Goal: Information Seeking & Learning: Learn about a topic

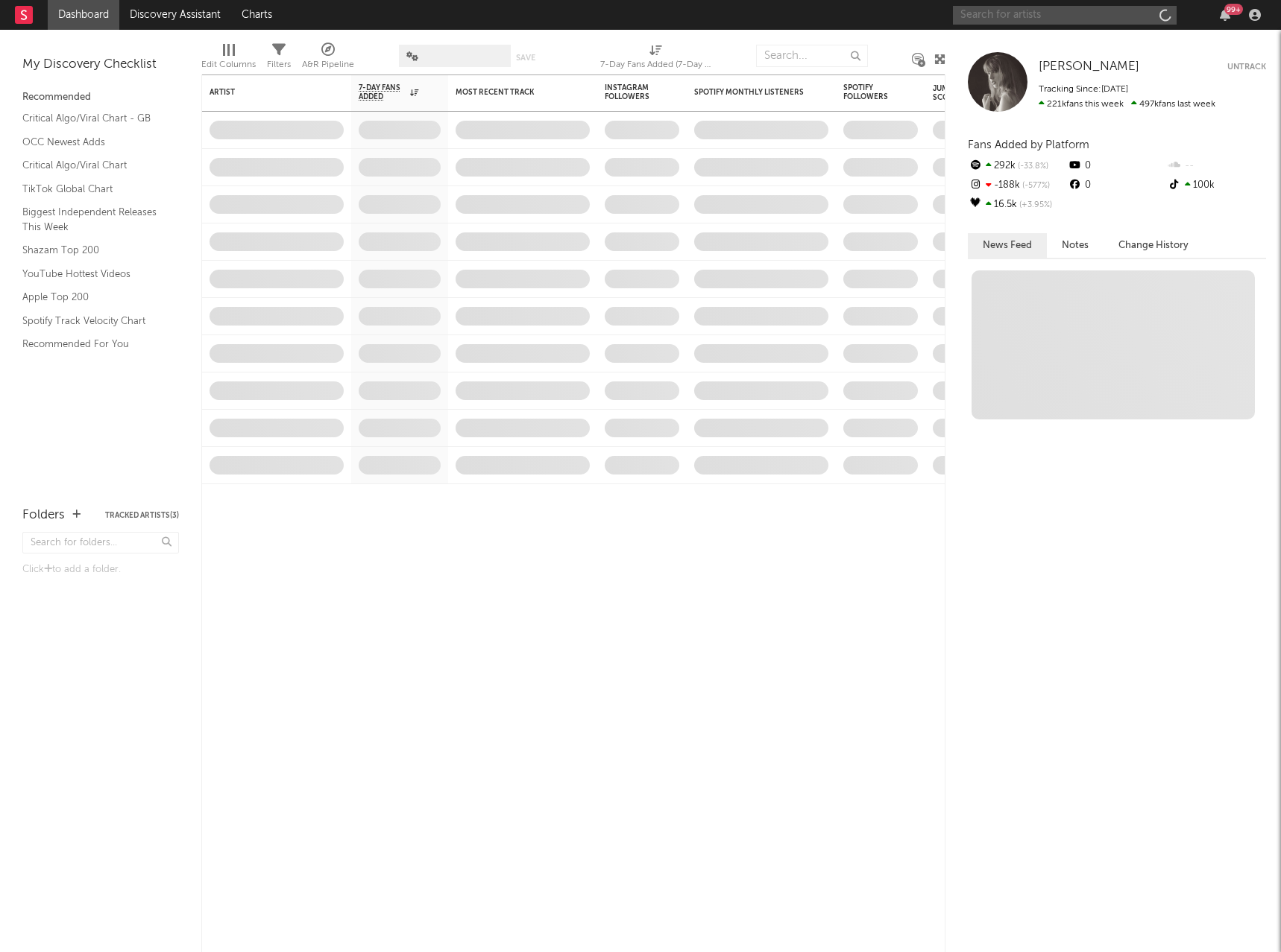
click at [1029, 13] on input "text" at bounding box center [1064, 15] width 223 height 19
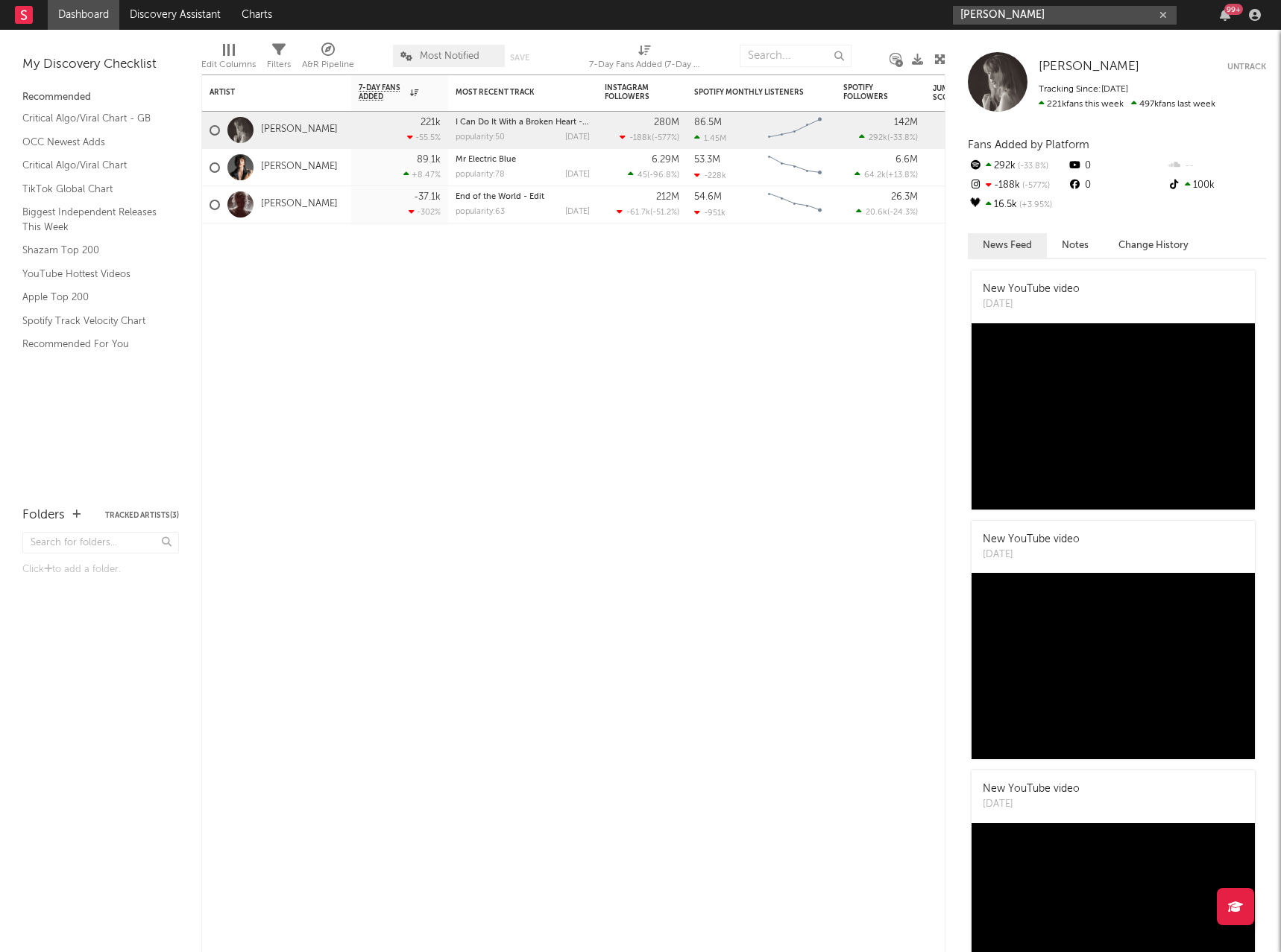
click at [1035, 13] on input "[PERSON_NAME]" at bounding box center [1064, 15] width 223 height 19
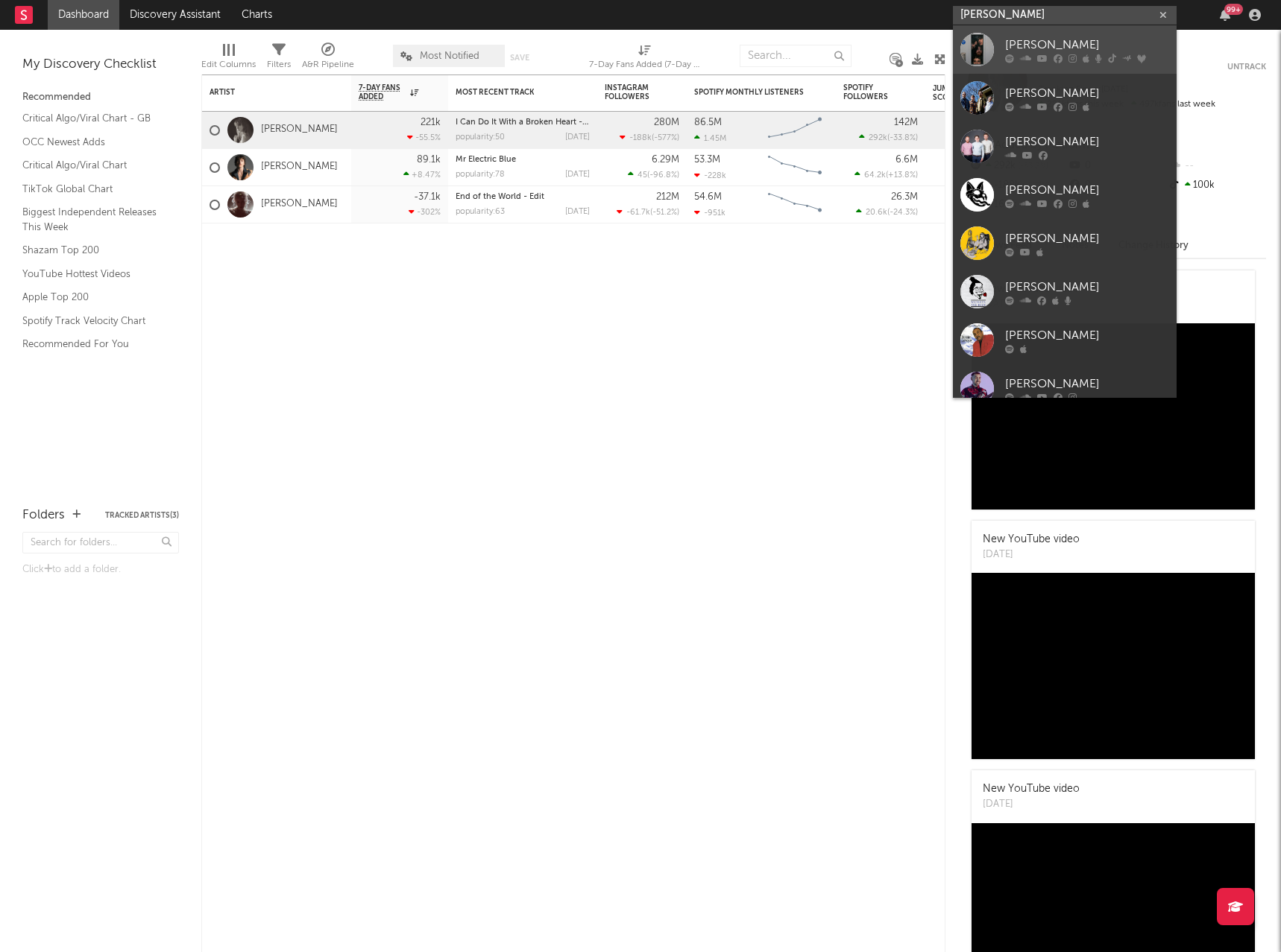
type input "[PERSON_NAME]"
click at [1049, 38] on div "[PERSON_NAME]" at bounding box center [1087, 44] width 164 height 18
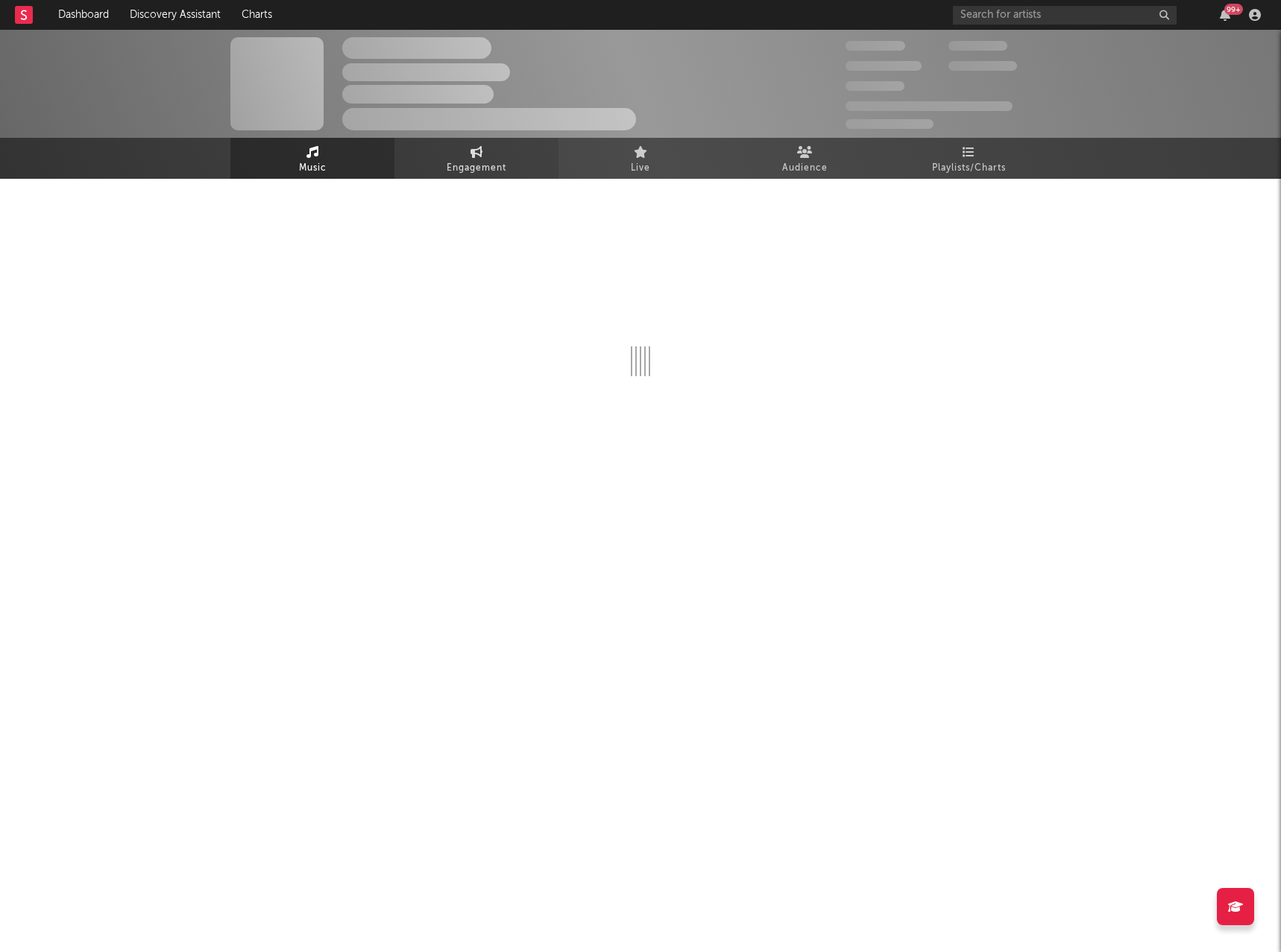
click at [493, 171] on span "Engagement" at bounding box center [477, 168] width 60 height 18
select select "1w"
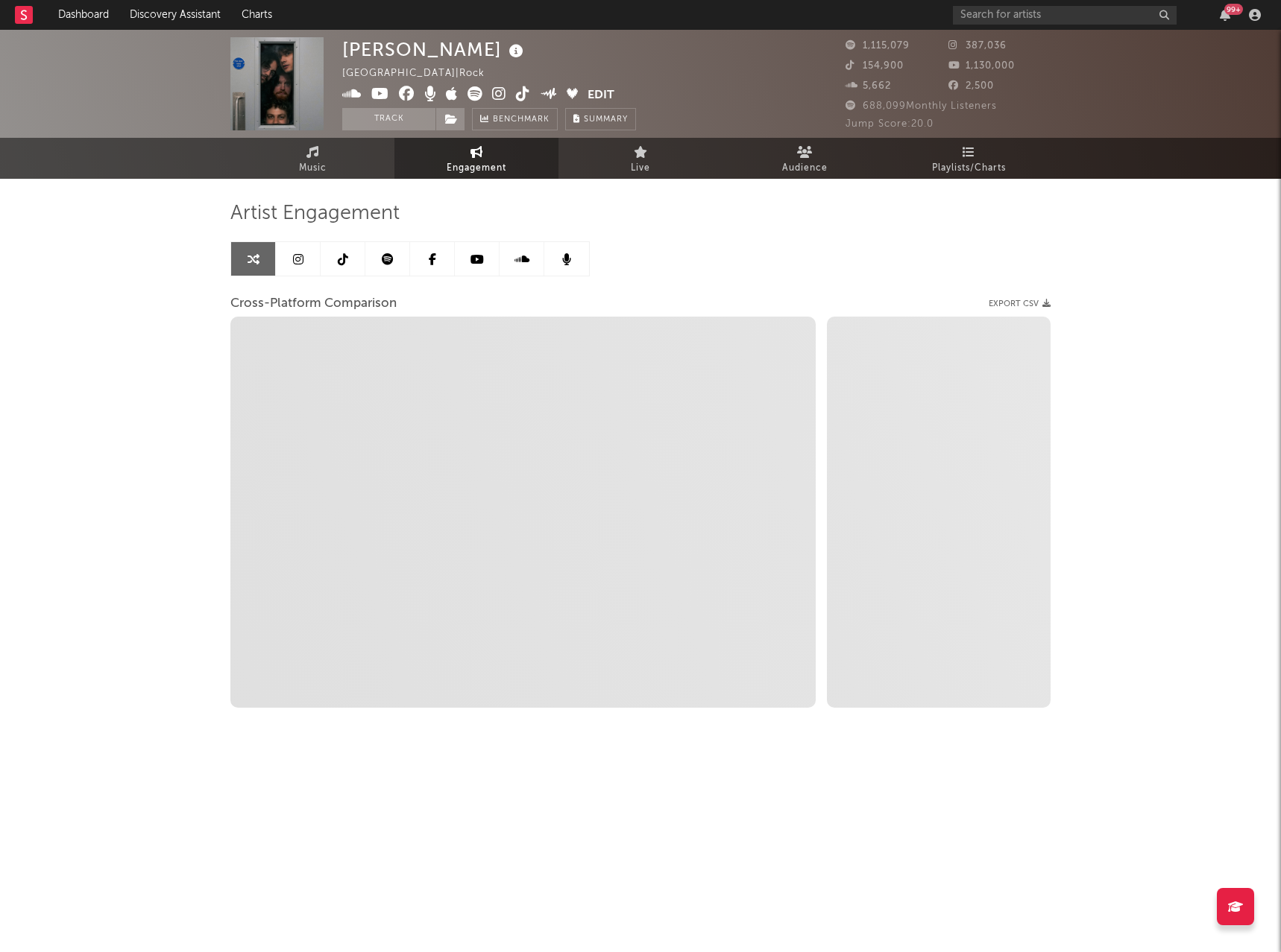
click at [298, 263] on icon at bounding box center [298, 259] width 10 height 12
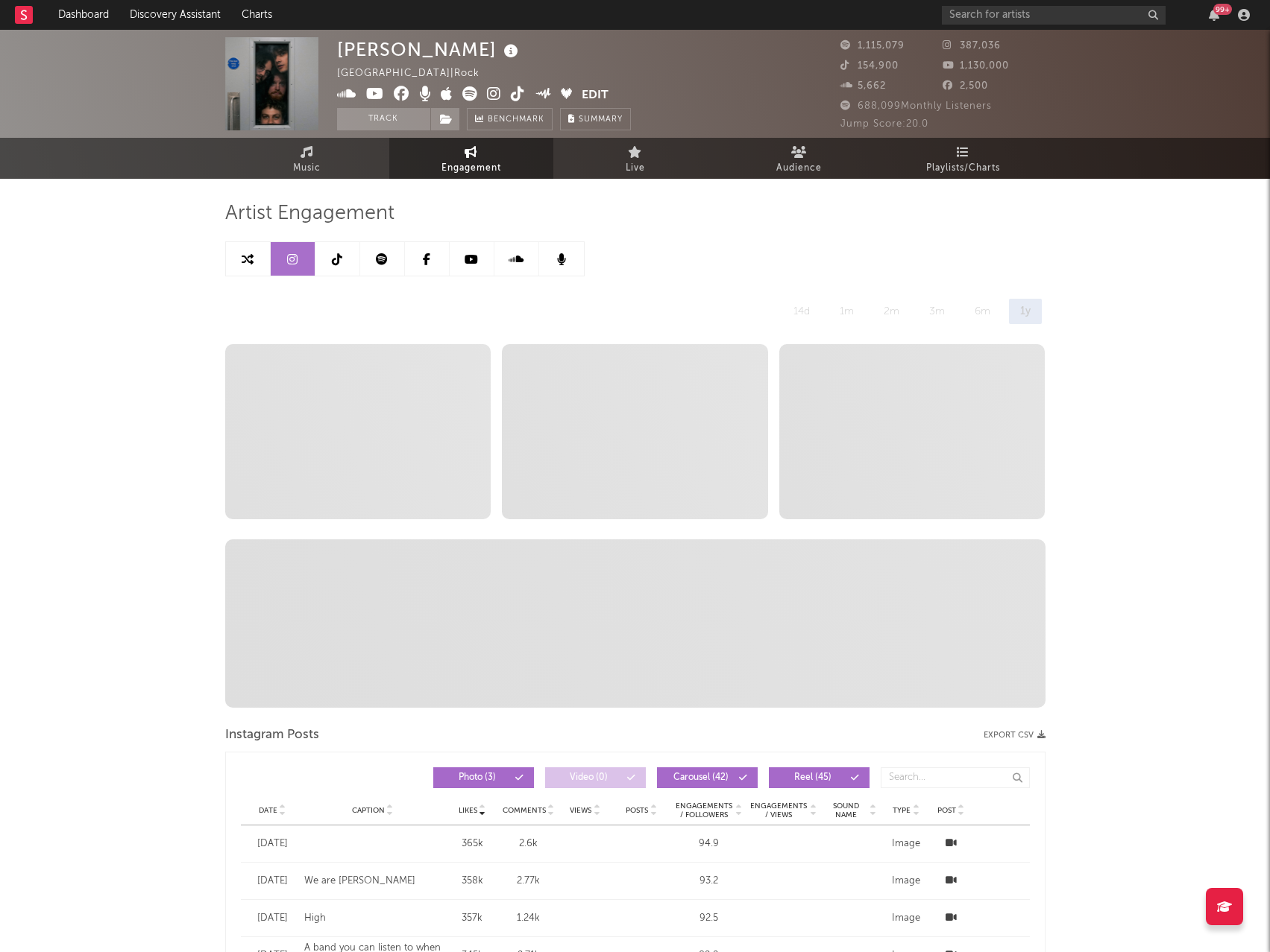
select select "6m"
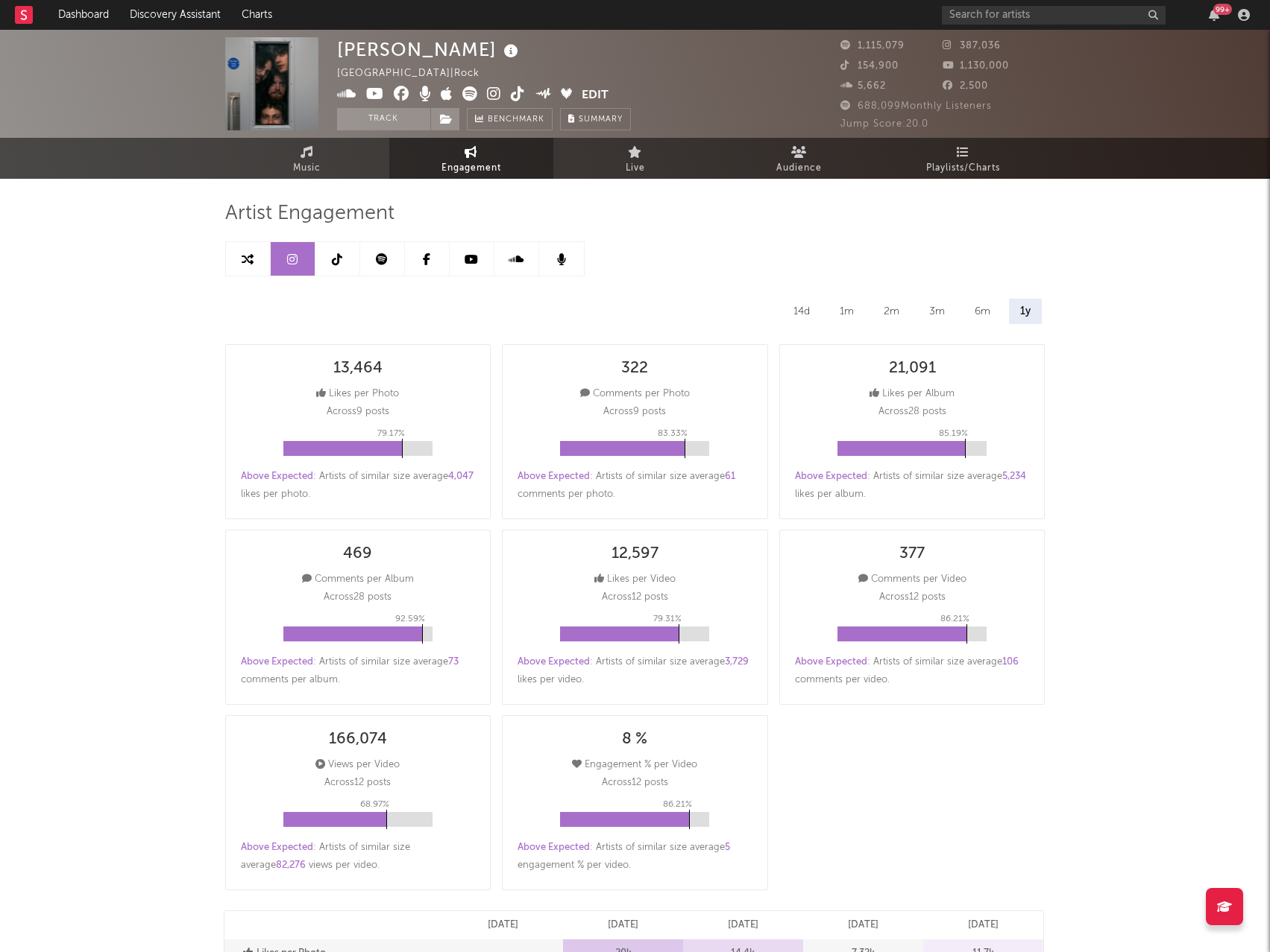
click at [341, 258] on icon at bounding box center [337, 259] width 10 height 12
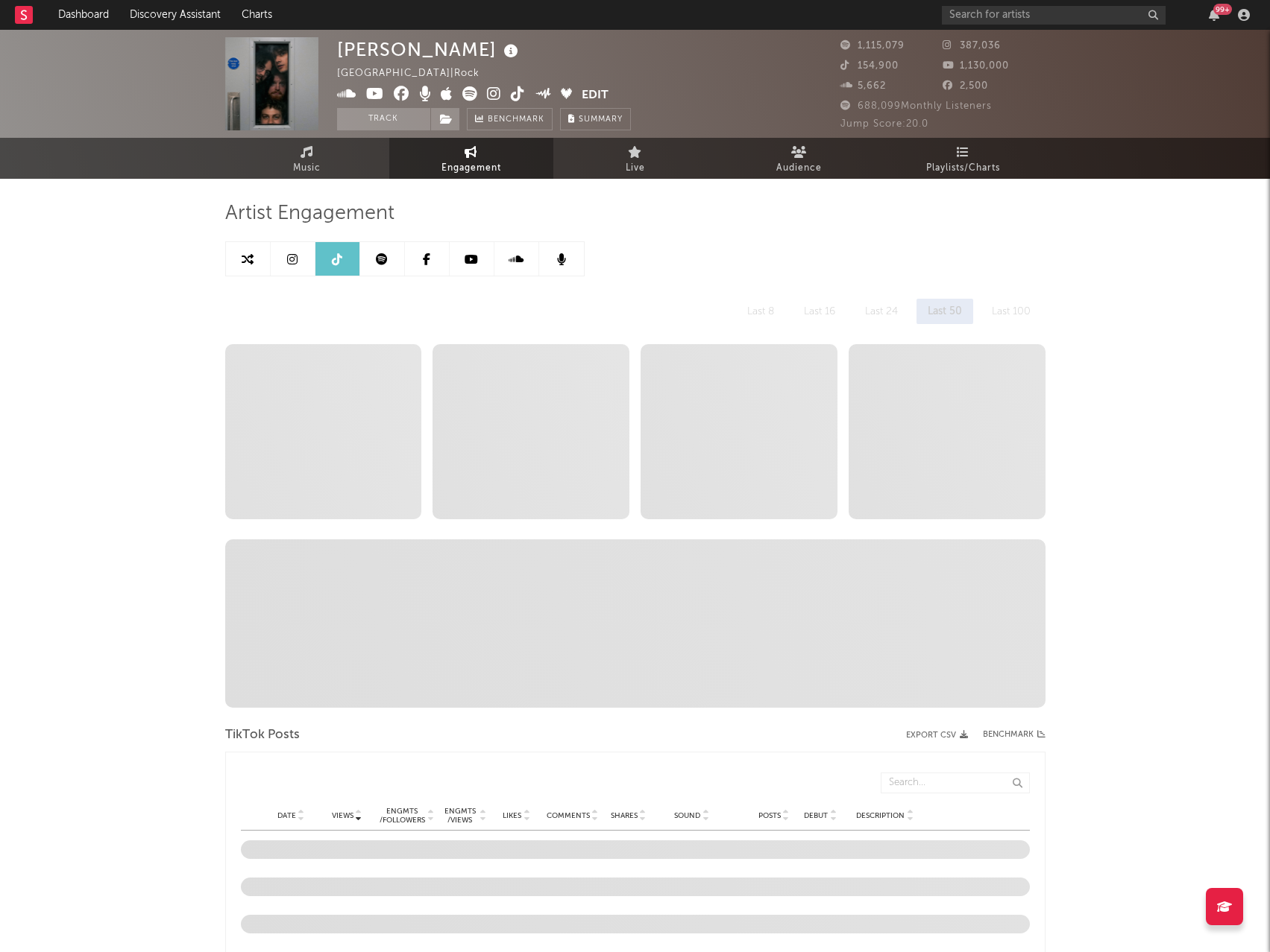
select select "6m"
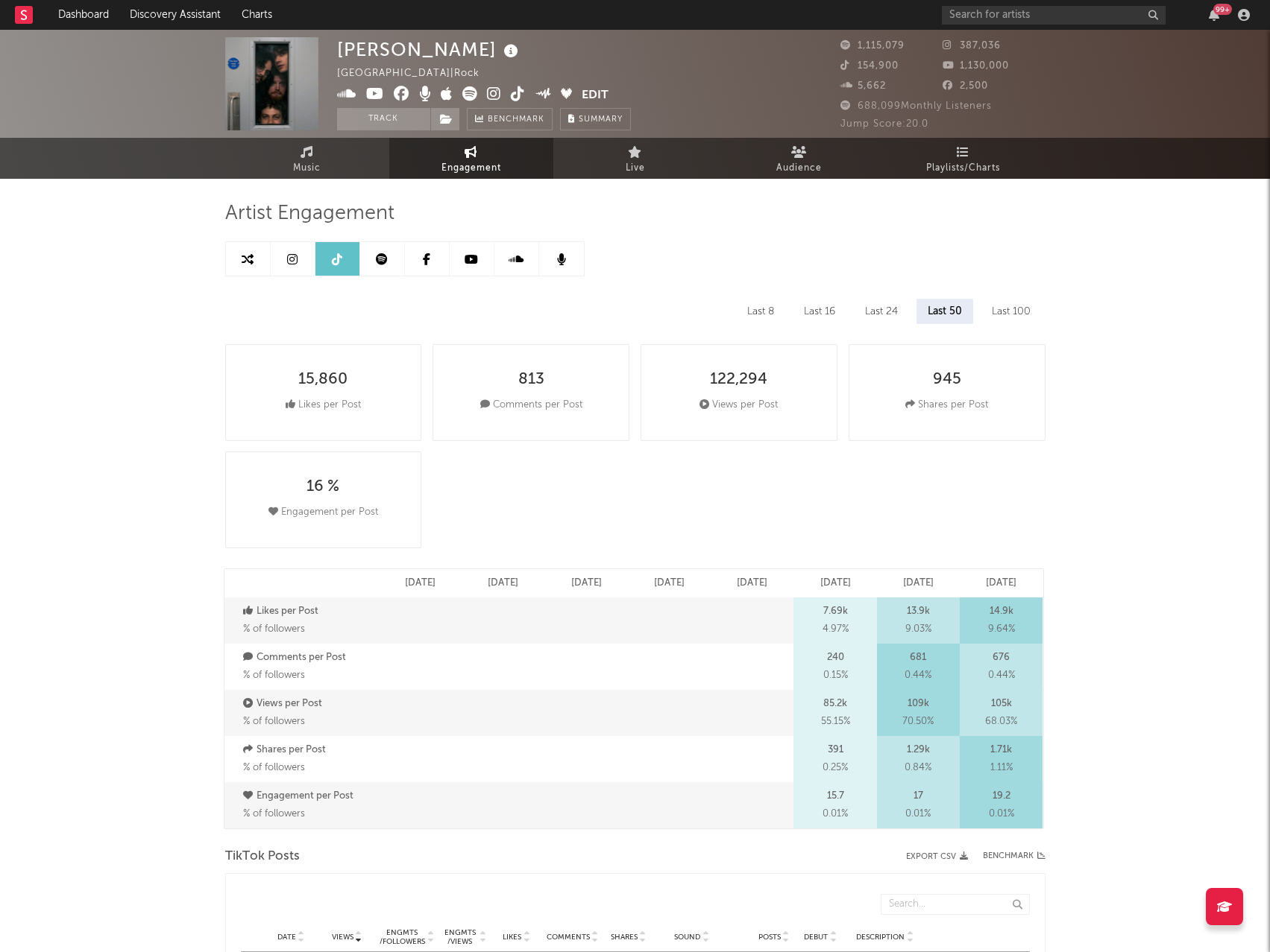
click at [388, 263] on link at bounding box center [383, 258] width 45 height 33
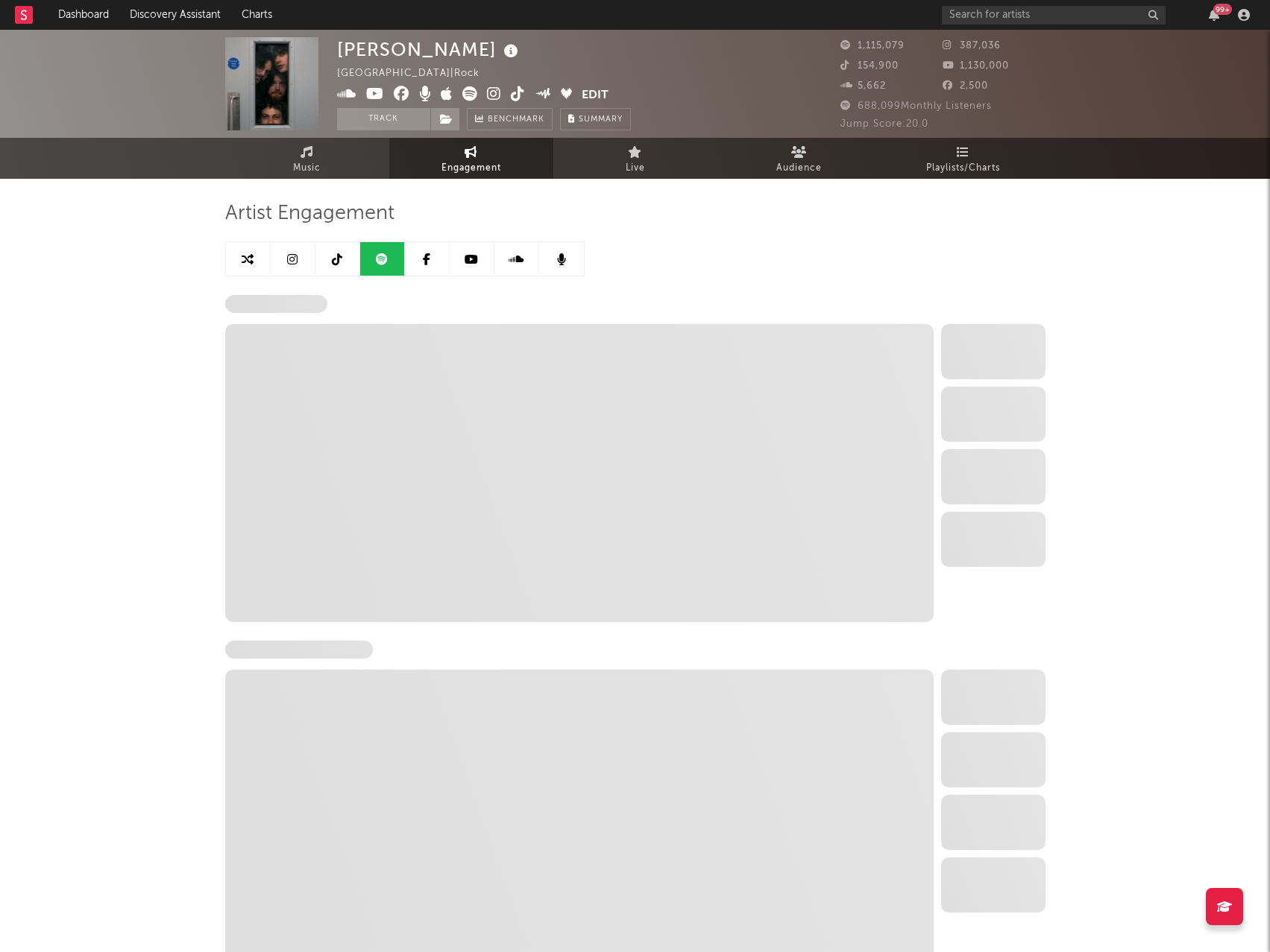
select select "6m"
select select "1w"
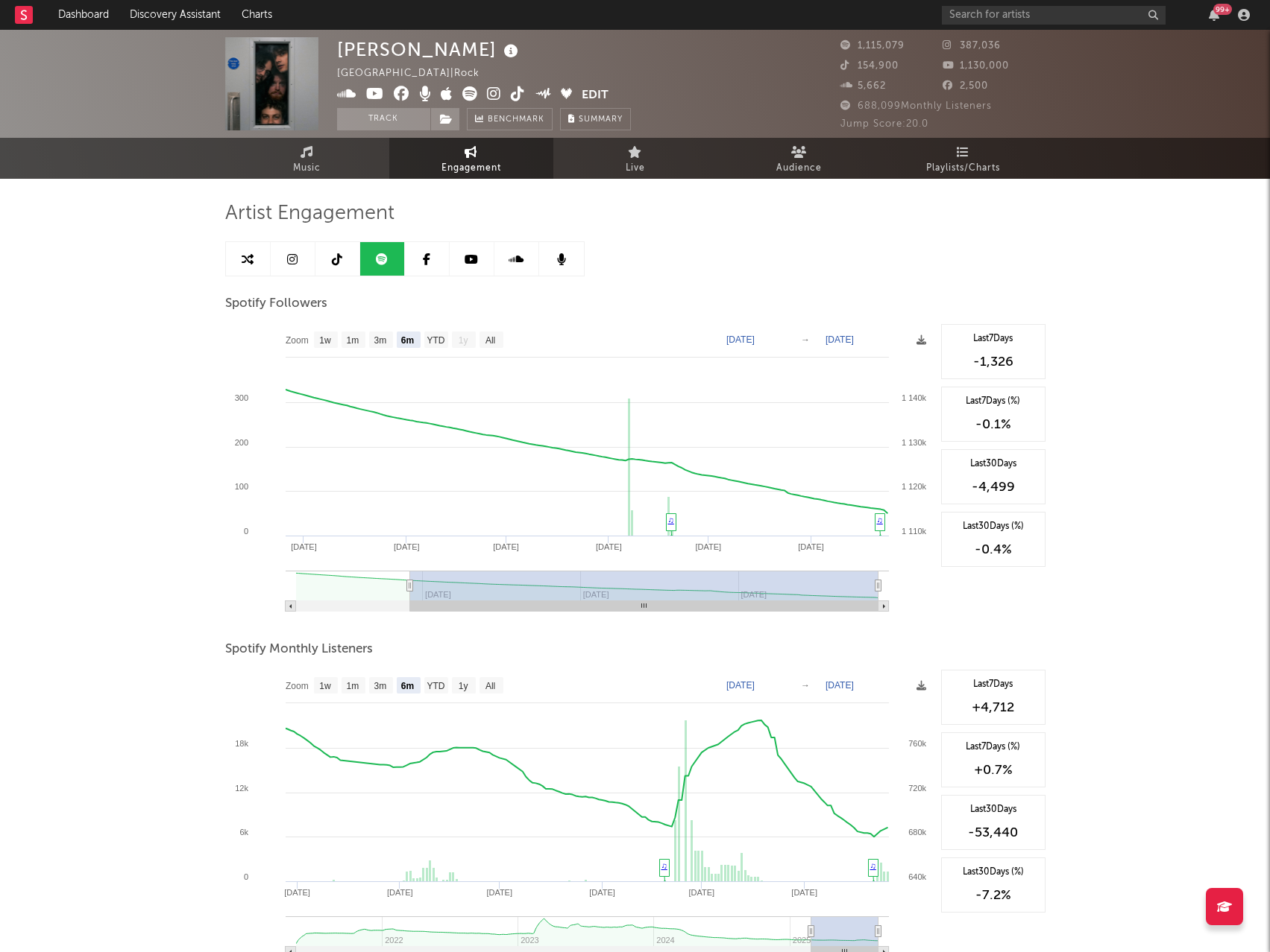
click at [475, 262] on icon at bounding box center [472, 259] width 14 height 12
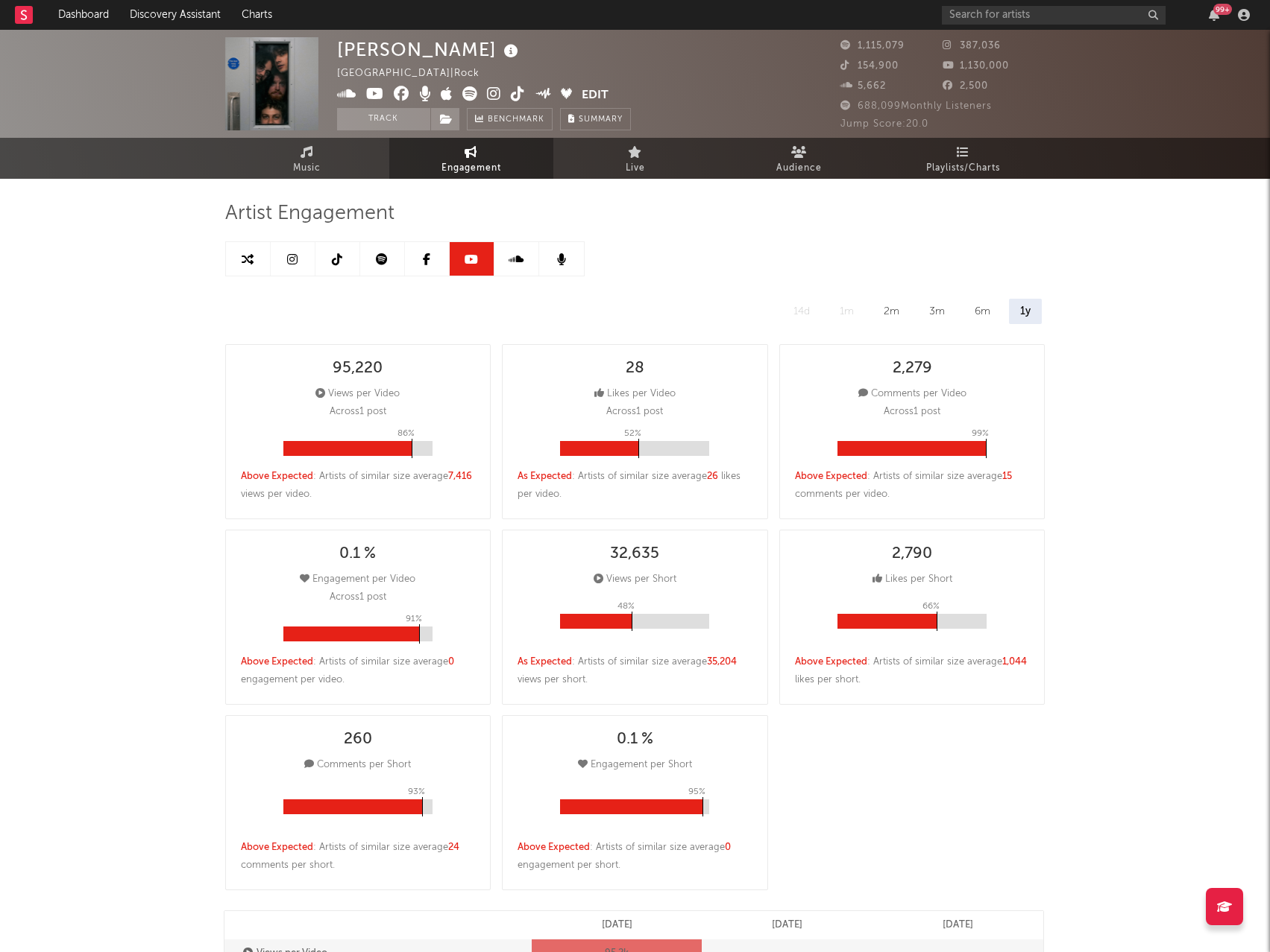
select select "6m"
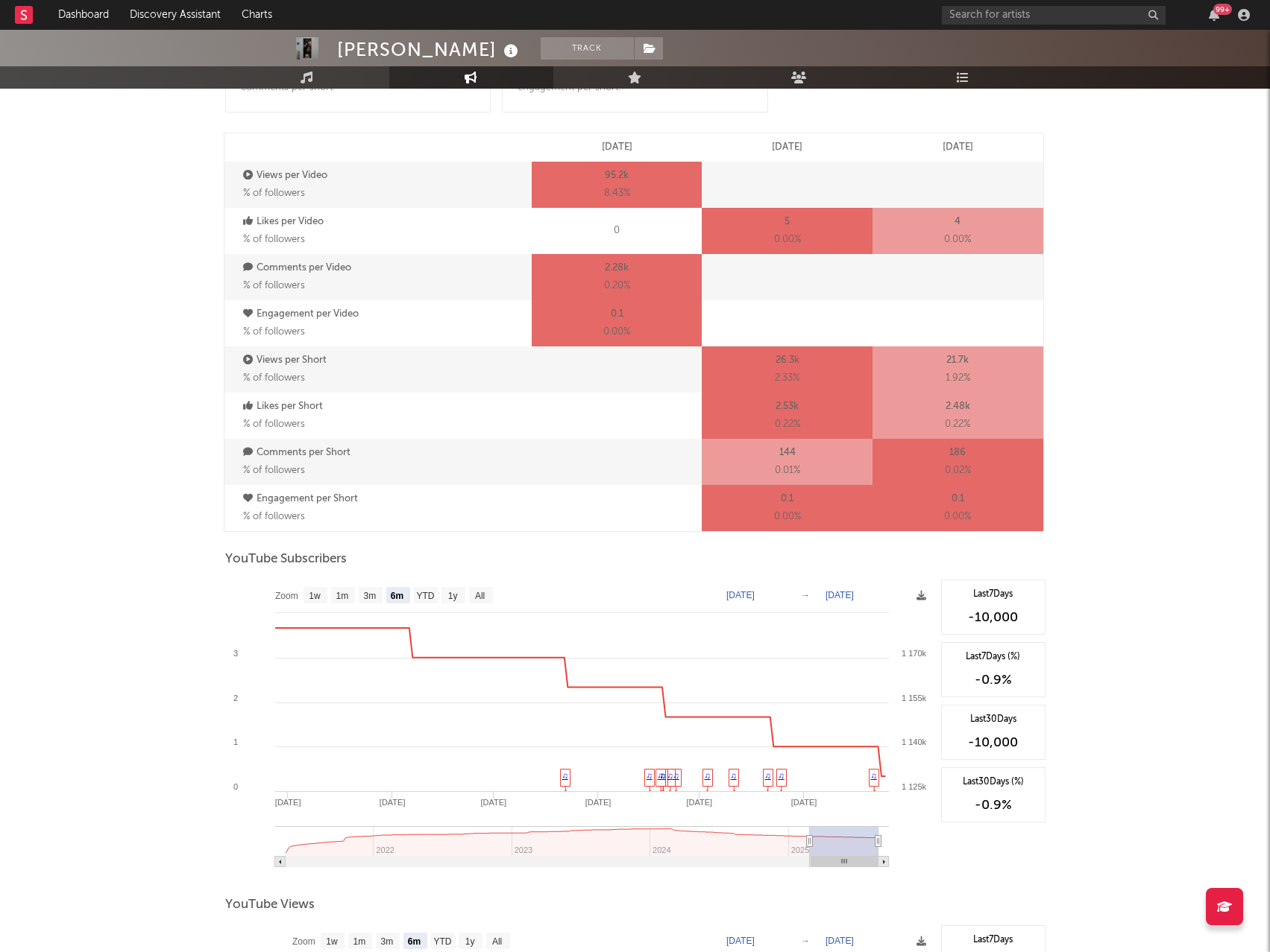
scroll to position [1044, 0]
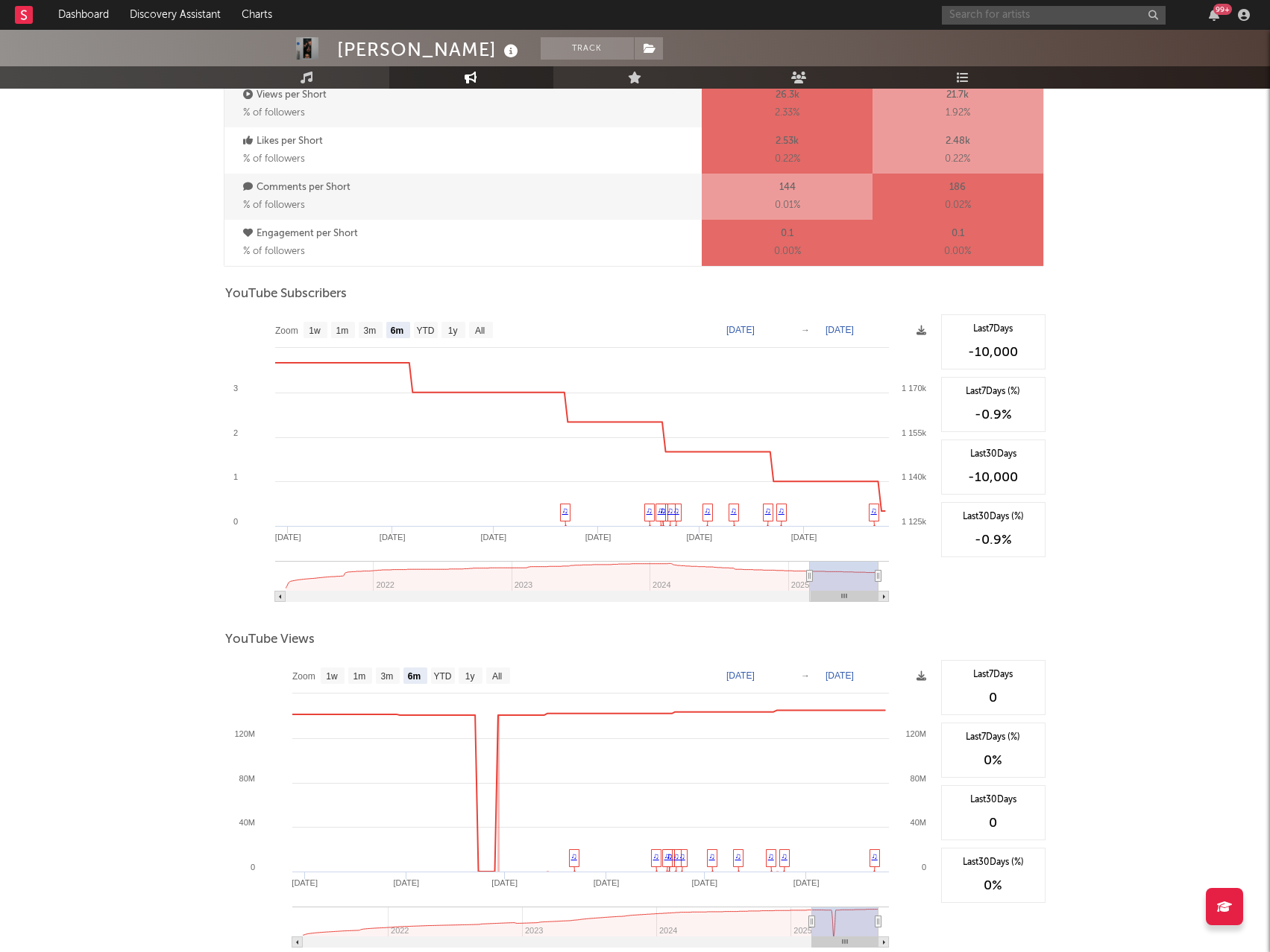
click at [1005, 9] on input "text" at bounding box center [1053, 15] width 223 height 19
type input "jvvmn"
click at [1018, 31] on link "JVVMN" at bounding box center [1053, 50] width 223 height 49
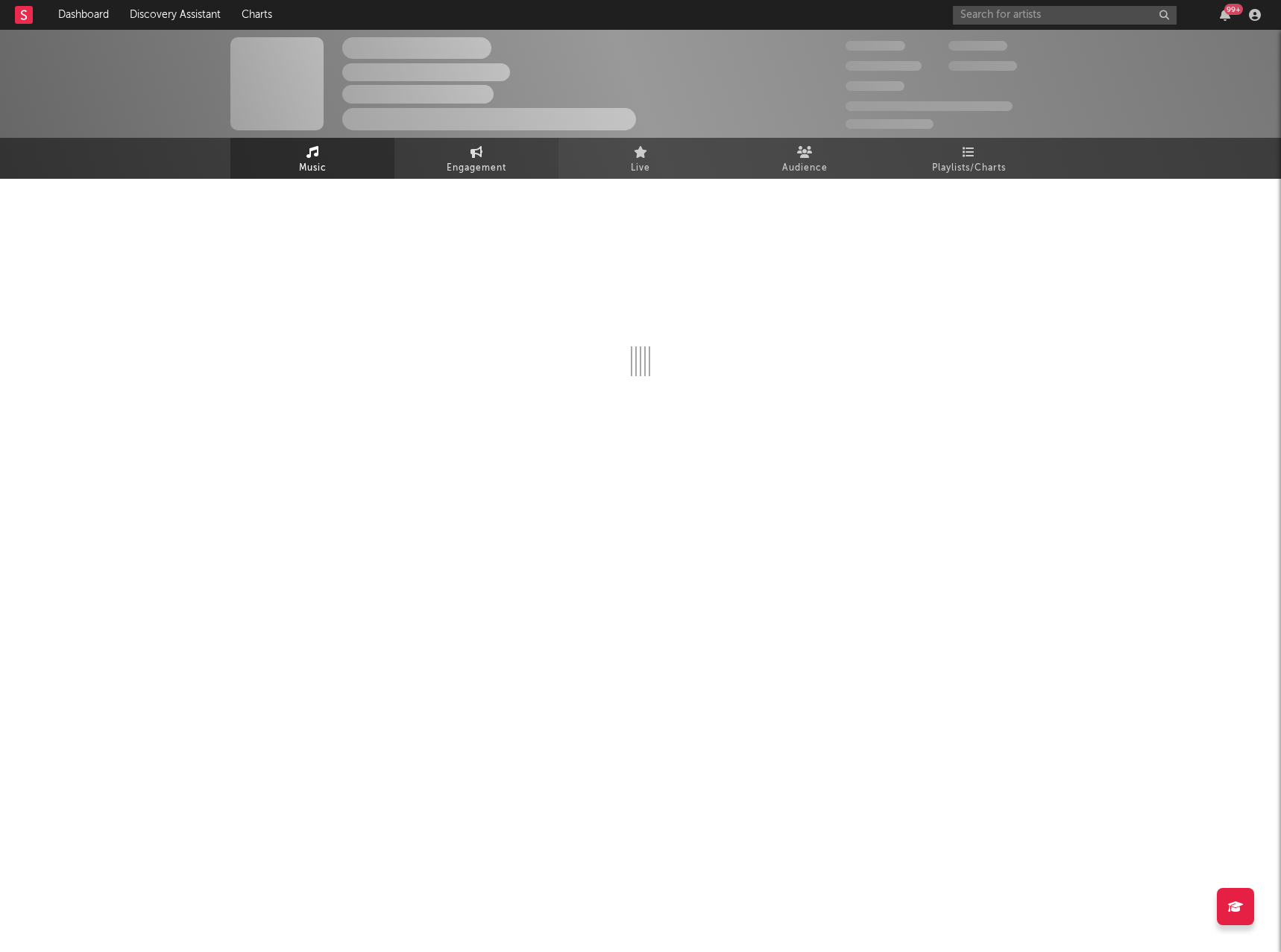
click at [514, 166] on link "Engagement" at bounding box center [477, 158] width 164 height 41
select select "1w"
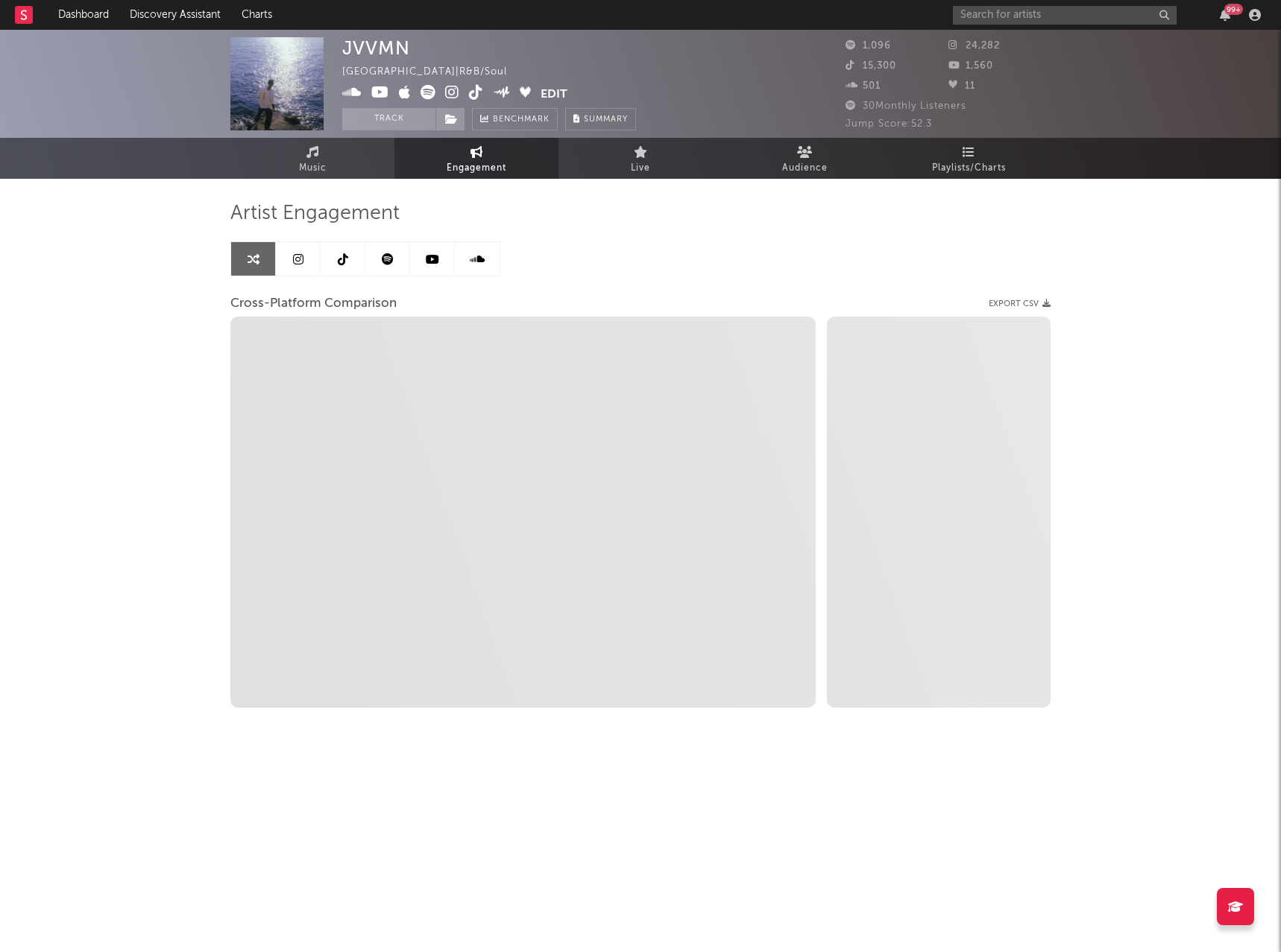
click at [452, 93] on icon at bounding box center [452, 92] width 15 height 15
select select "1m"
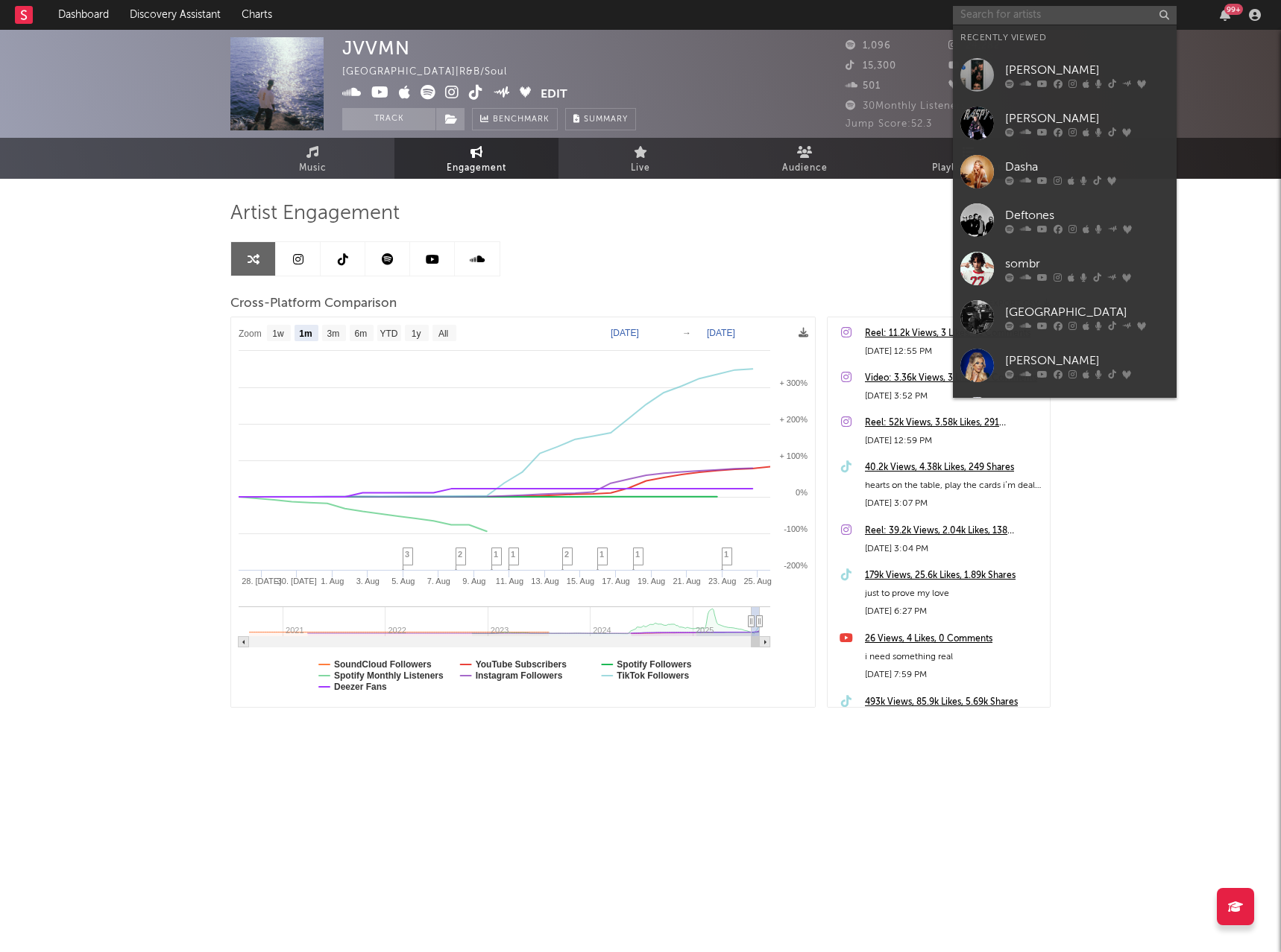
click at [1028, 14] on input "text" at bounding box center [1064, 15] width 223 height 19
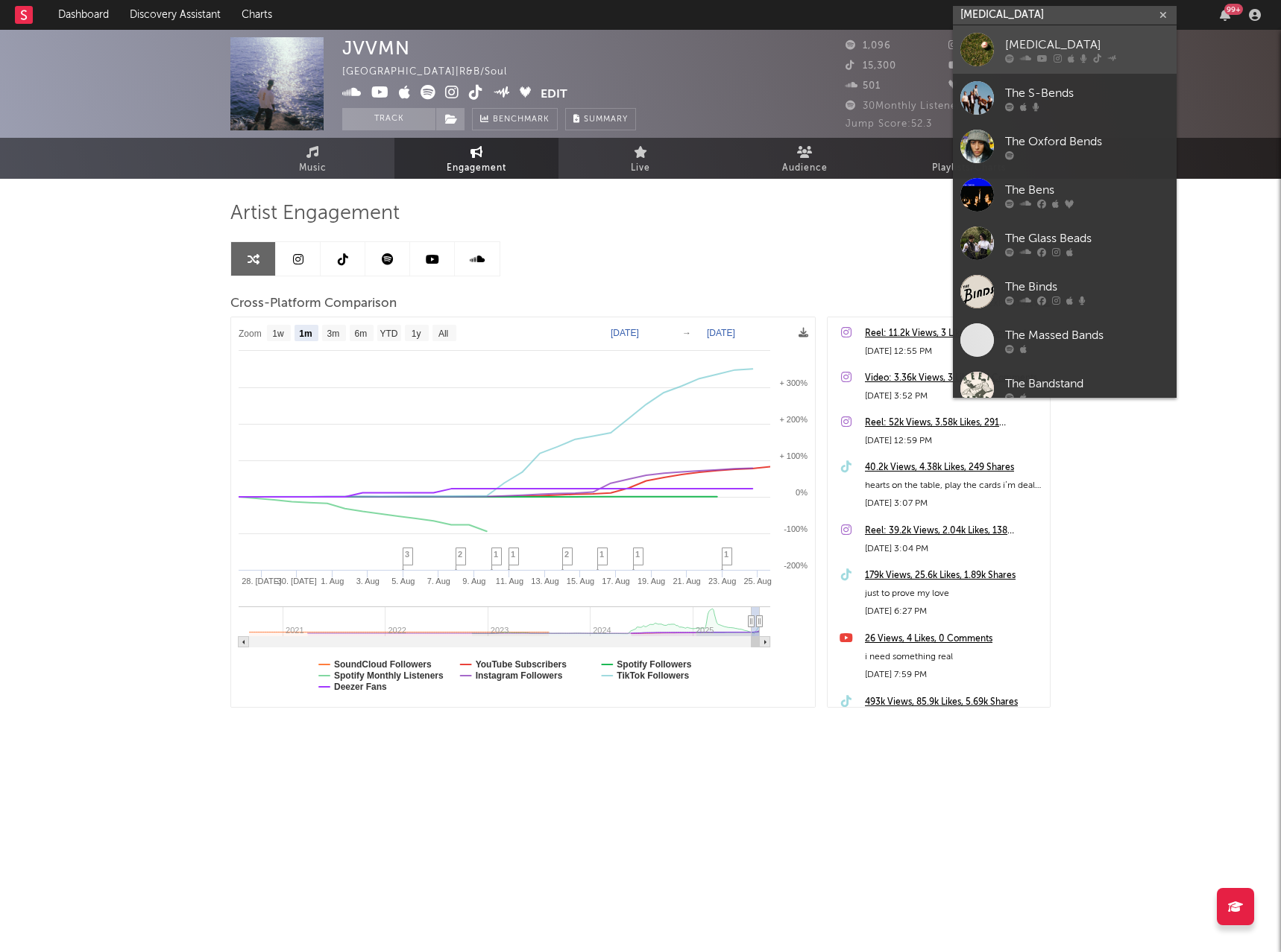
type input "the bends"
click at [1070, 41] on div "[MEDICAL_DATA]" at bounding box center [1087, 44] width 164 height 18
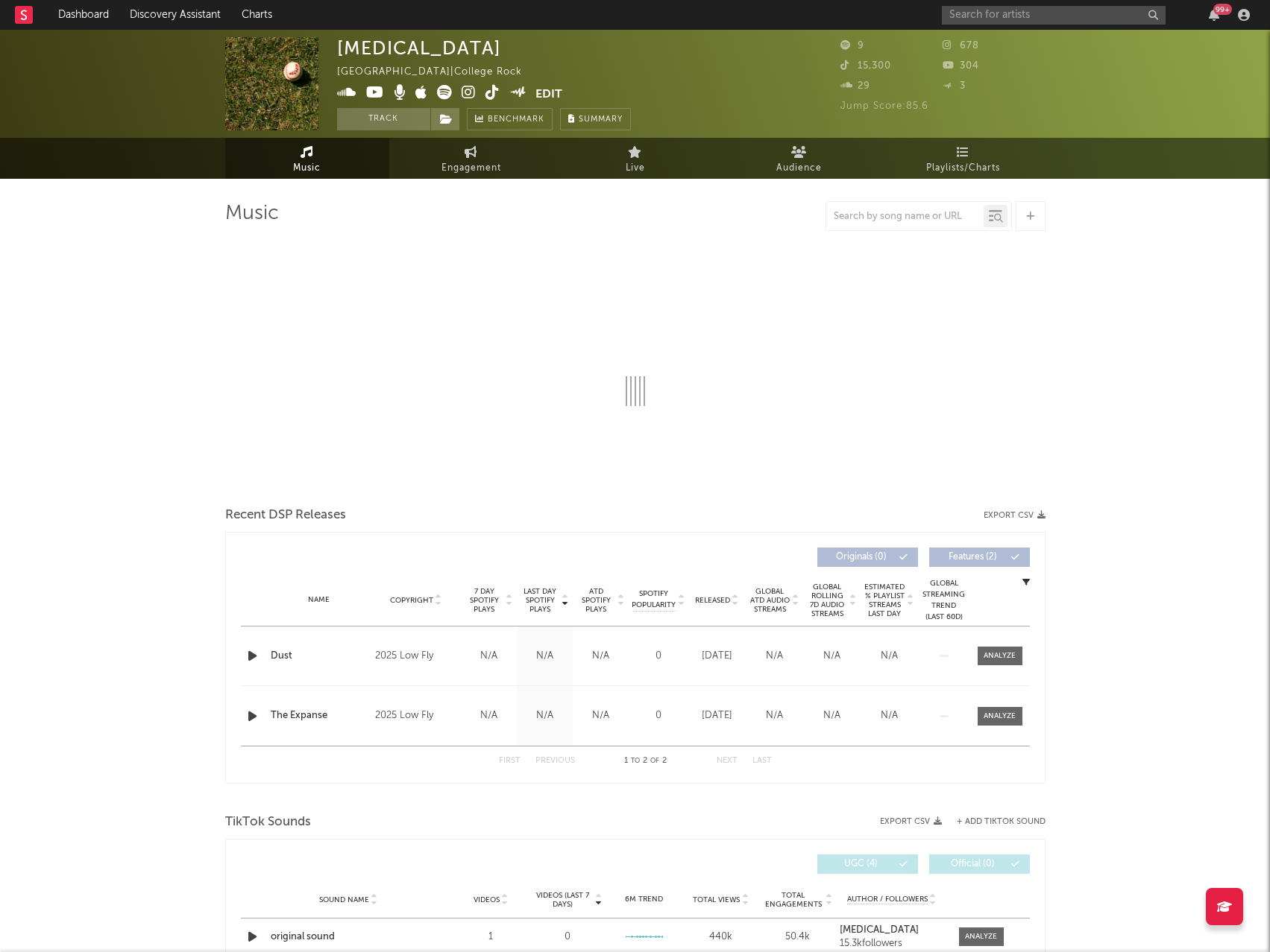
select select "1w"
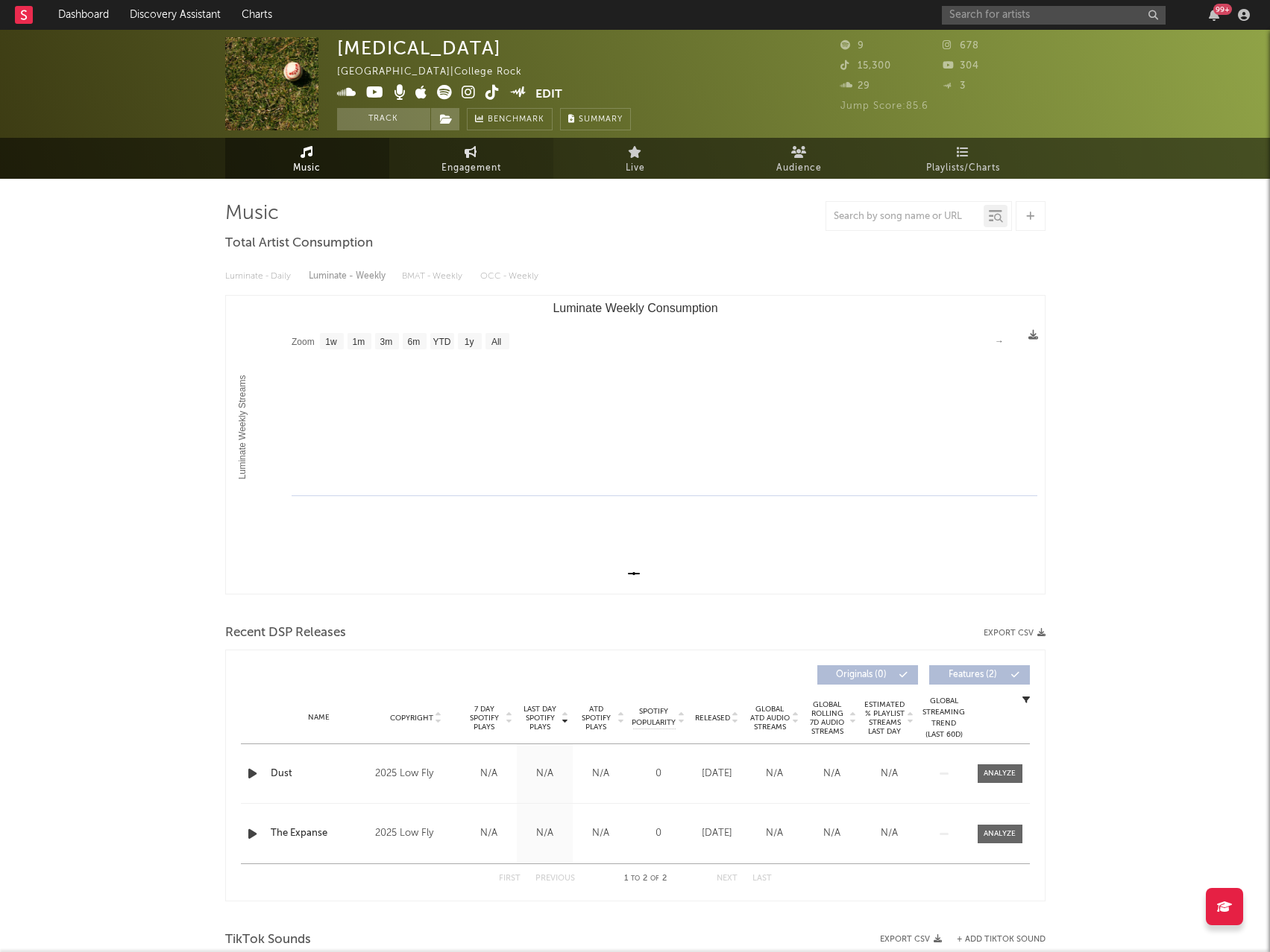
click at [454, 169] on span "Engagement" at bounding box center [472, 168] width 60 height 18
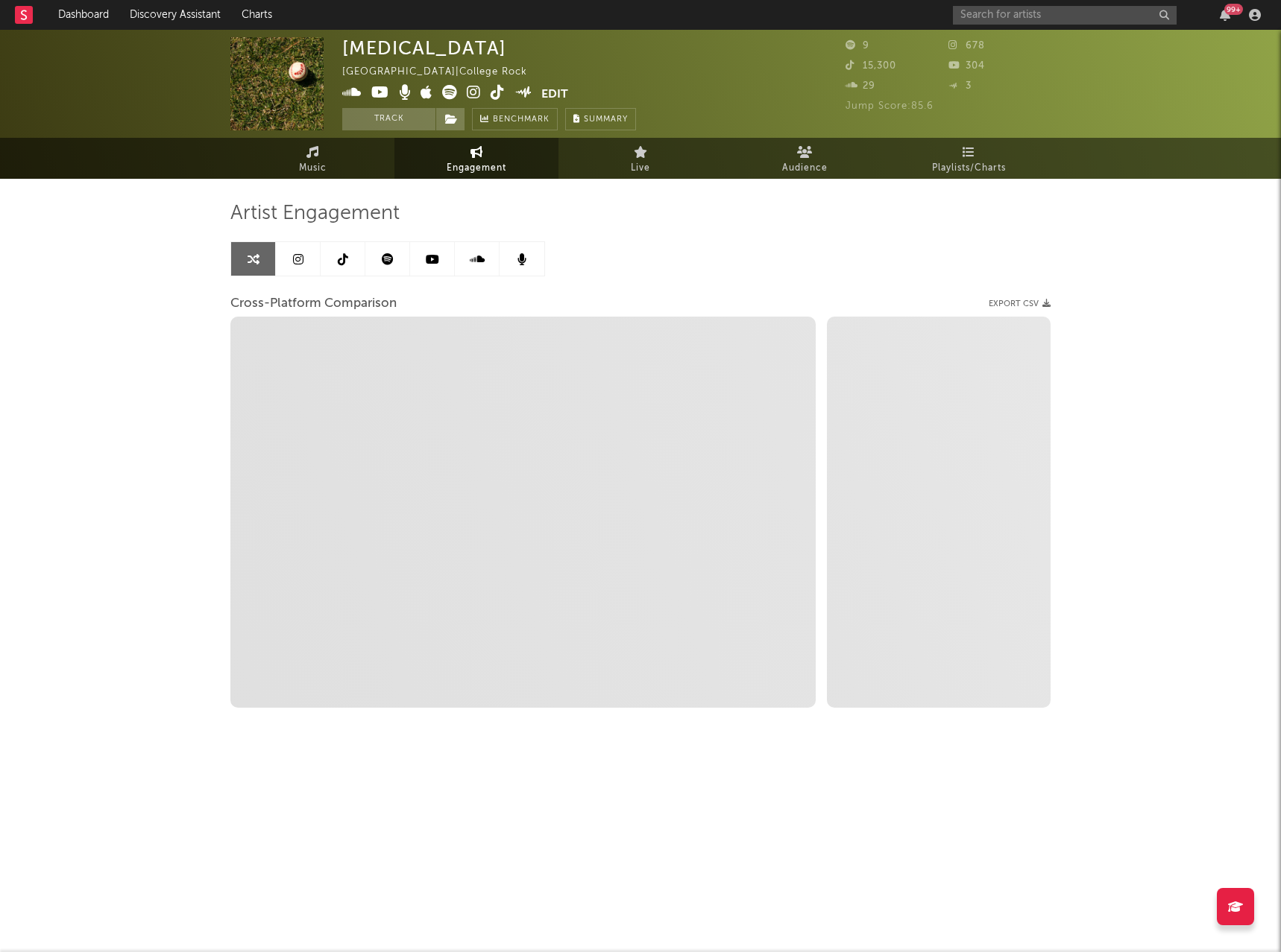
select select "1w"
drag, startPoint x: 293, startPoint y: 253, endPoint x: 282, endPoint y: 257, distance: 11.7
click at [293, 253] on icon at bounding box center [298, 259] width 10 height 12
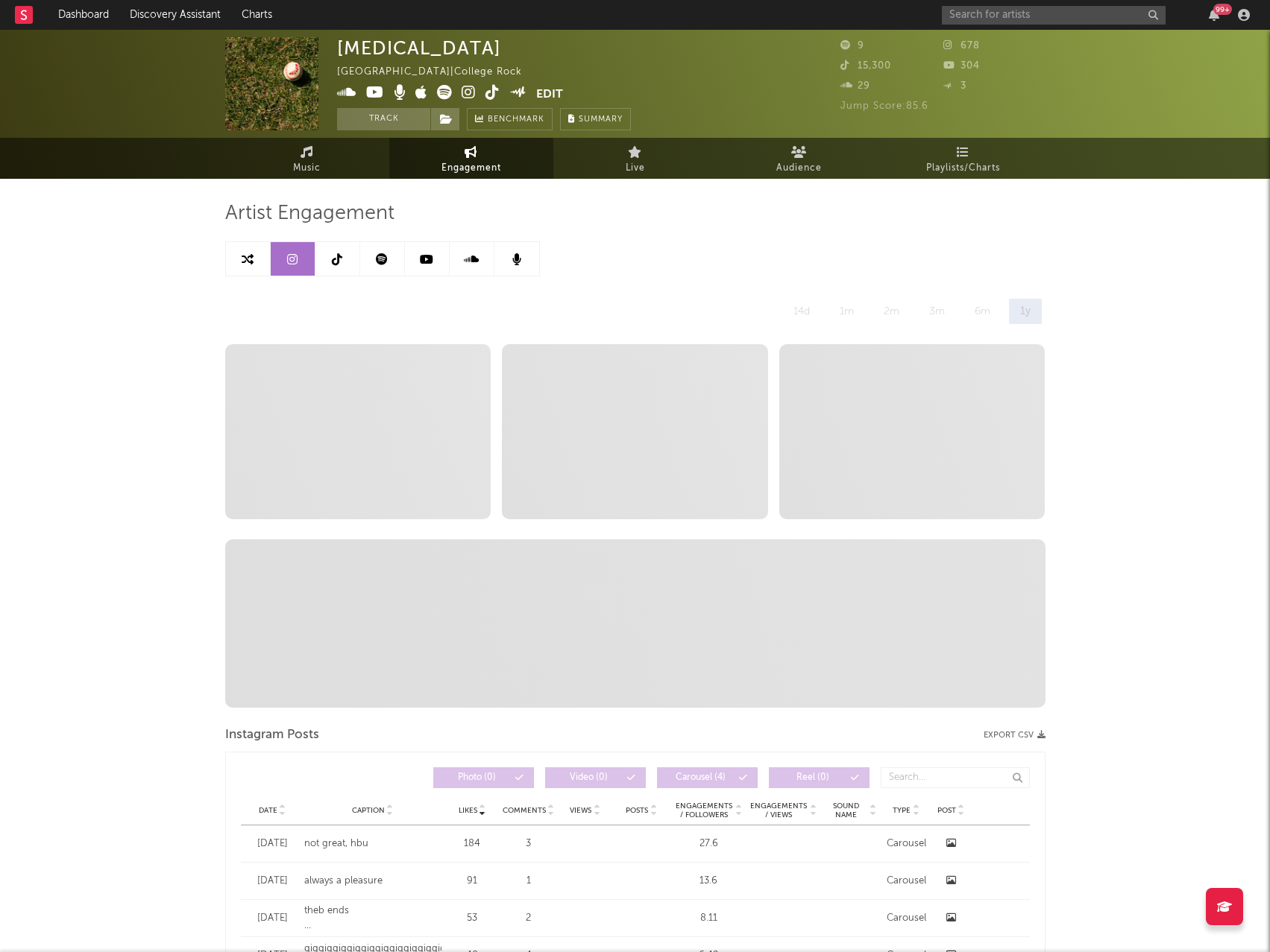
select select "1w"
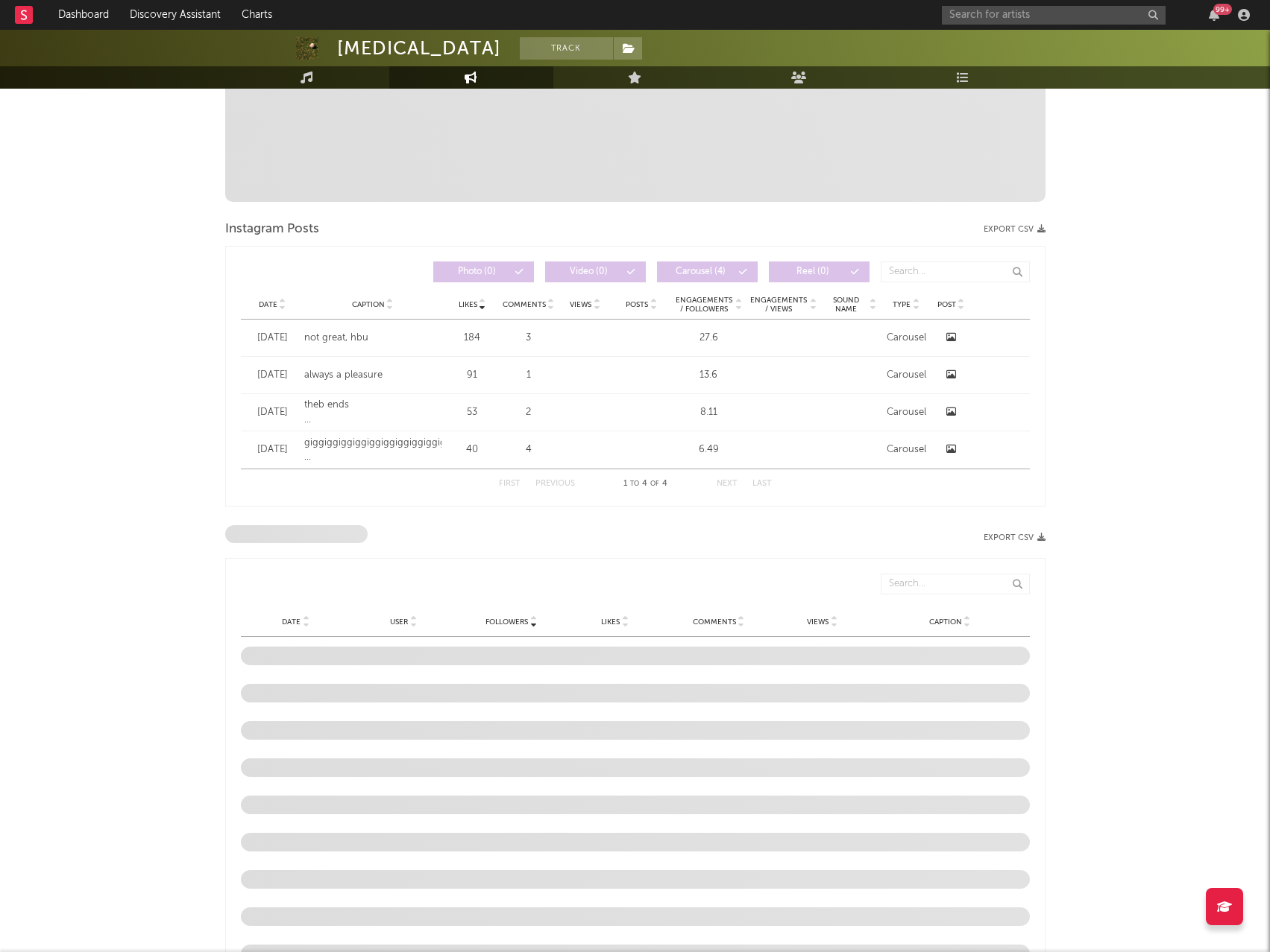
scroll to position [522, 0]
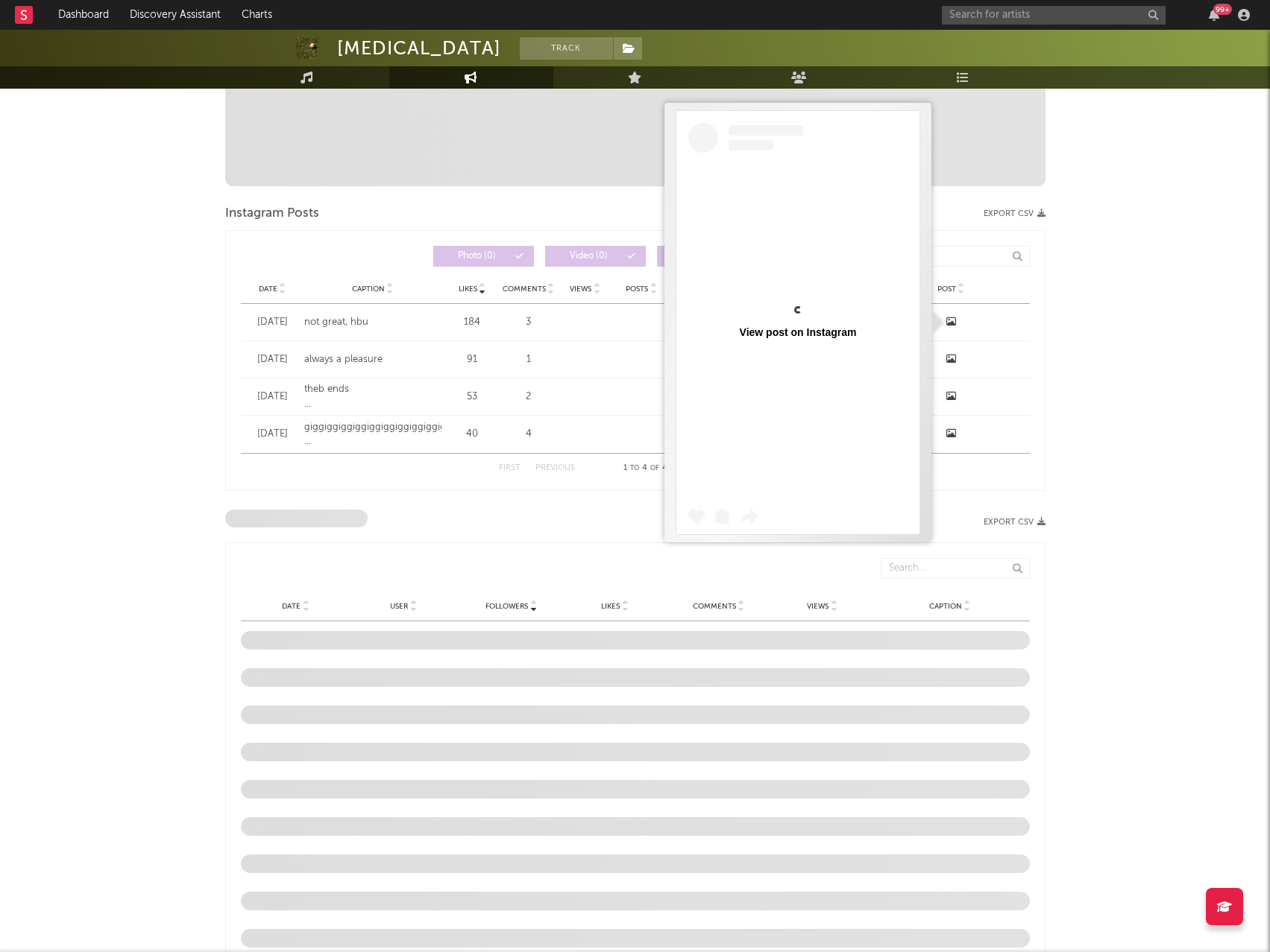
click at [952, 322] on icon at bounding box center [951, 321] width 9 height 9
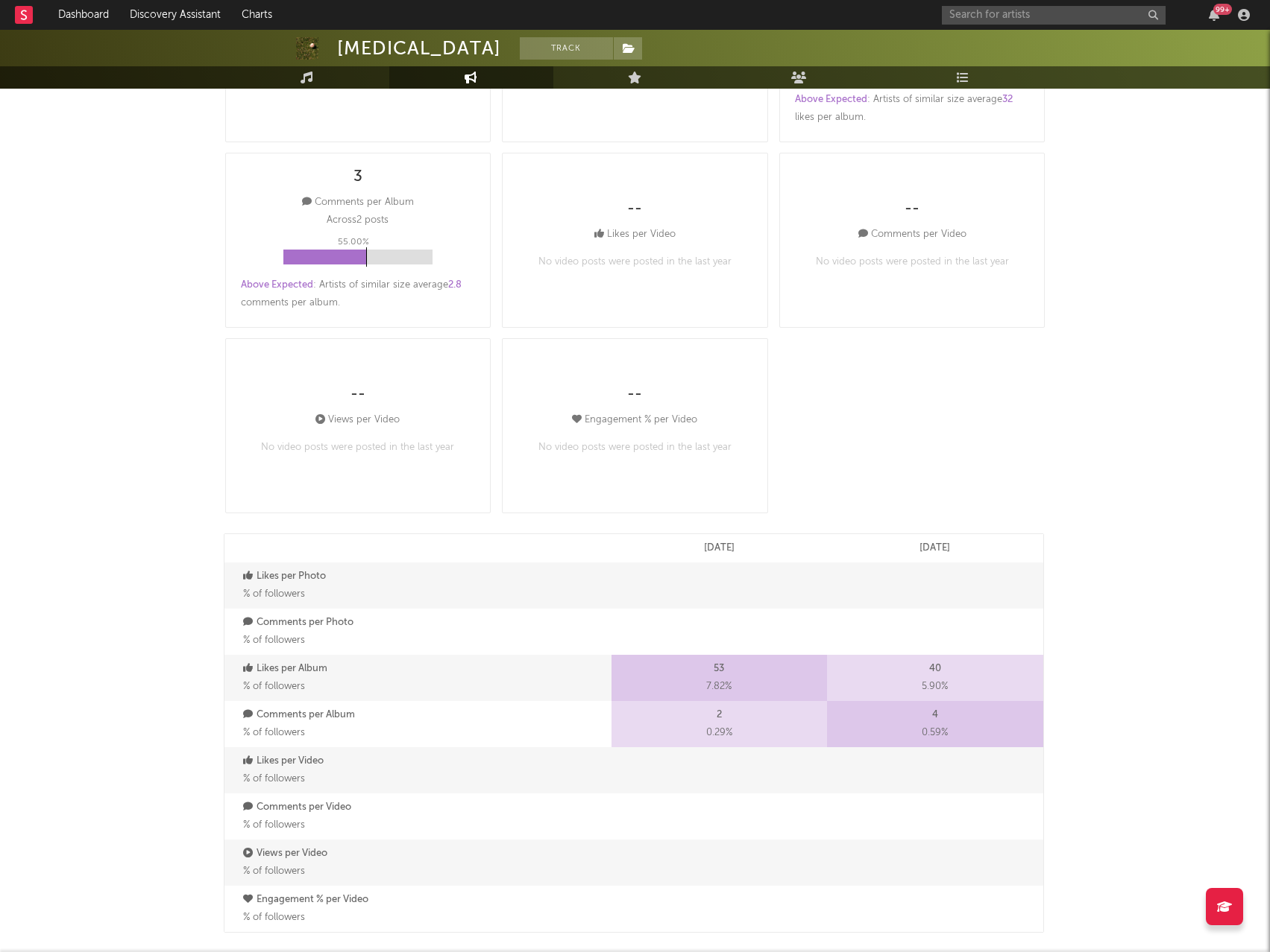
scroll to position [223, 0]
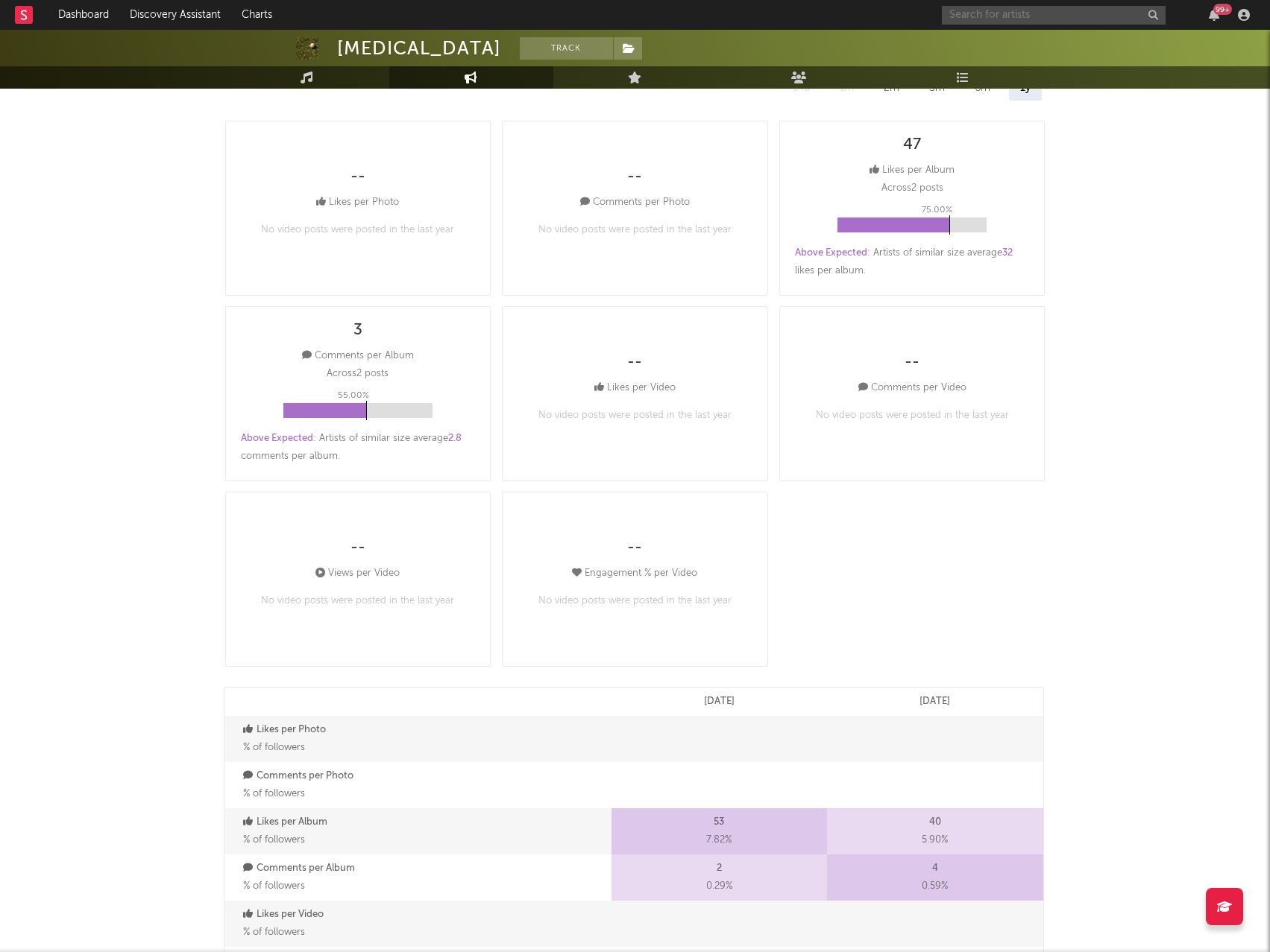
click at [1033, 15] on input "text" at bounding box center [1053, 15] width 223 height 19
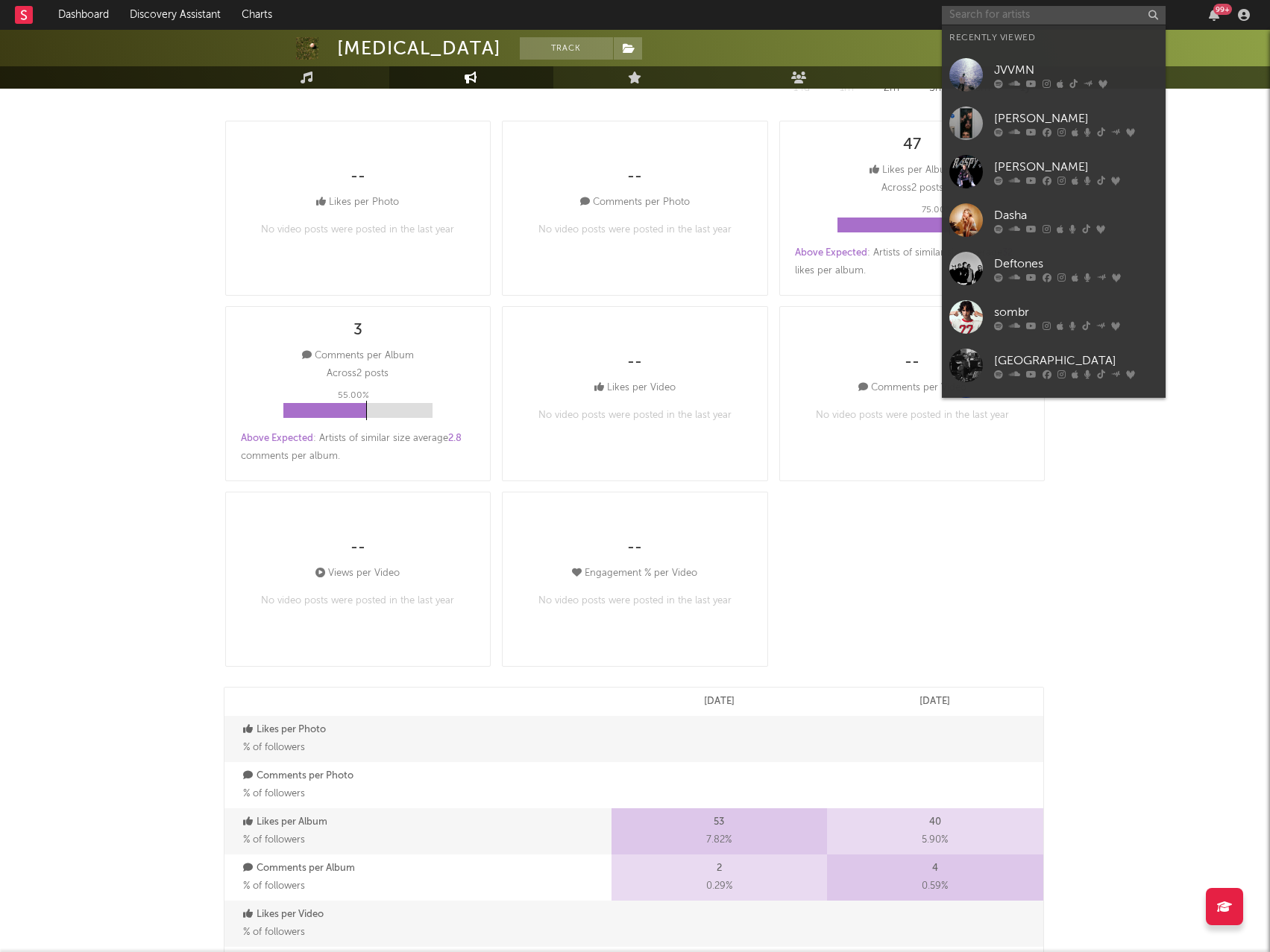
paste input "https://www.instagram.com/bends/?hl=en"
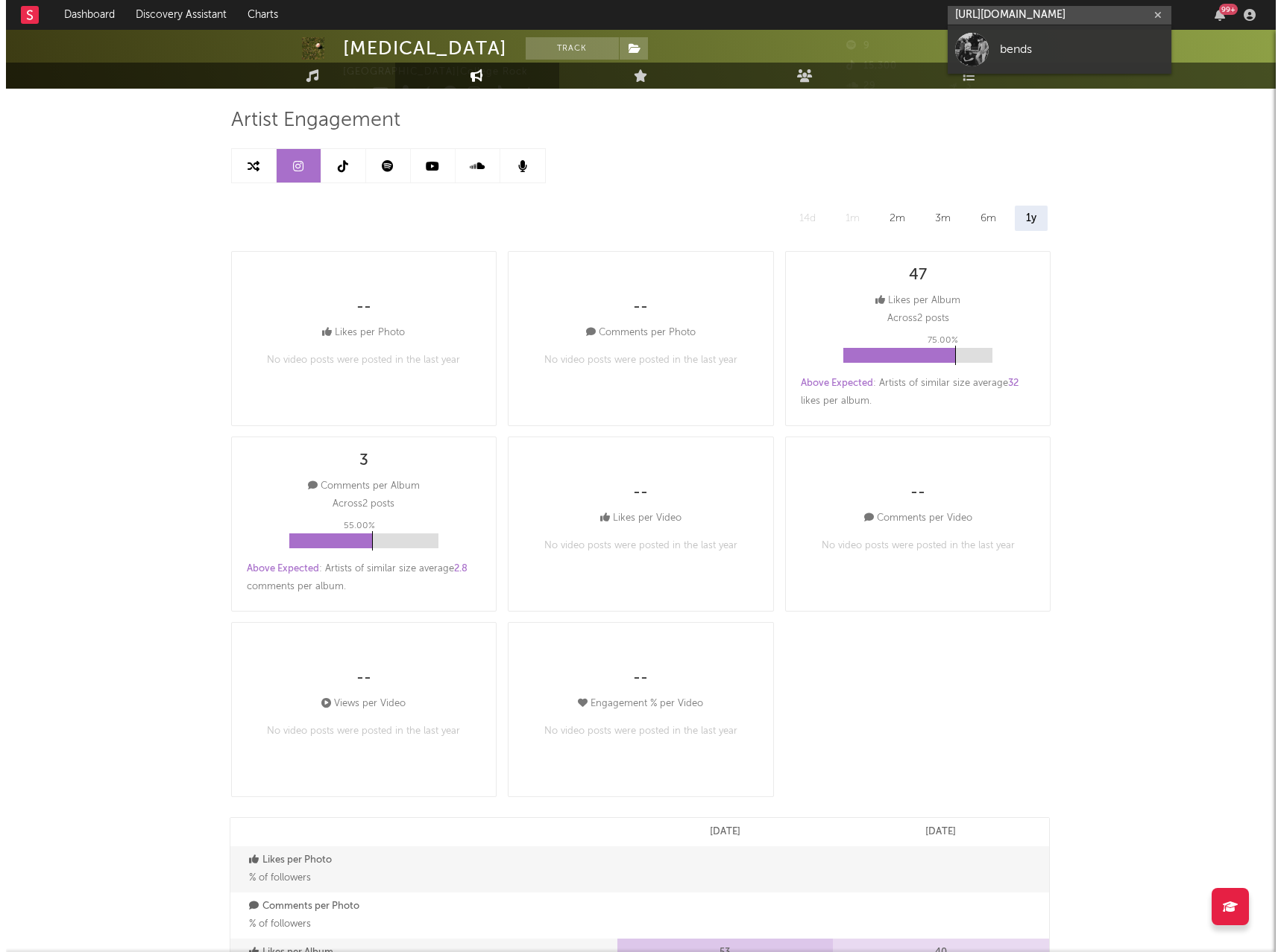
scroll to position [0, 0]
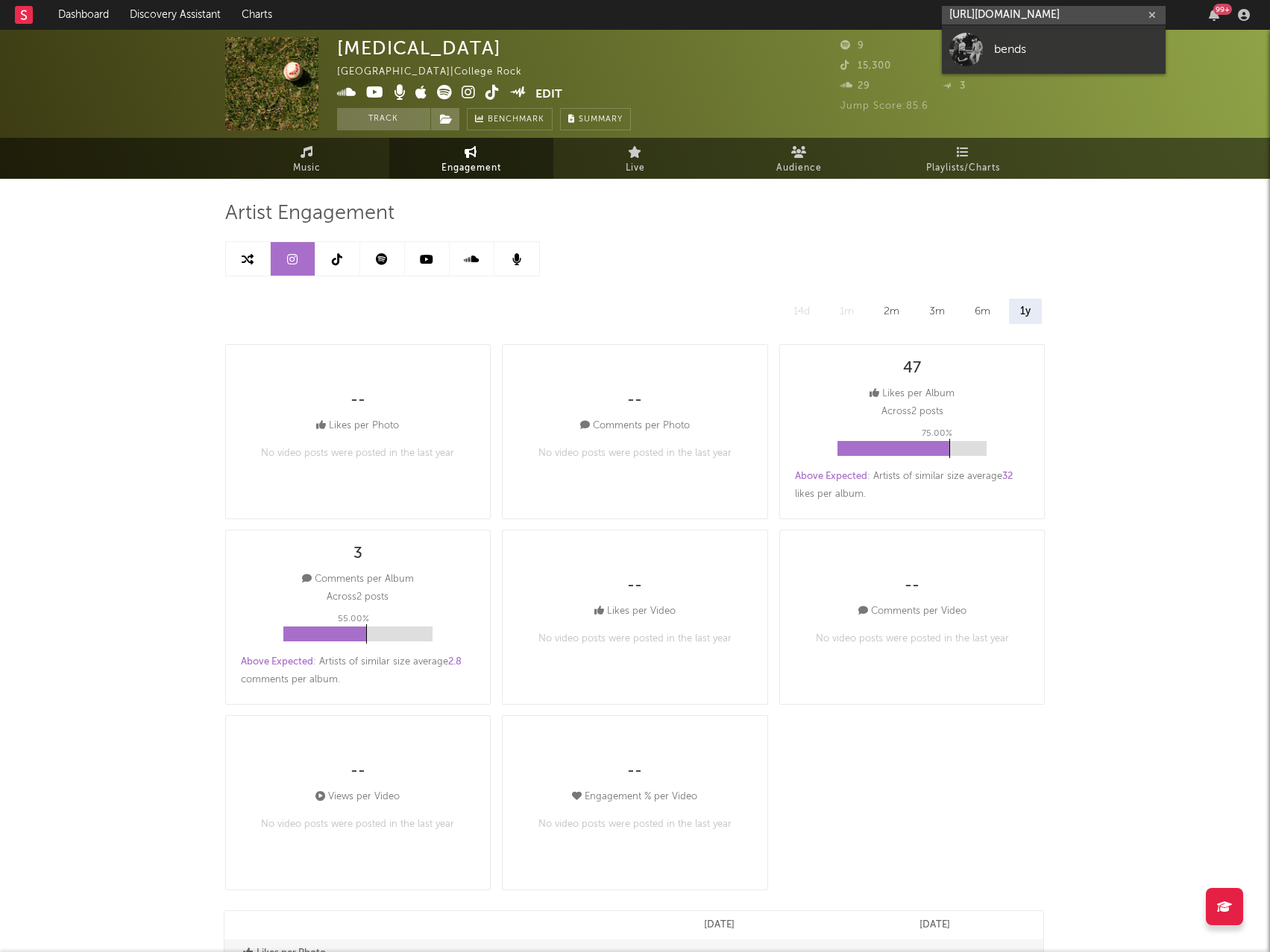
click at [536, 92] on button "Edit" at bounding box center [549, 94] width 27 height 19
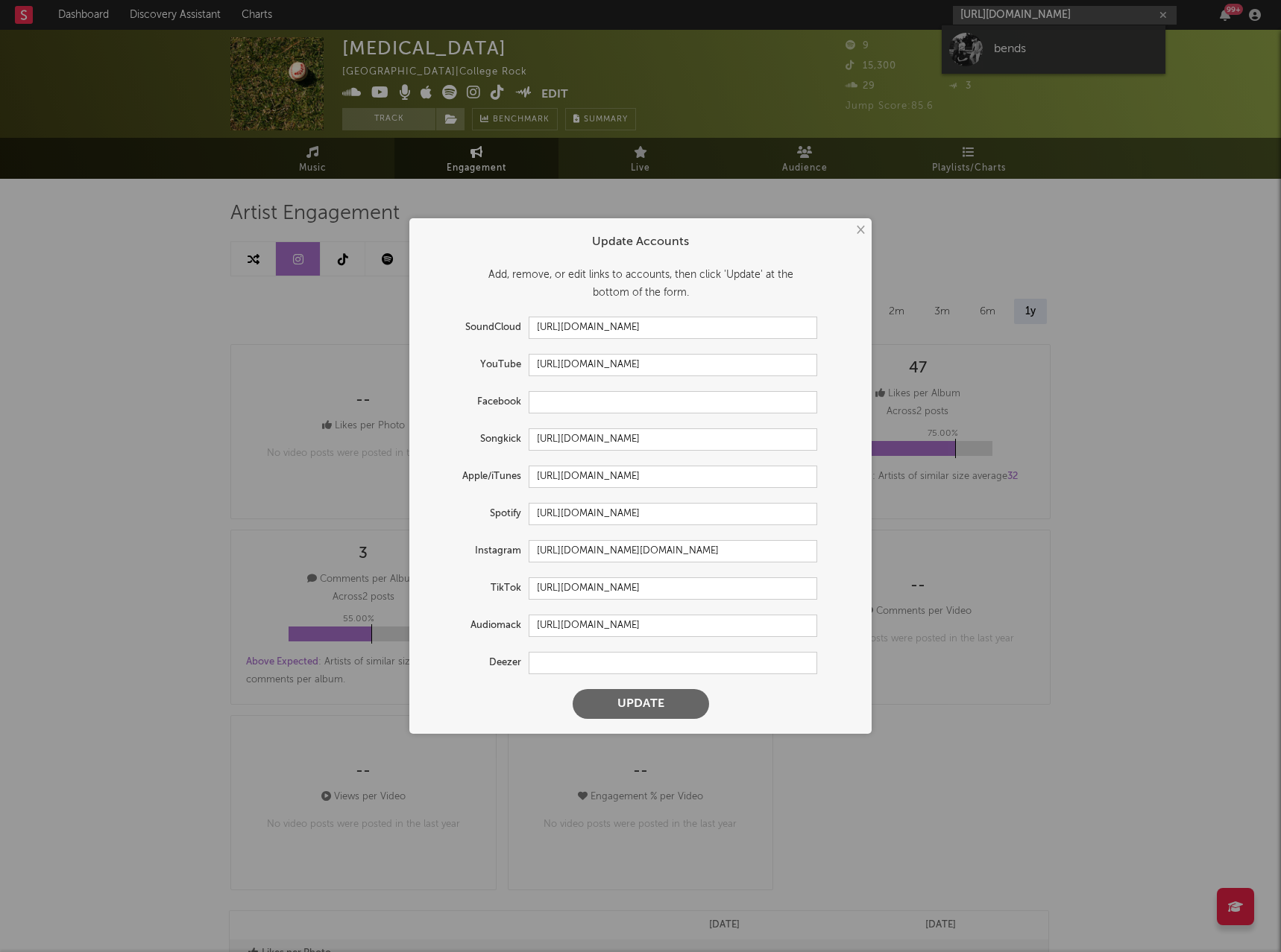
type input "https://www.instagram.com/bends/?hl=en"
click at [710, 547] on input "https://www.instagram.com/zackelwellgmail.com_/" at bounding box center [673, 552] width 288 height 22
paste input "bends/?hl=en"
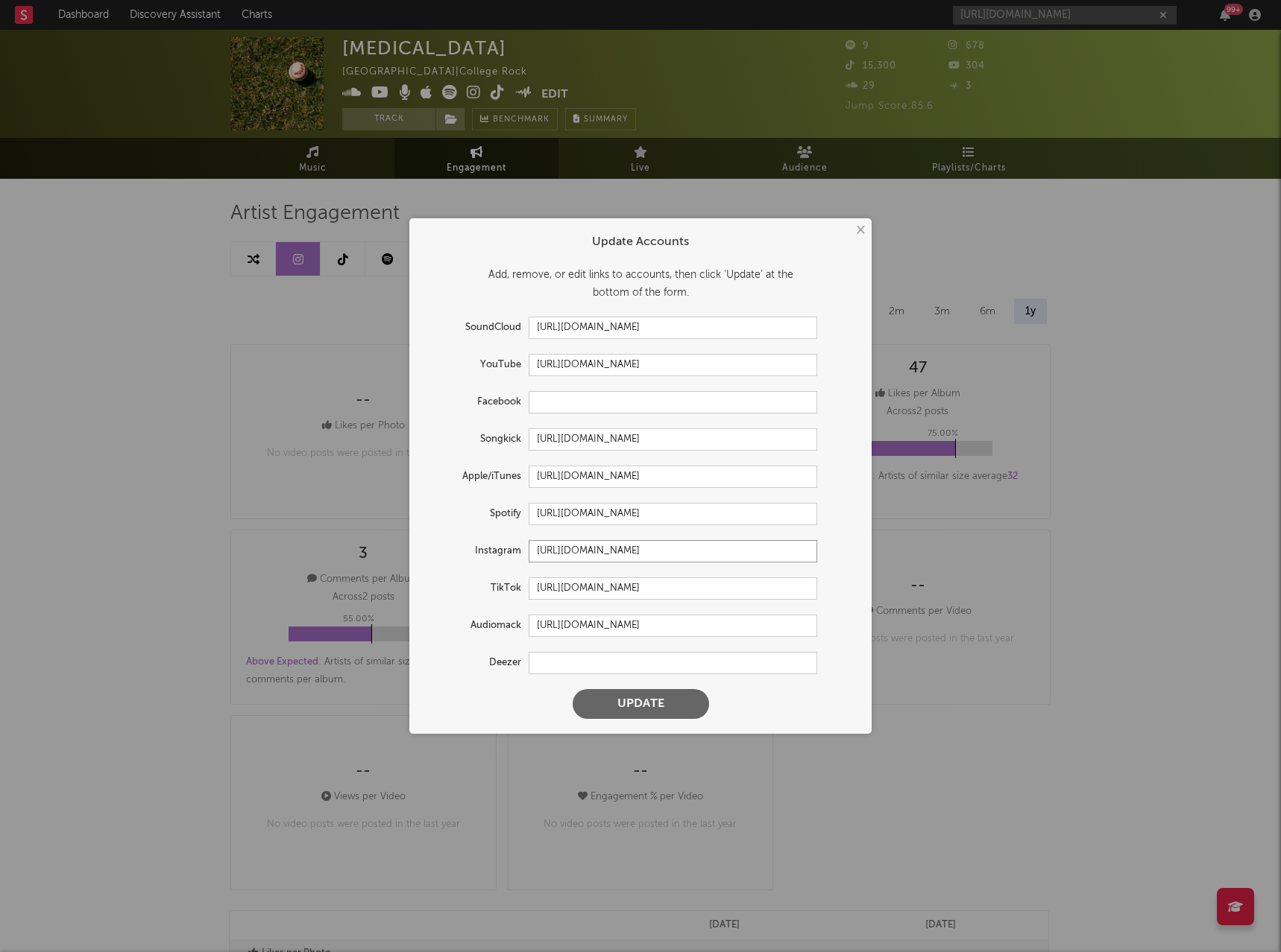
drag, startPoint x: 692, startPoint y: 555, endPoint x: 768, endPoint y: 552, distance: 76.1
click at [768, 552] on input "https://www.instagram.com/bends/?hl=en" at bounding box center [673, 552] width 288 height 22
type input "https://www.instagram.com/bends"
click at [749, 595] on input "https://www.tiktok.com/share/user/7000450" at bounding box center [673, 588] width 288 height 22
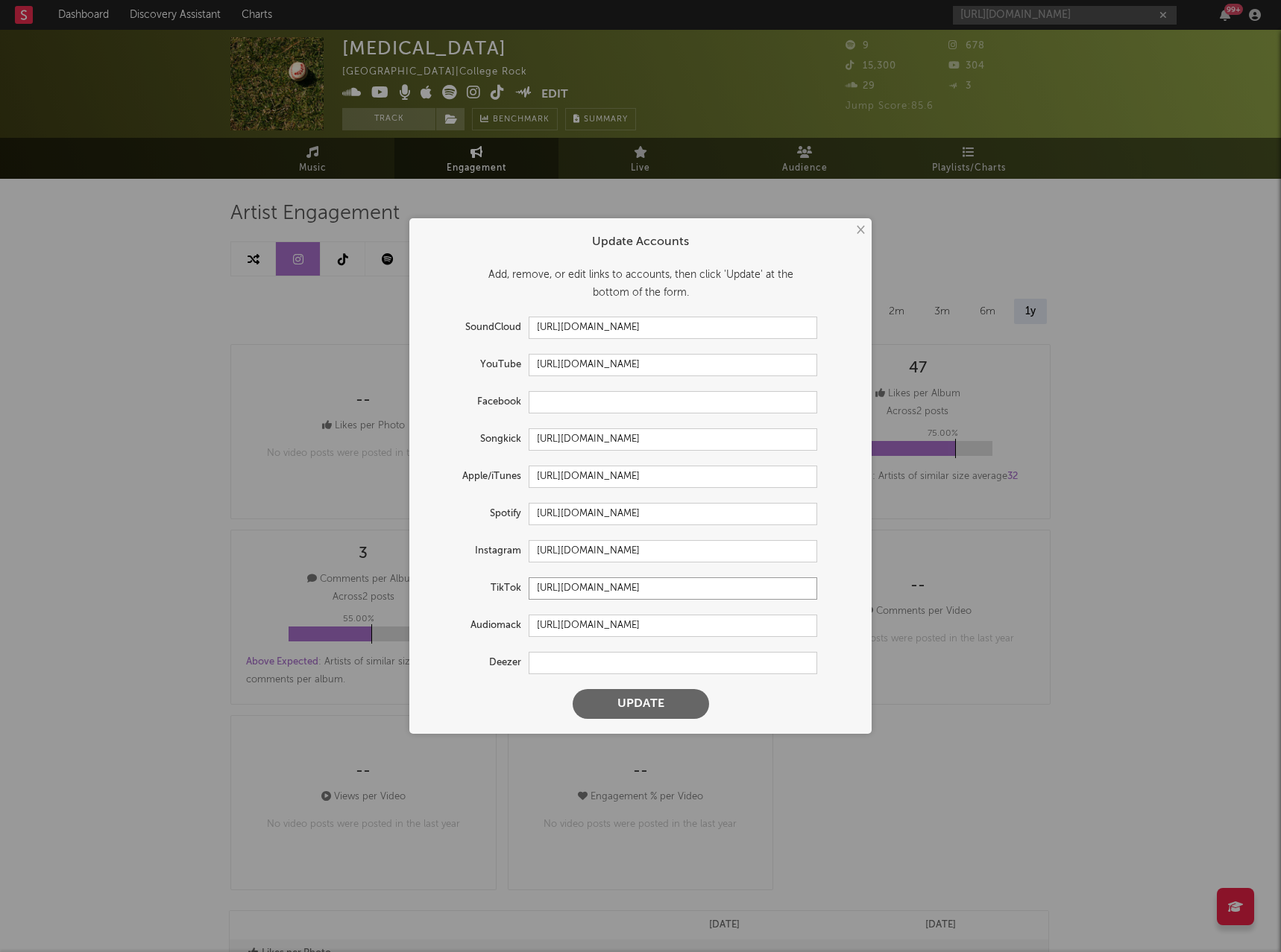
click at [749, 595] on input "https://www.tiktok.com/share/user/7000450" at bounding box center [673, 588] width 288 height 22
paste input "@thebendsmusic"
type input "https://www.tiktok.com/@thebendsmusic"
click at [678, 505] on input "https://open.spotify.com/artist/1KaaWAixDQkHtEdq9nyMJ5" at bounding box center [673, 514] width 288 height 22
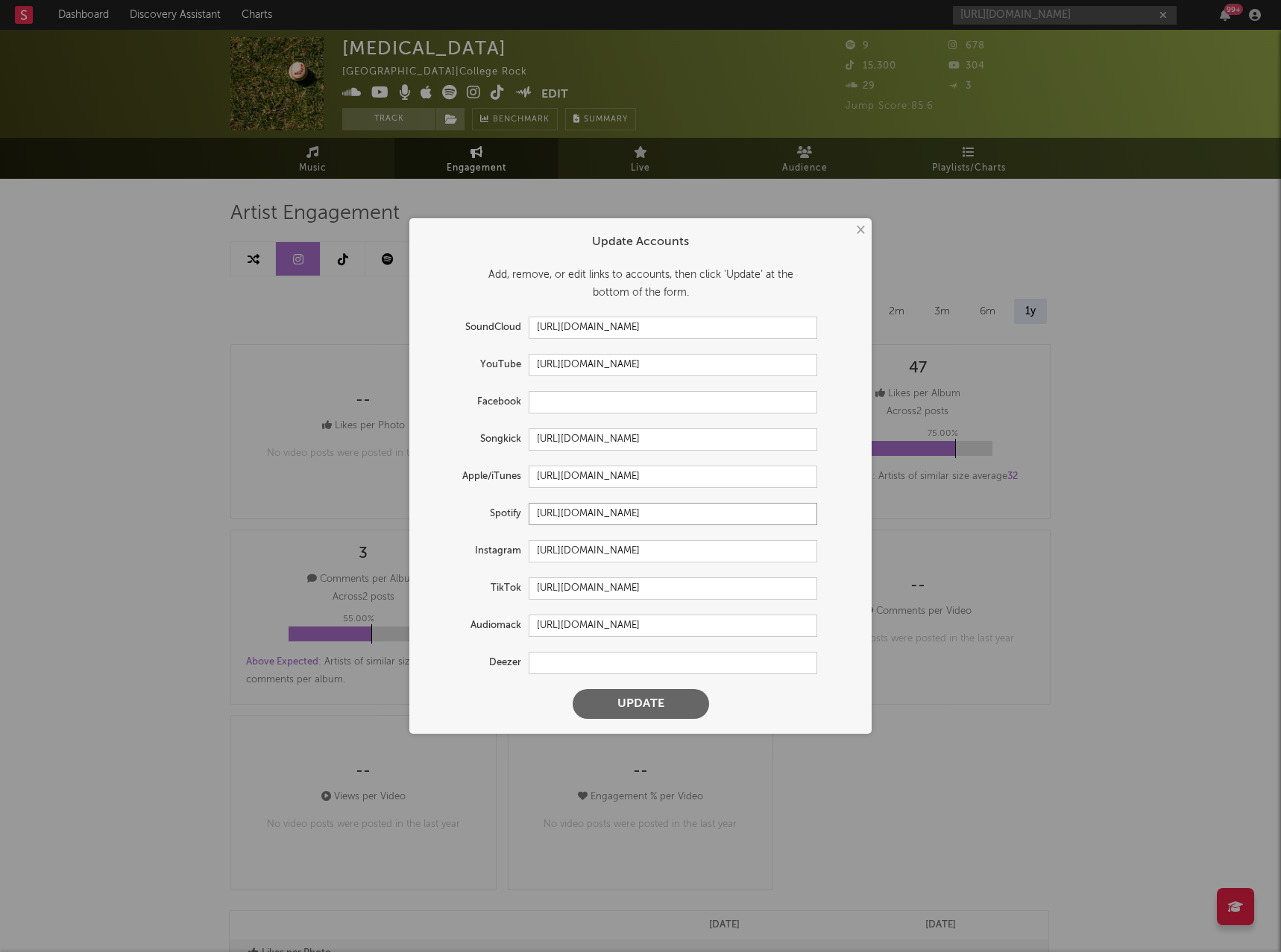
click at [678, 505] on input "https://open.spotify.com/artist/1KaaWAixDQkHtEdq9nyMJ5" at bounding box center [673, 514] width 288 height 22
paste input "2xBejdNon0VS3Egq8he7sb?si=OxfAQ1ysSlawfJVs-JxPVA"
click at [638, 506] on input "https://open.spotify.com/artist/2xBejdNon0VS3Egq8he7sb?si=OxfAQ1ysSlawfJVs-JxPVA" at bounding box center [673, 514] width 288 height 22
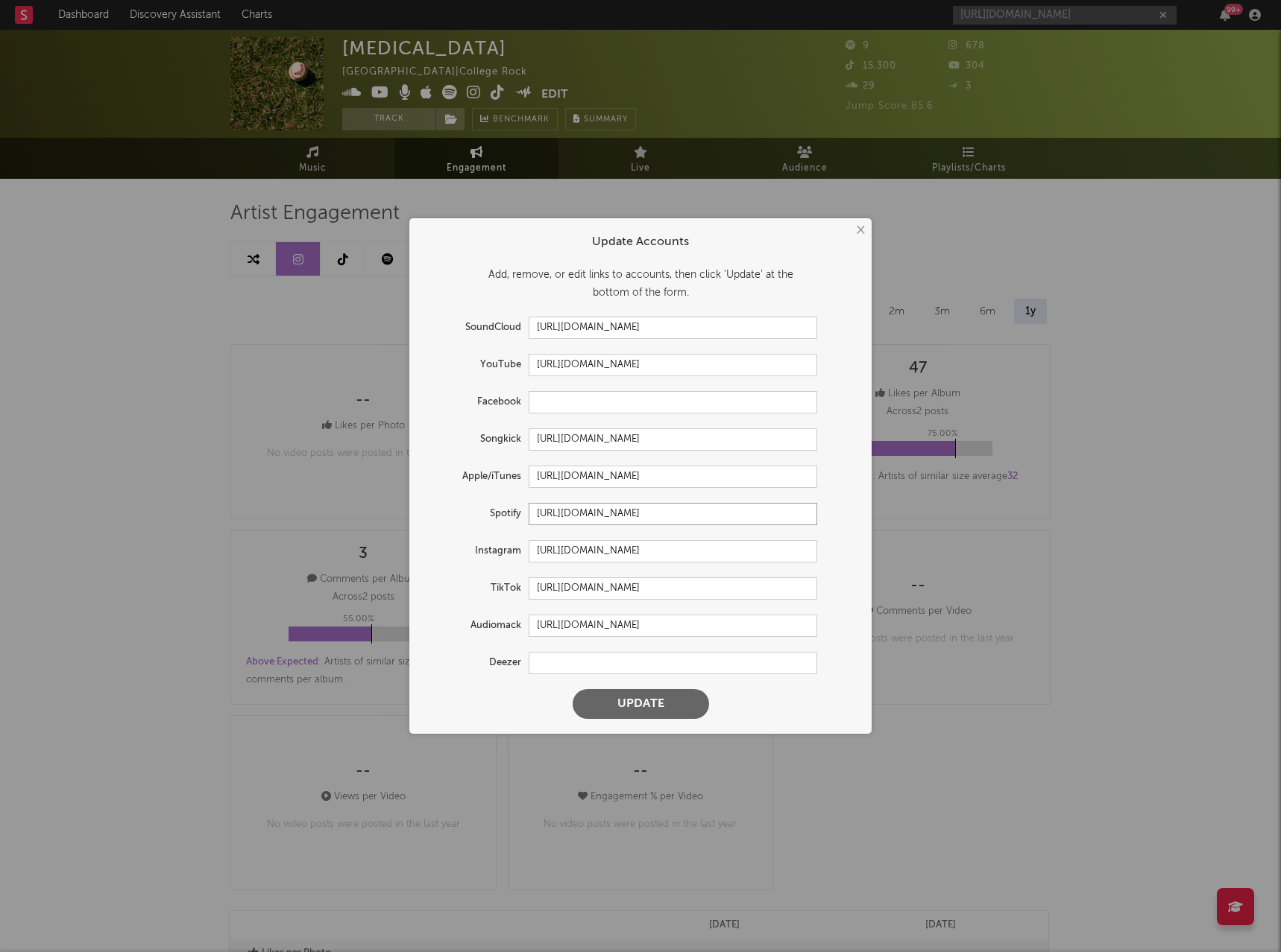
paste input "s146Ad7dRSiI1KqPCcV-1Q"
type input "https://open.spotify.com/artist/2xBejdNon0VS3Egq8he7sb?si=s146Ad7dRSiI1KqPCcV-1Q"
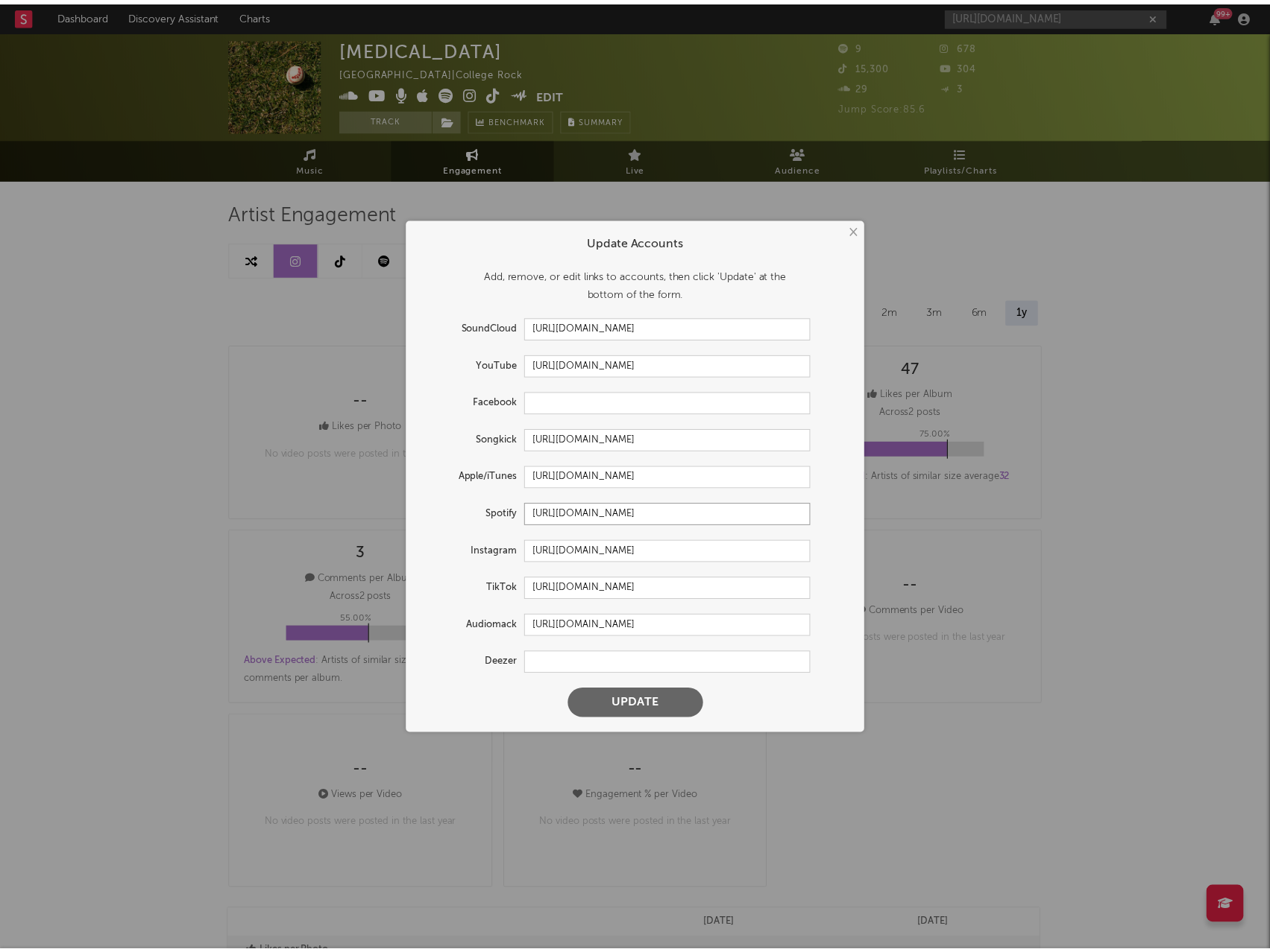
scroll to position [0, 0]
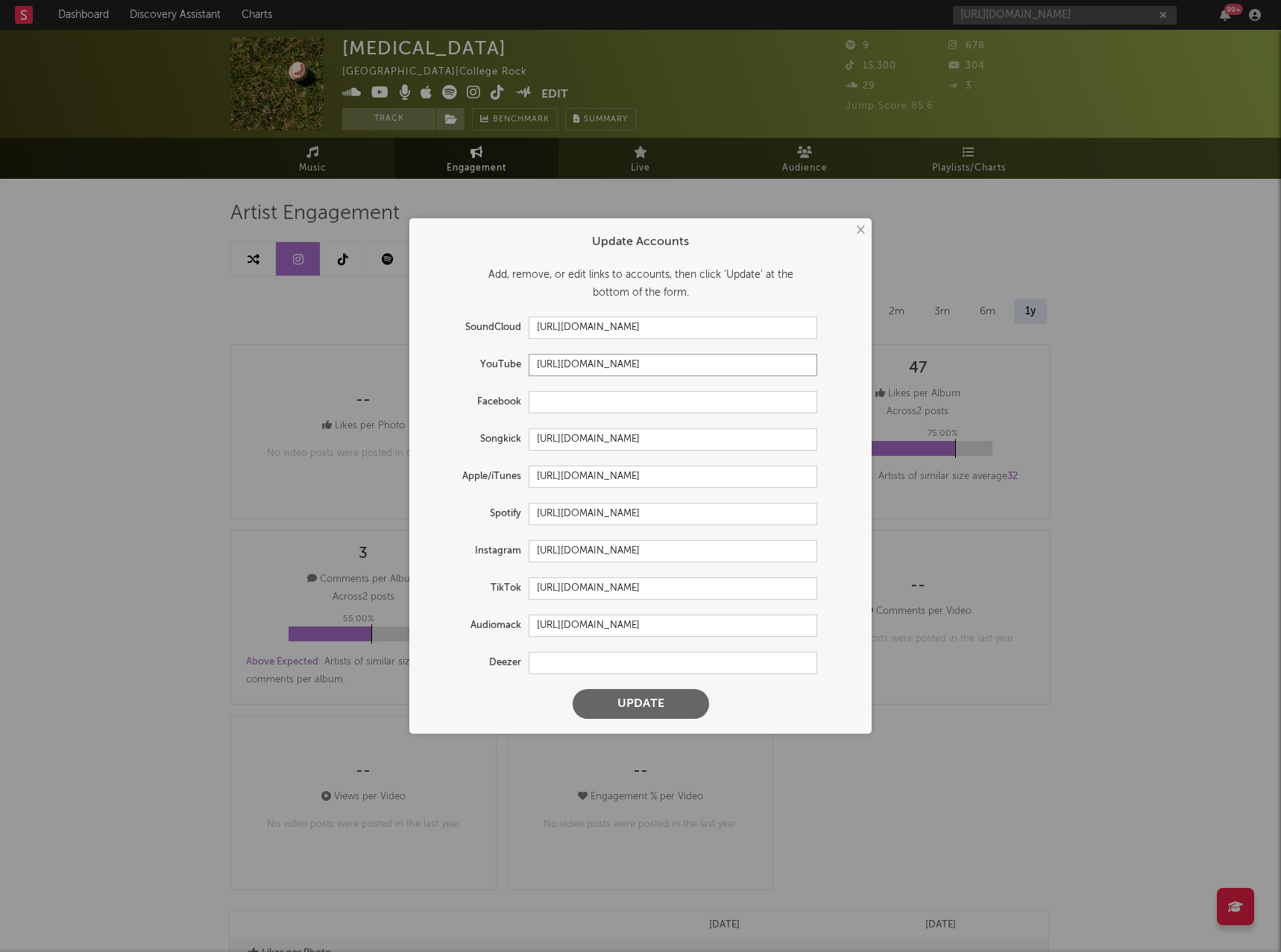
click at [654, 369] on input "https://youtube.com/@theblends" at bounding box center [673, 365] width 288 height 22
paste input "www.youtube.com/@Thebendsmusic"
type input "https://www.youtube.com/@Thebendsmusic"
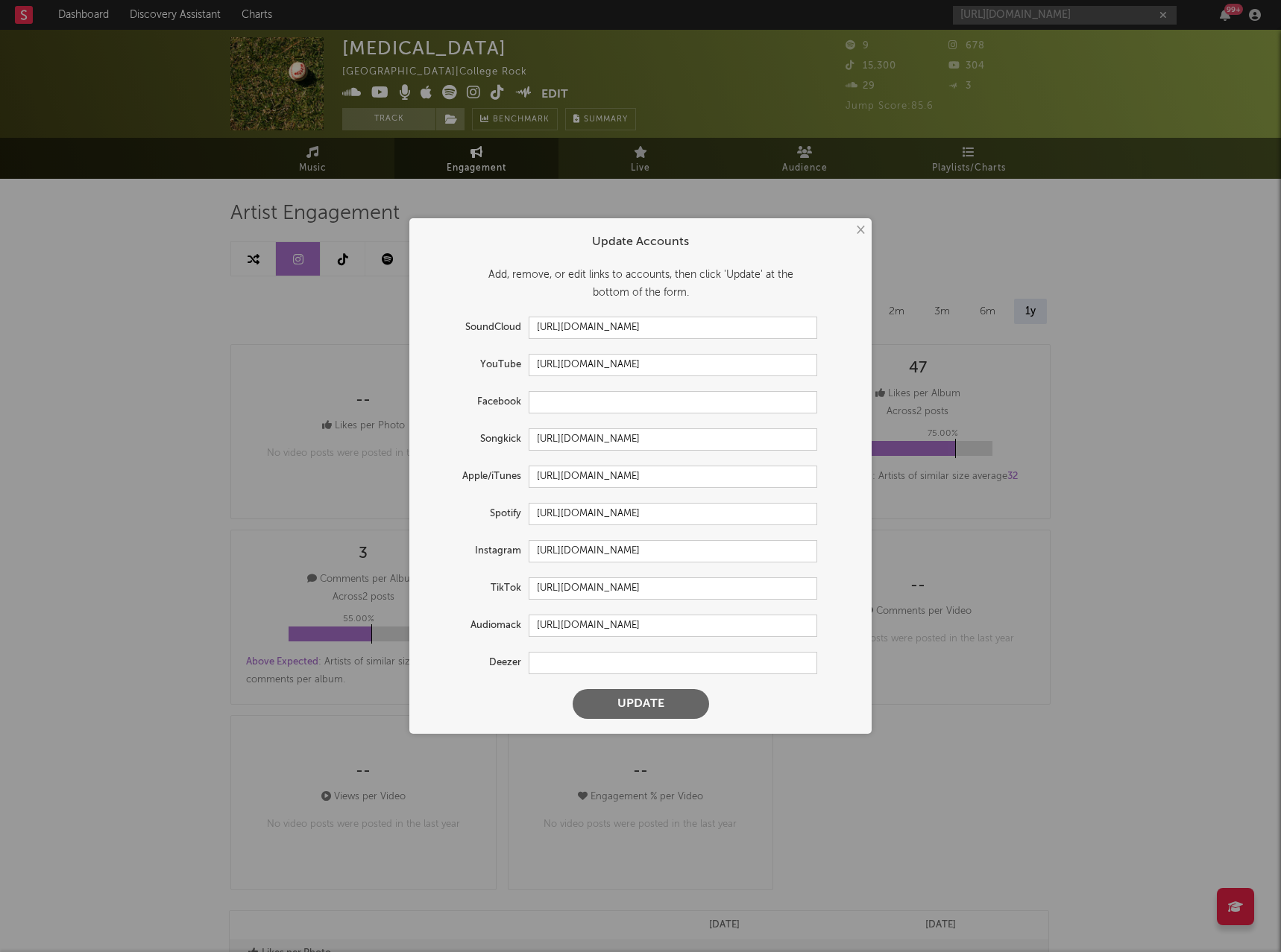
click at [674, 700] on button "Update" at bounding box center [640, 704] width 136 height 30
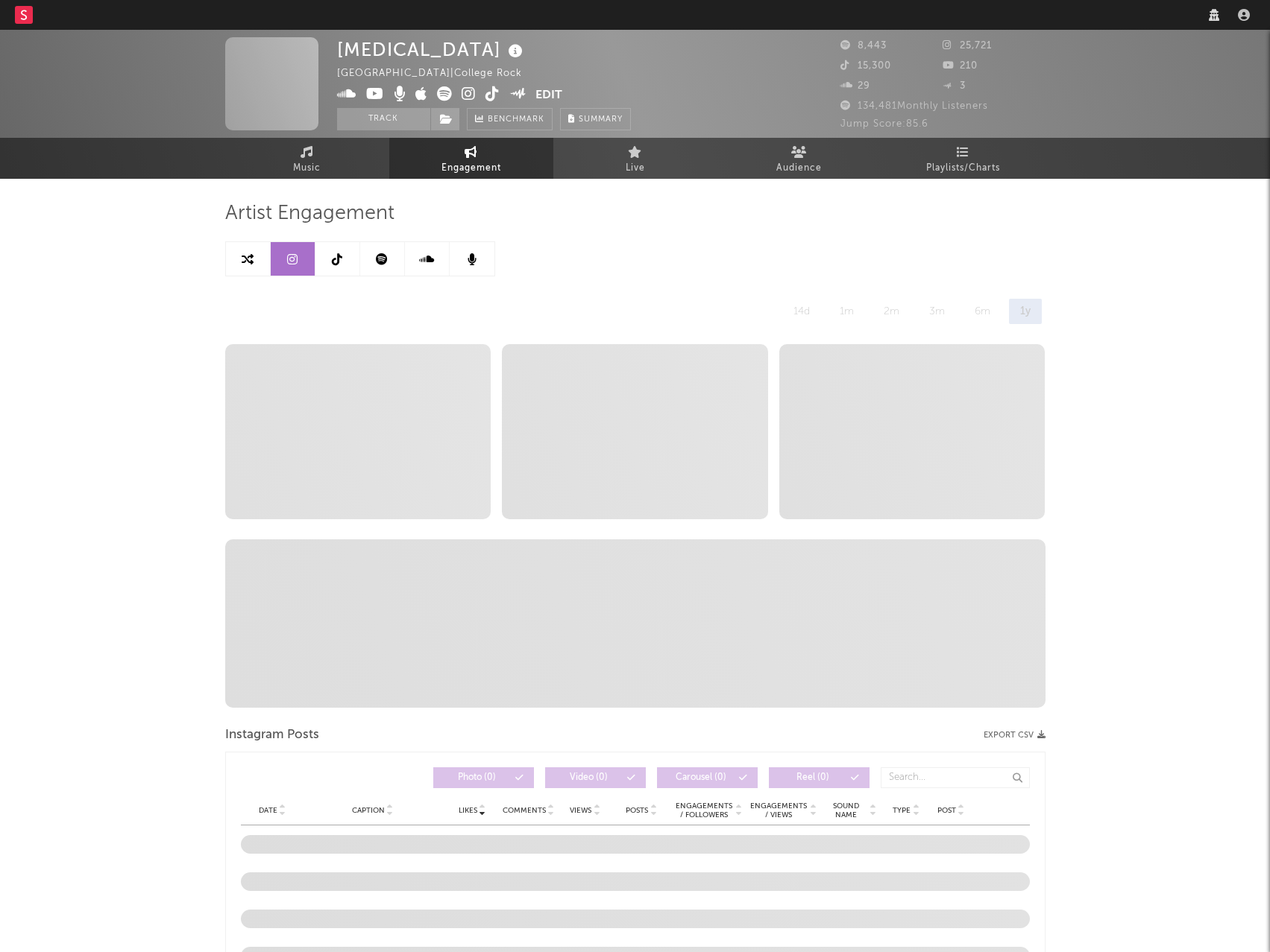
select select "1w"
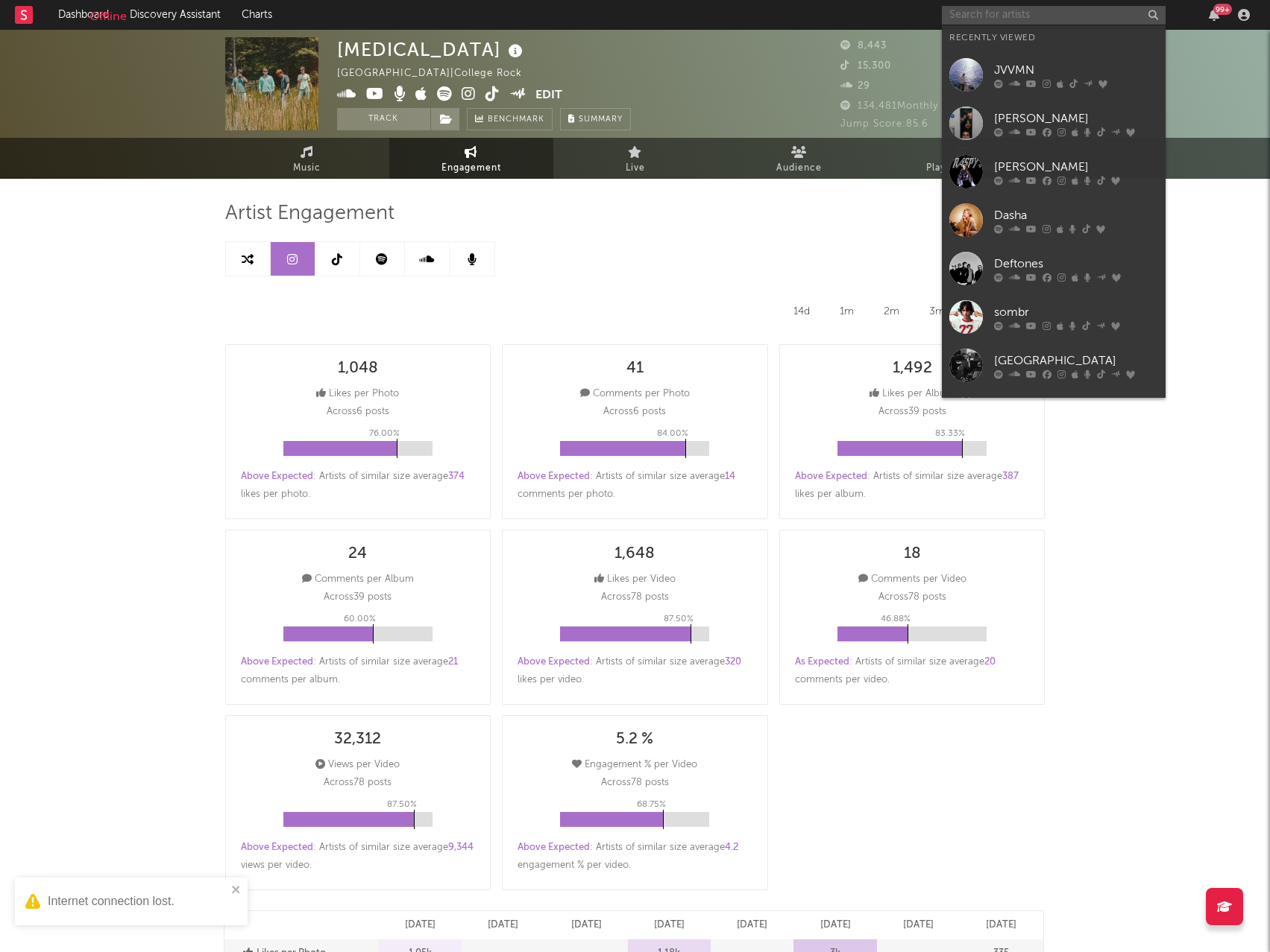
click at [975, 15] on input "text" at bounding box center [1053, 15] width 223 height 19
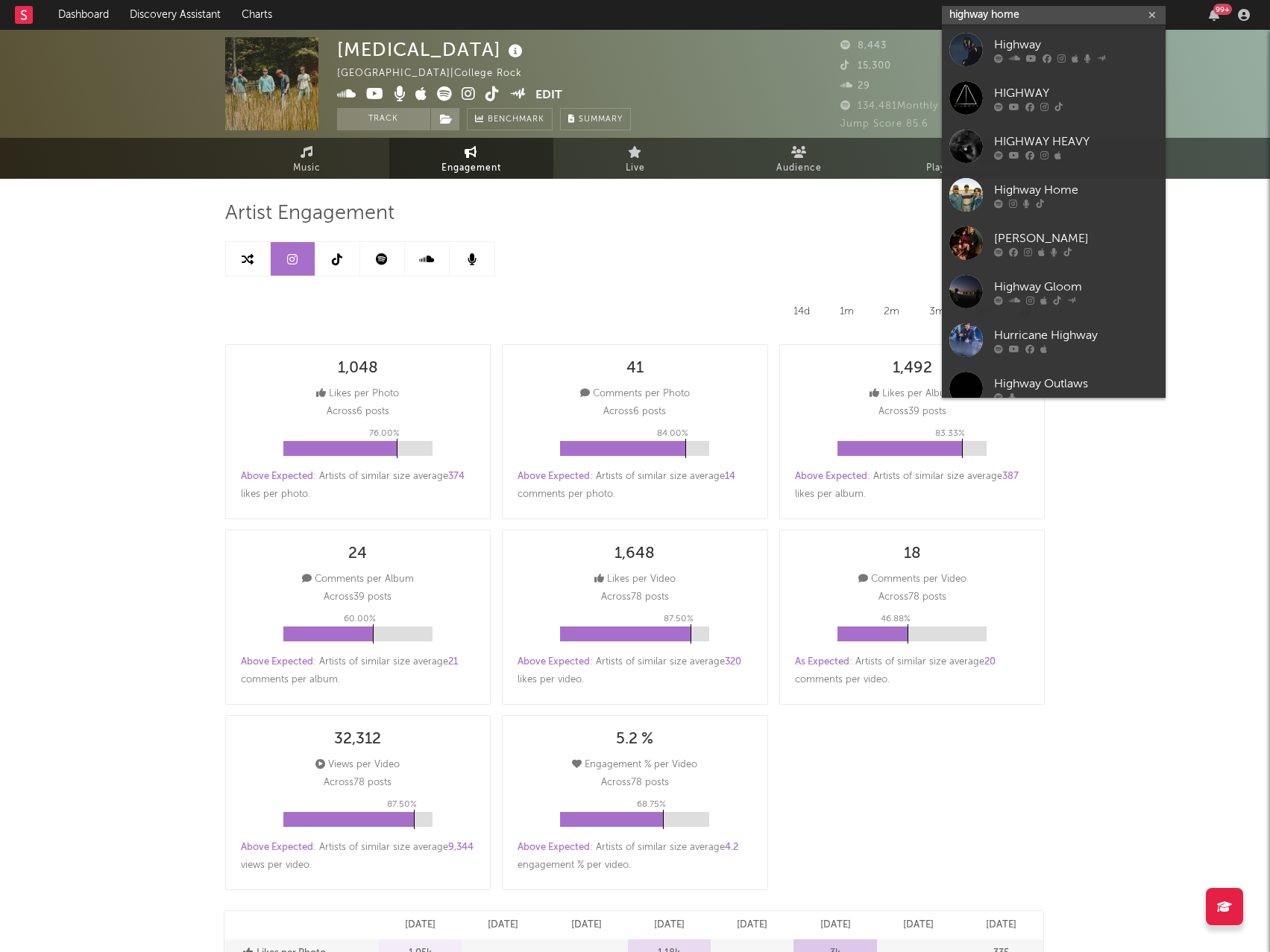
click at [987, 16] on input "highway home" at bounding box center [1053, 15] width 223 height 19
paste input "https://www.instagram.com/highwayhomemusic?igsh=NTc4MTIwNjQ2YQ%3D%3D"
paste input "ttps://www.instagram.com/highwayhomemusic?igsh=NTc4MTIwNjQ2YQ%3D%3D"
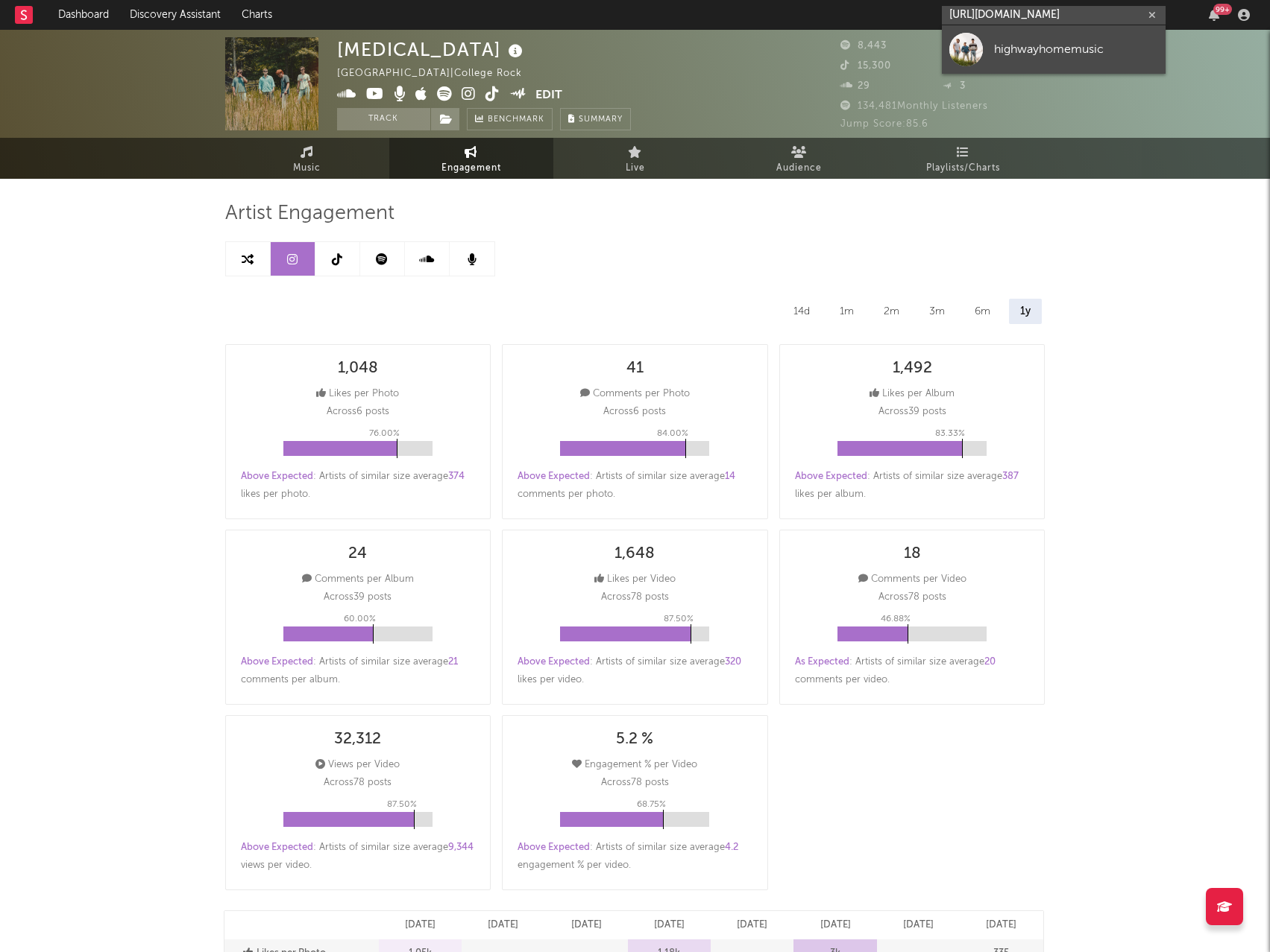
type input "https://www.instagram.com/highwayhomemusic?igsh=NTc4MTIwNjQ2YQ%3D%3D"
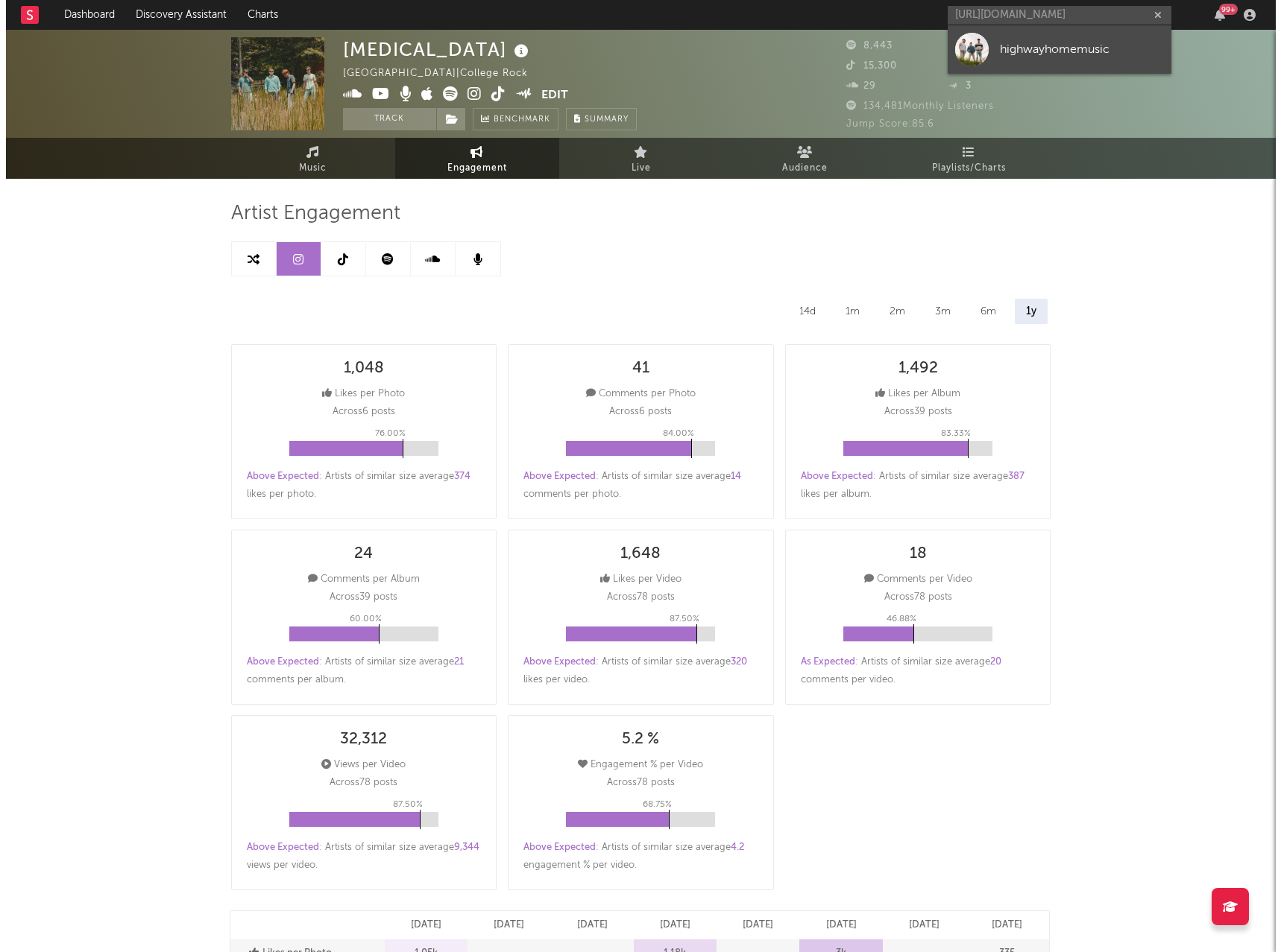
scroll to position [0, 0]
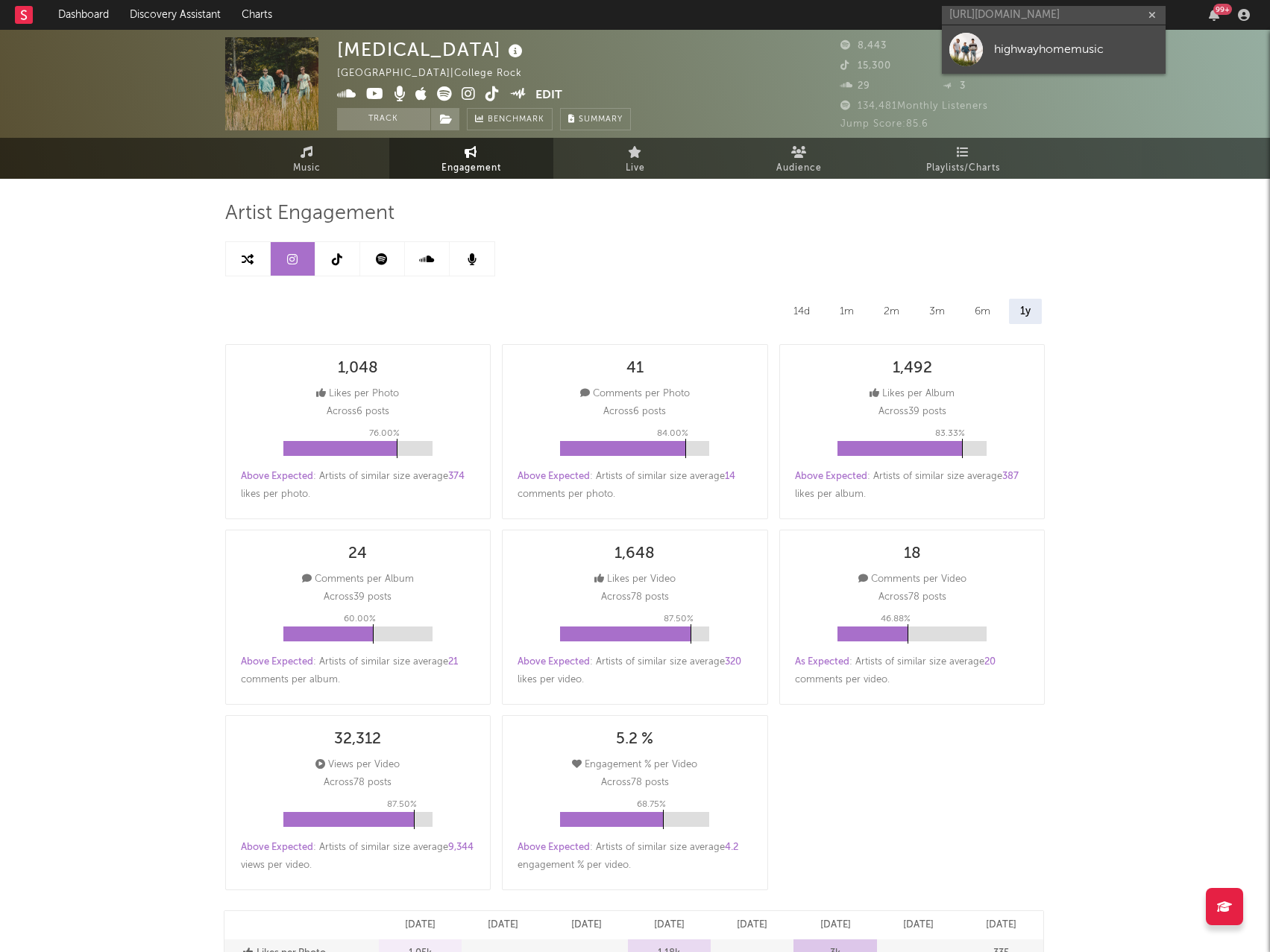
click at [1113, 50] on div "highwayhomemusic" at bounding box center [1076, 49] width 164 height 18
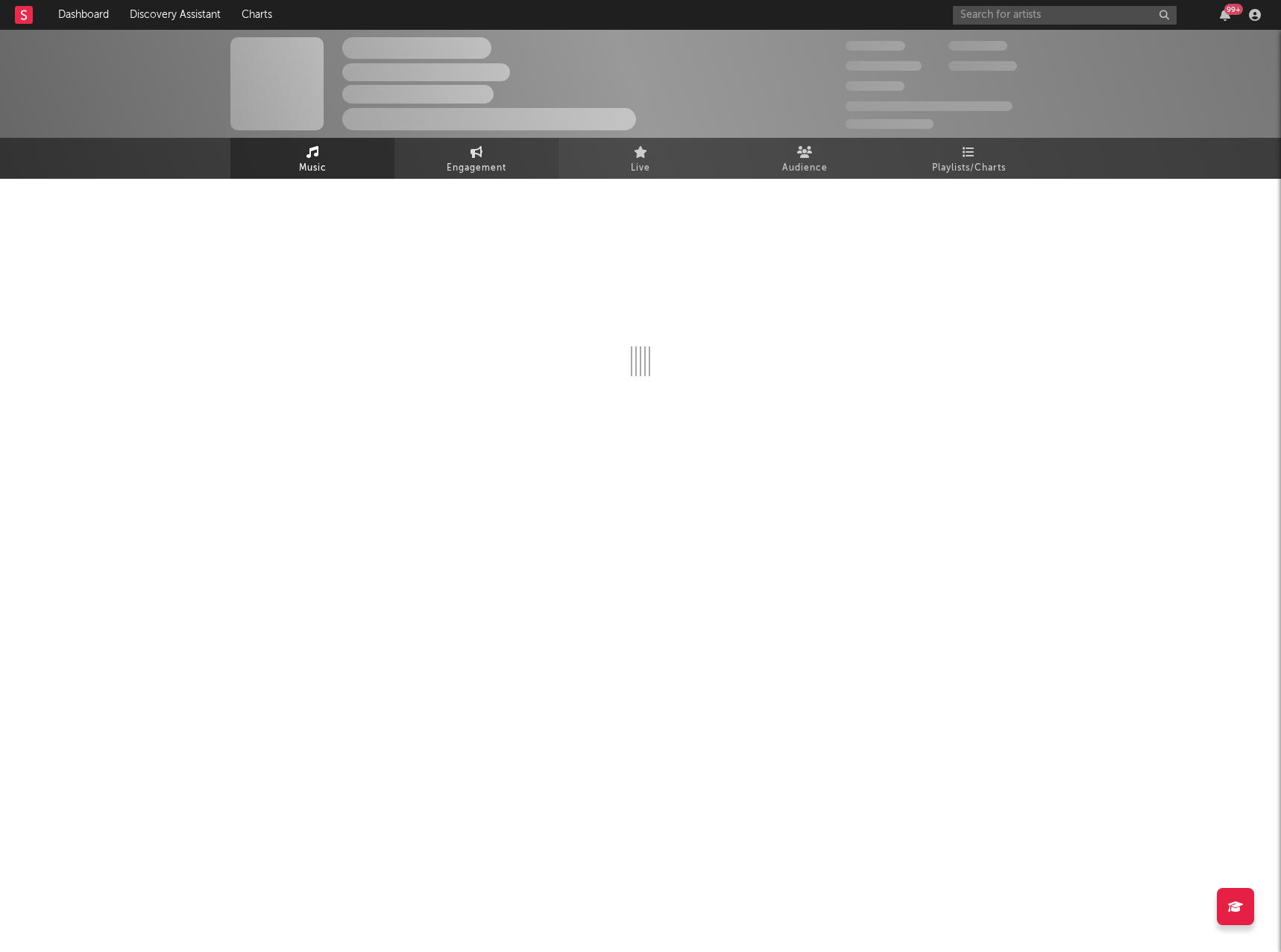
select select "1w"
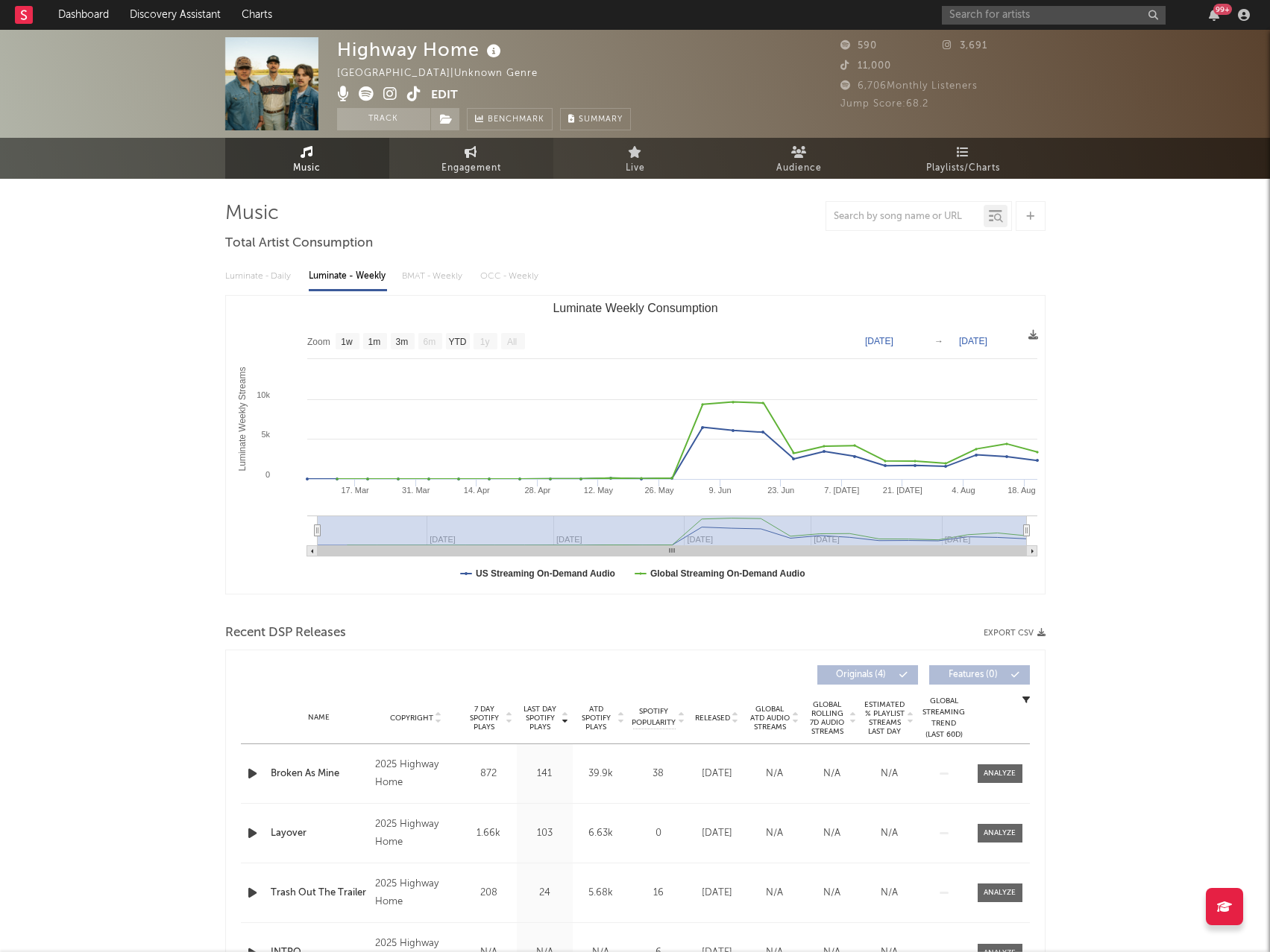
click at [449, 169] on span "Engagement" at bounding box center [472, 168] width 60 height 18
select select "1w"
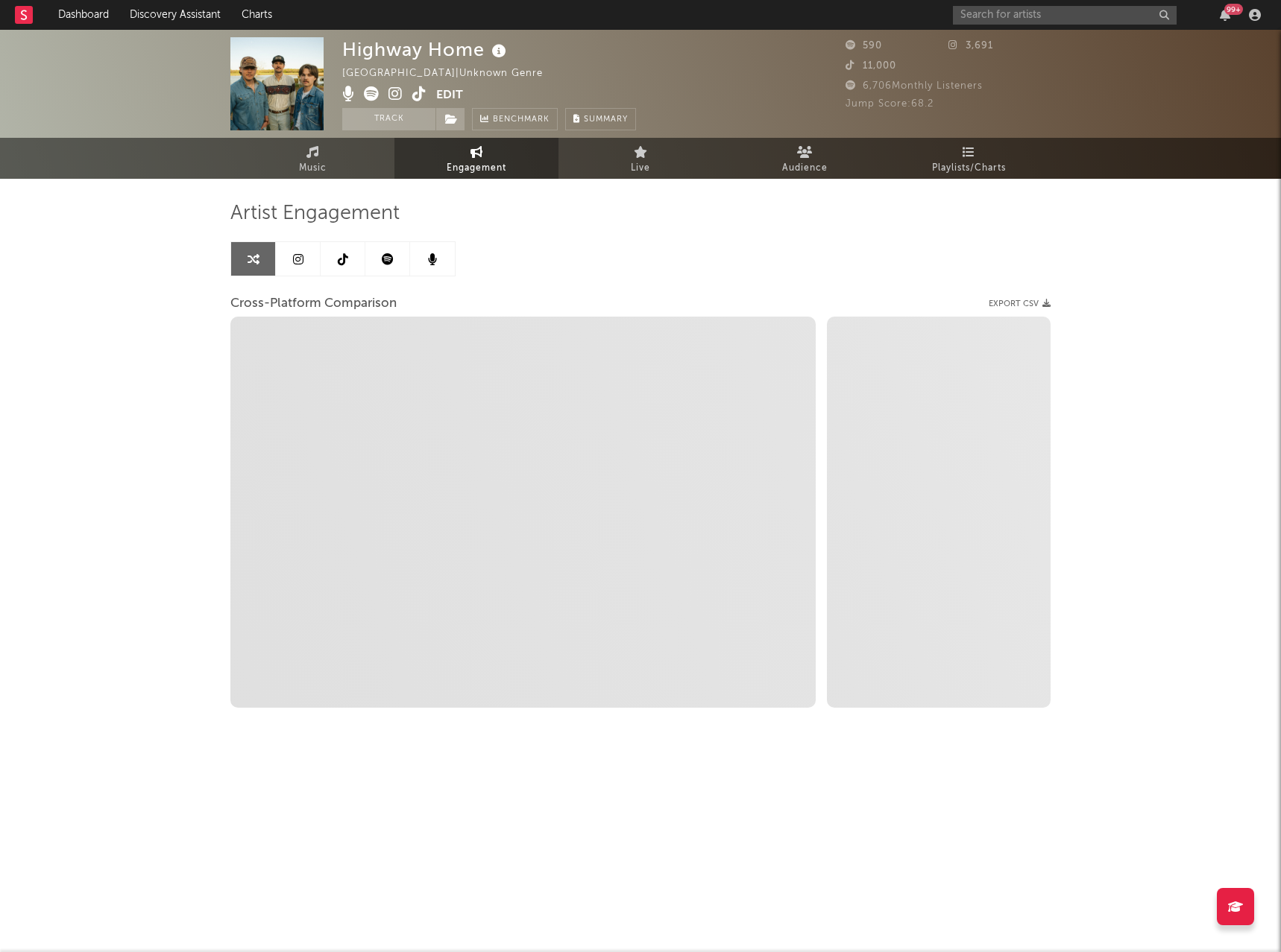
click at [455, 92] on button "Edit" at bounding box center [449, 96] width 27 height 19
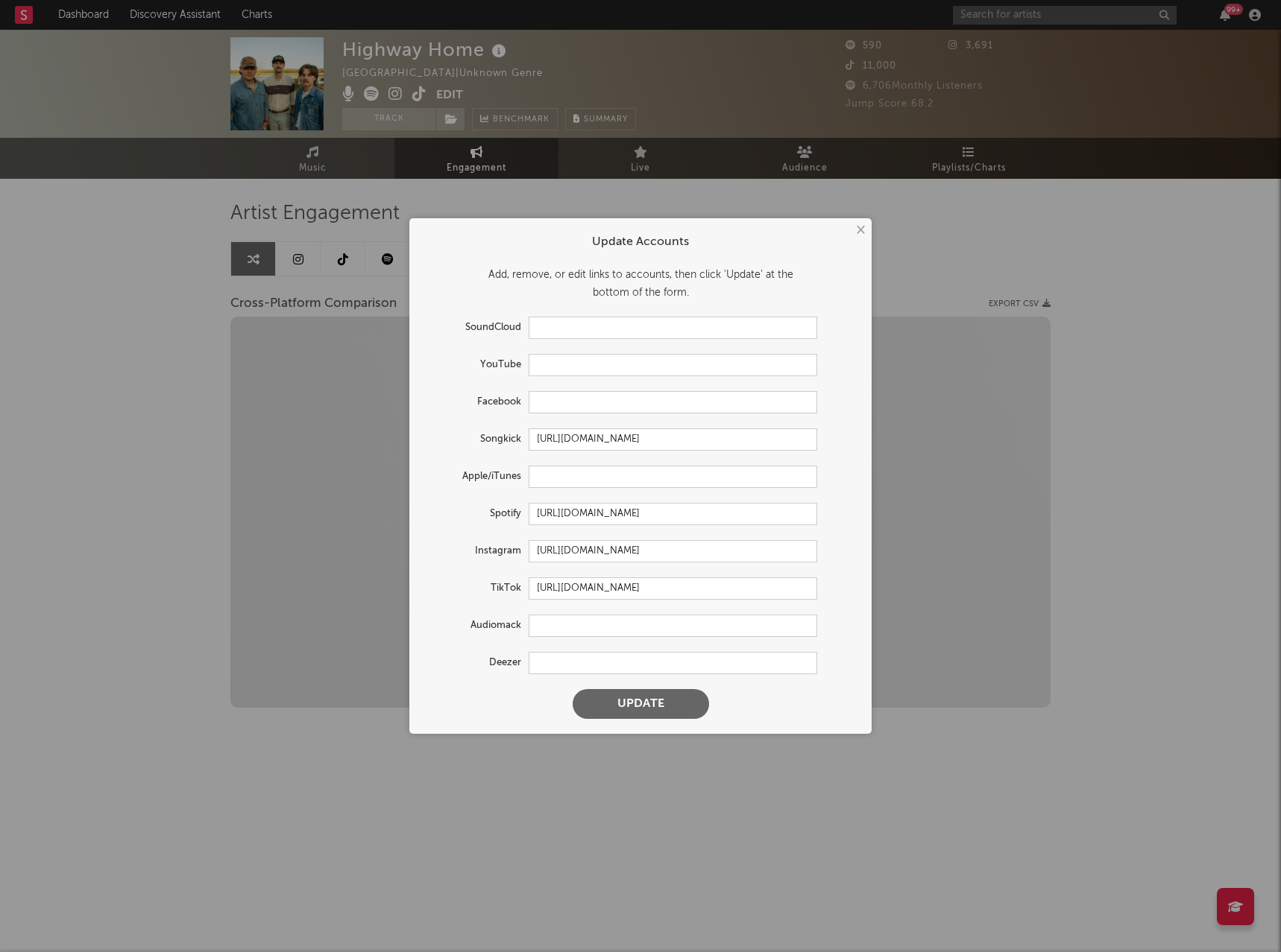
select select "1m"
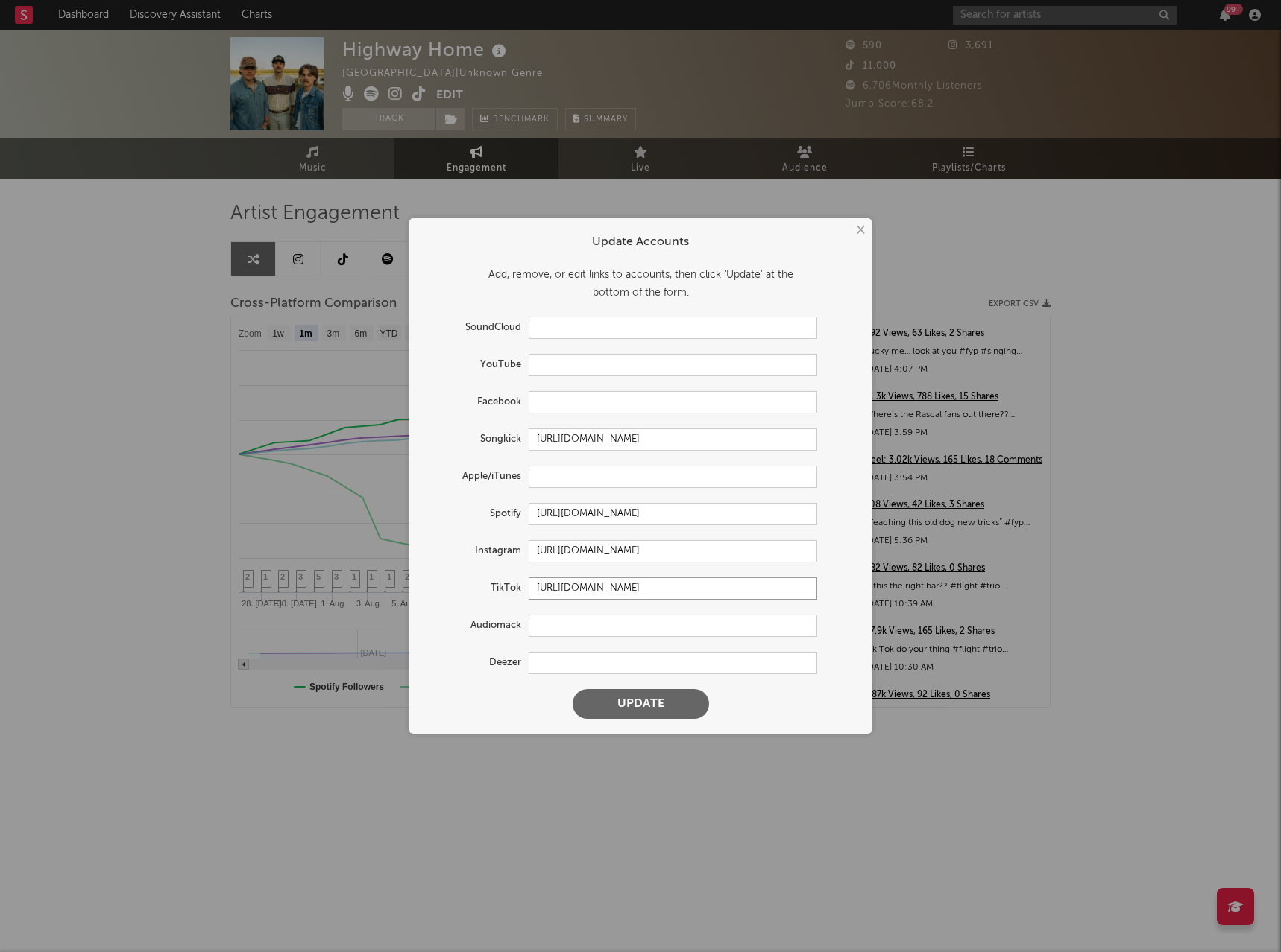
click at [651, 592] on input "https://www.tiktok.com/share/user/7413068117684012074" at bounding box center [673, 588] width 288 height 22
paste input "@highwayhomemusic"
type input "https://www.tiktok.com/@highwayhomemusic"
click at [676, 708] on button "Update" at bounding box center [640, 704] width 136 height 30
select select "1w"
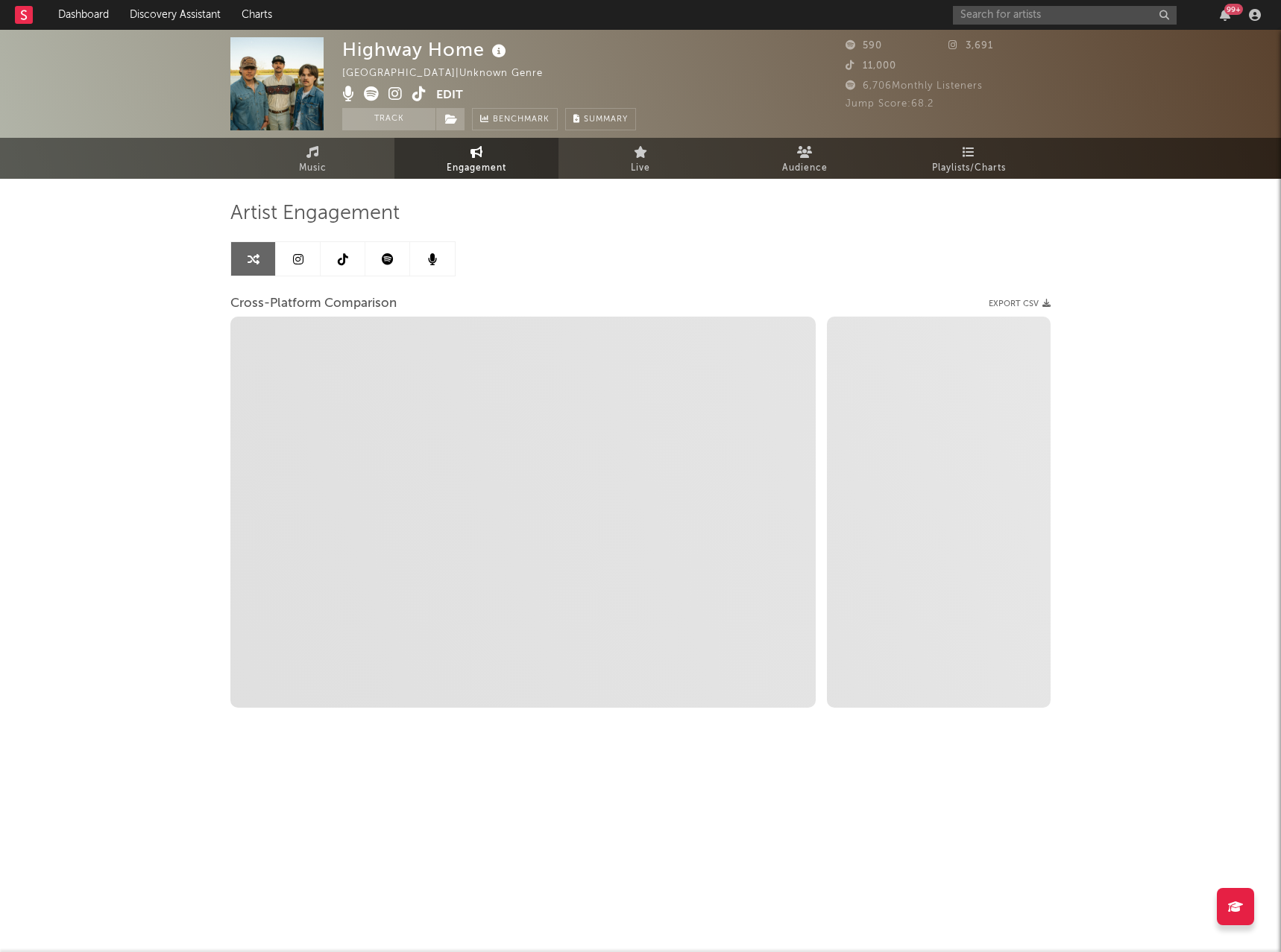
select select "1m"
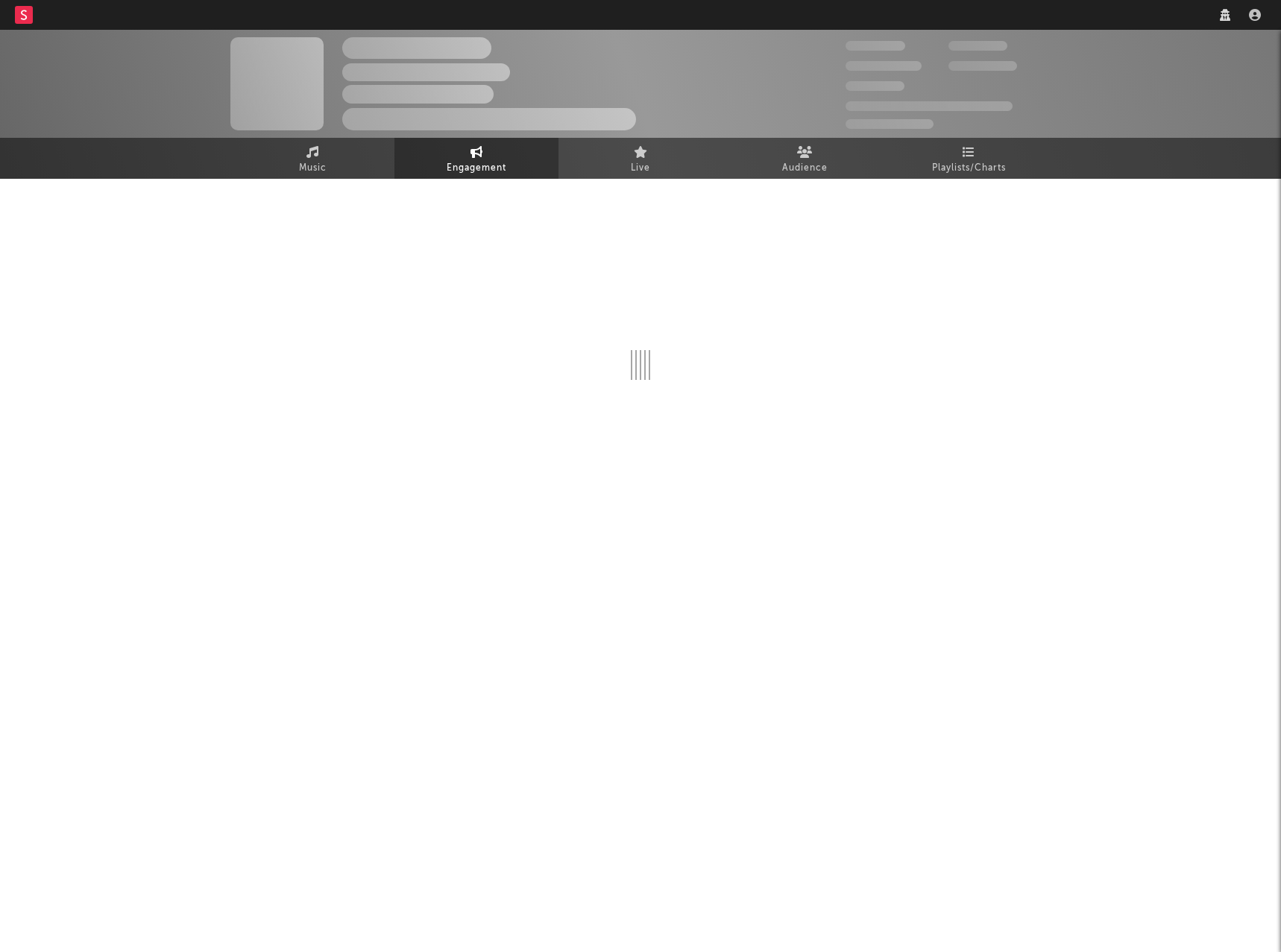
select select "1w"
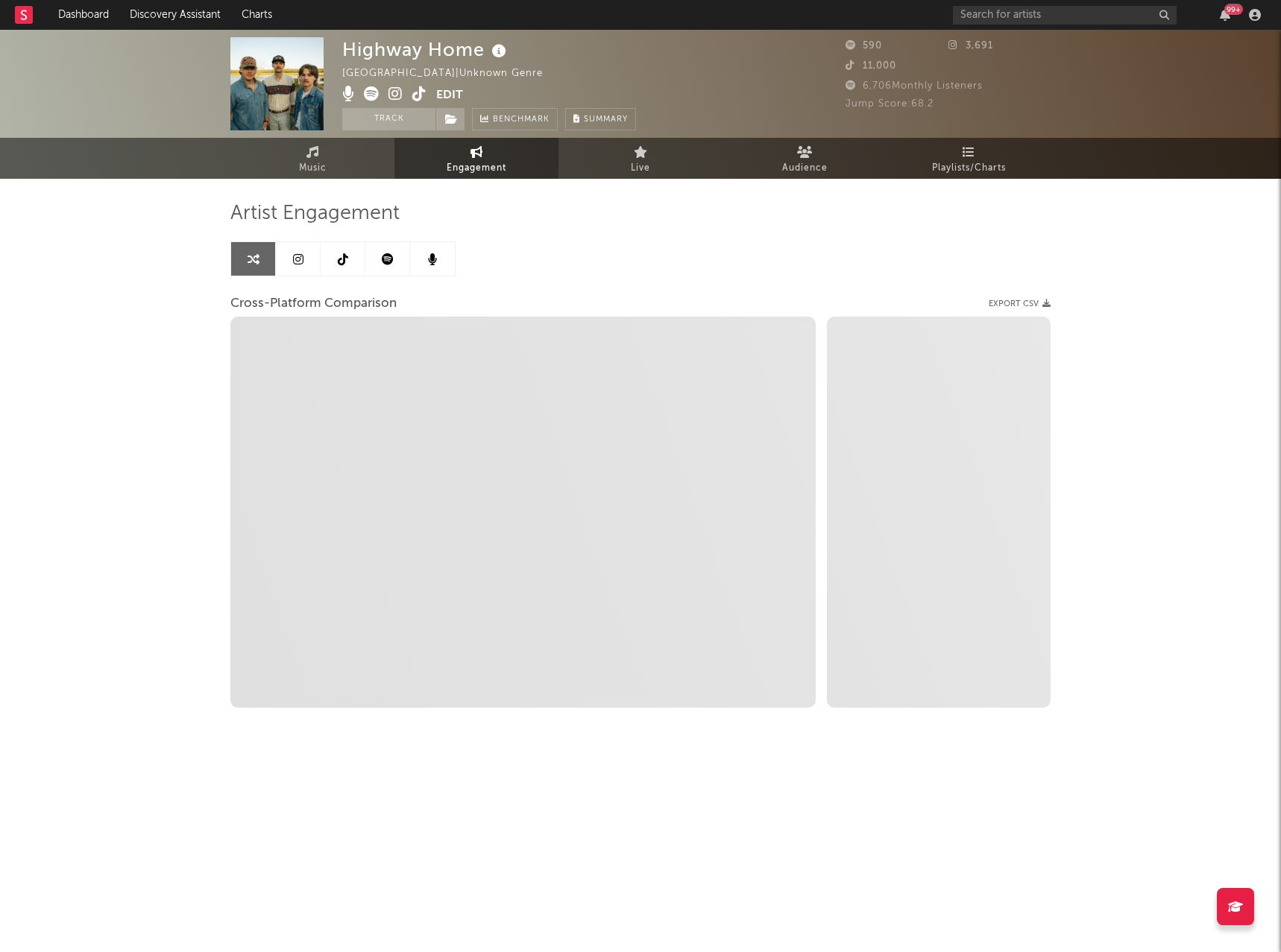
select select "1m"
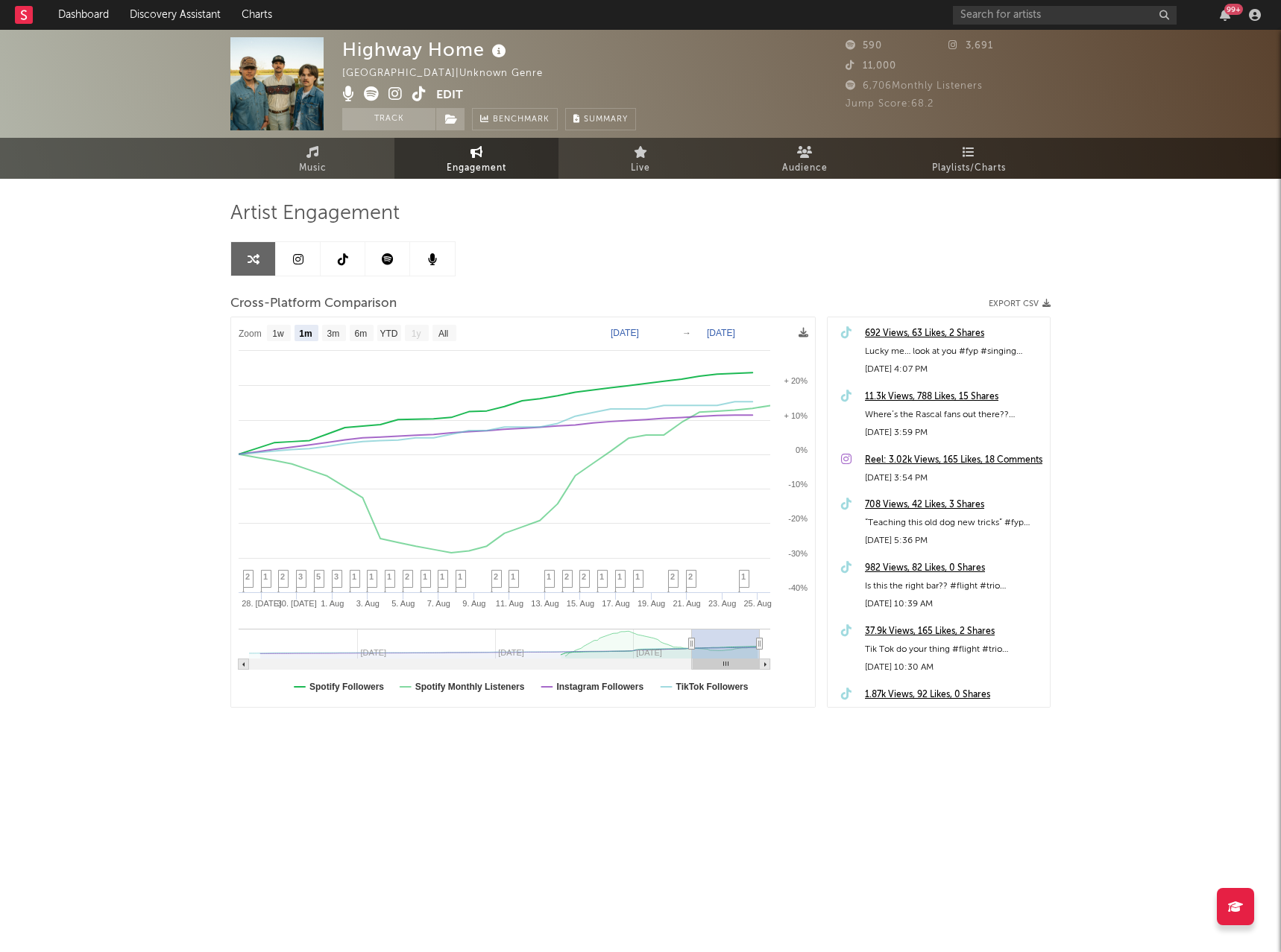
click at [461, 92] on button "Edit" at bounding box center [449, 96] width 27 height 19
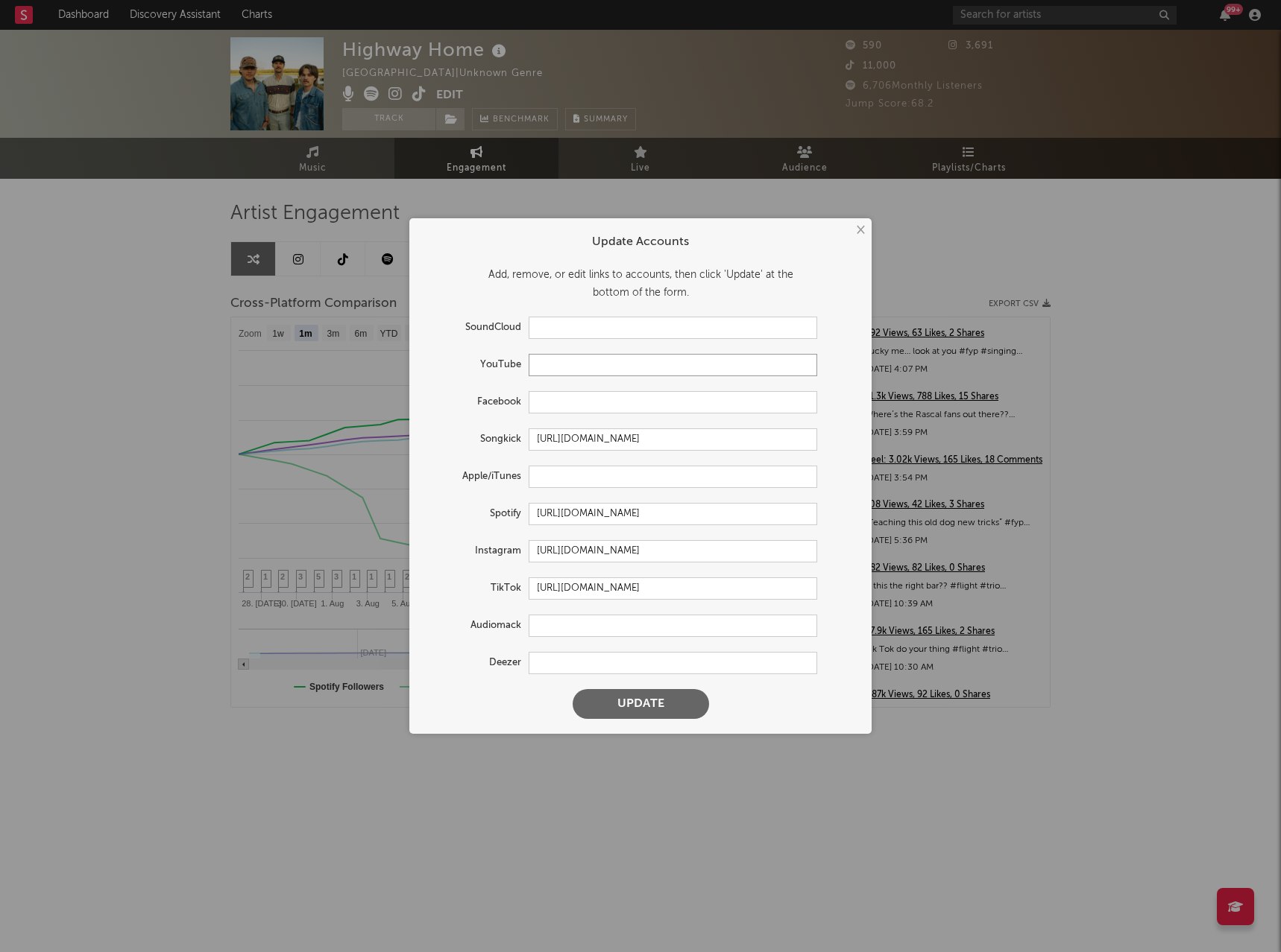
click at [638, 365] on input "text" at bounding box center [673, 365] width 288 height 22
paste input "https://www.youtube.com/@highwayhomemusic"
type input "https://www.youtube.com/@highwayhomemusic"
click at [588, 438] on input "https://www.songkick.com/artists/10375861-highway-home" at bounding box center [673, 440] width 288 height 22
click at [612, 512] on input "https://open.spotify.com/artist/56vETsdNSn4cgHd3bBAy4T" at bounding box center [673, 514] width 288 height 22
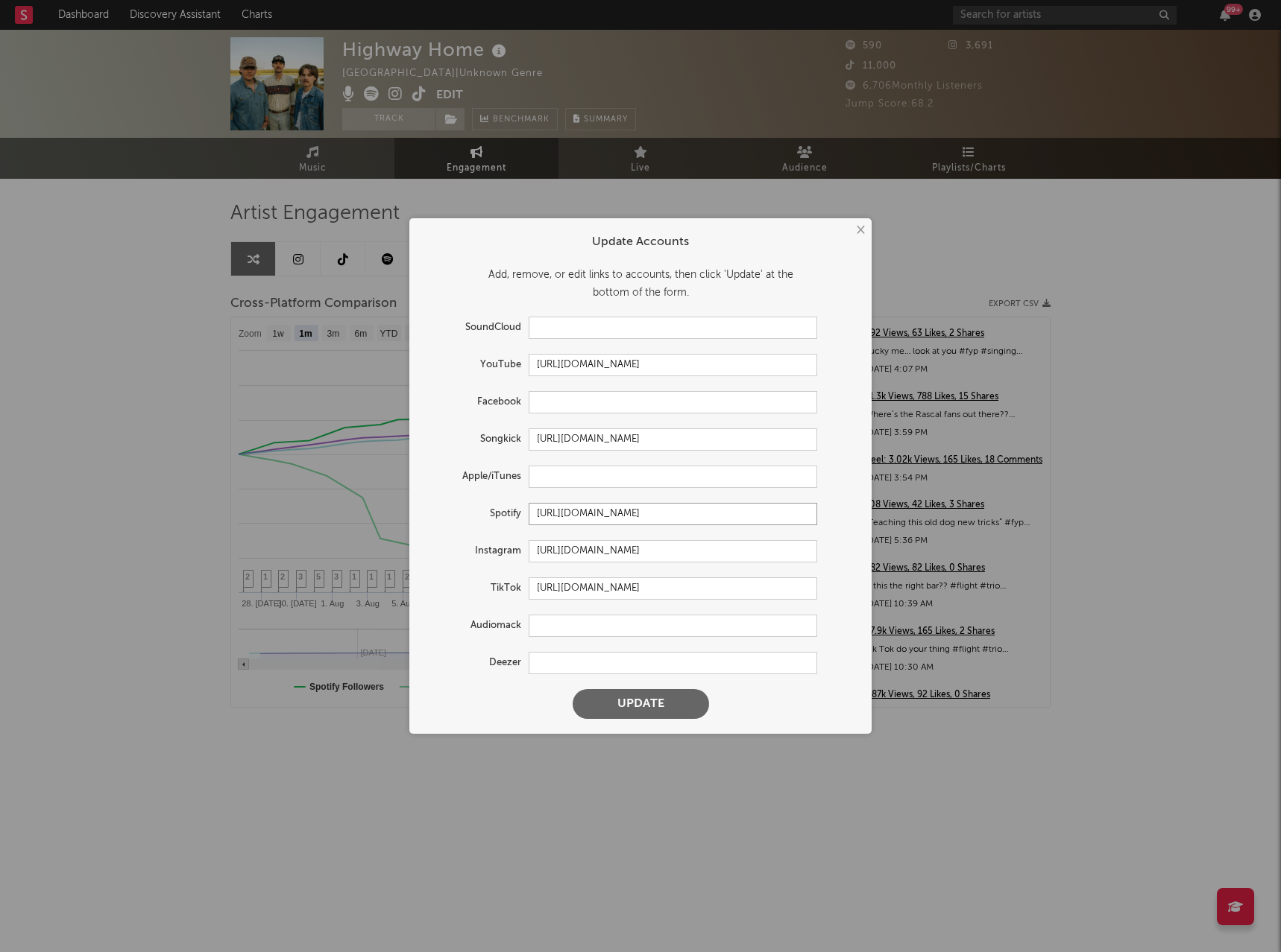
click at [612, 512] on input "https://open.spotify.com/artist/56vETsdNSn4cgHd3bBAy4T" at bounding box center [673, 514] width 288 height 22
paste input "?si=b4zkNWVjTE6vbLszVCLHNw"
type input "https://open.spotify.com/artist/56vETsdNSn4cgHd3bBAy4T?si=b4zkNWVjTE6vbLszVCLHNw"
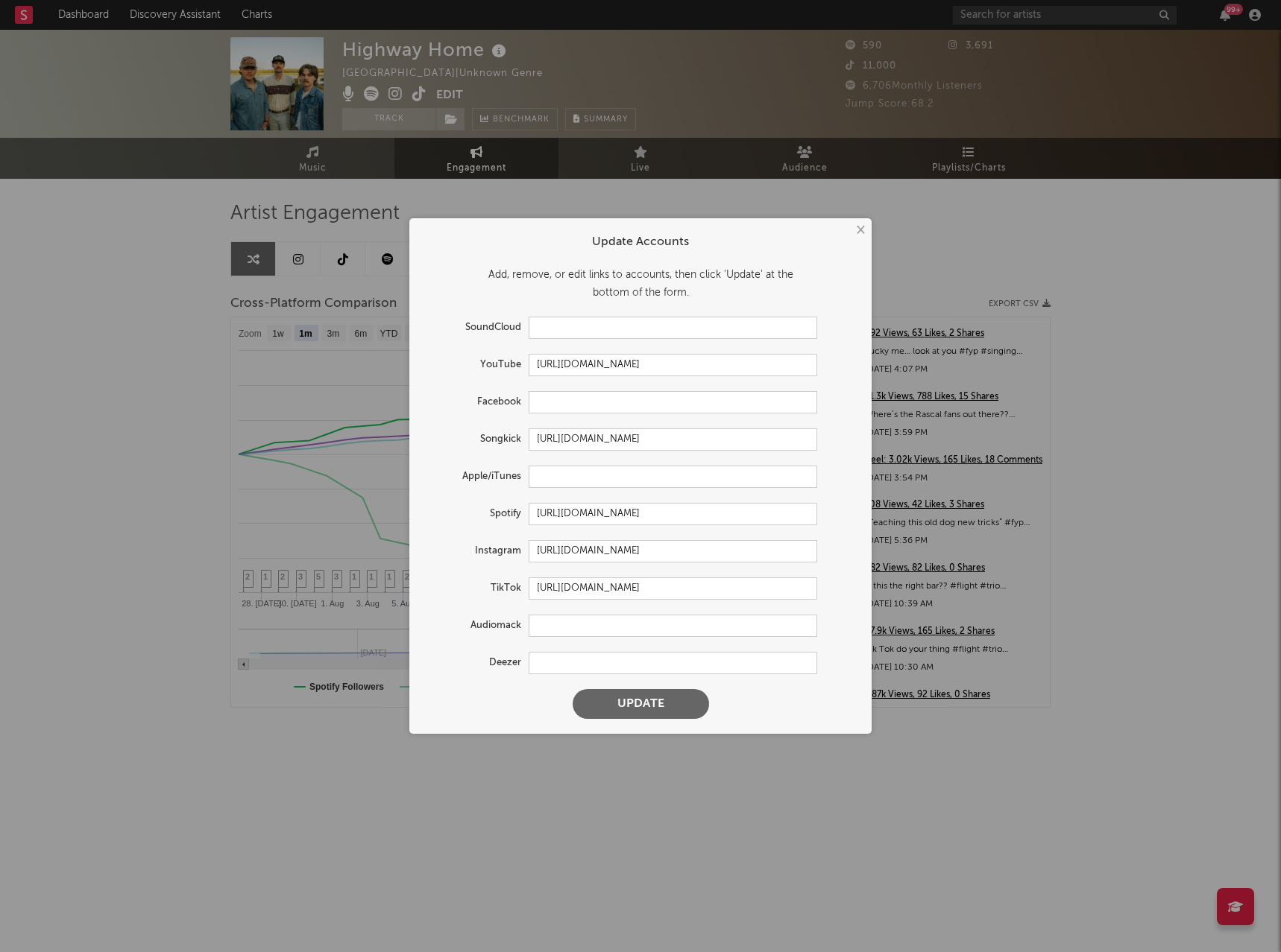
scroll to position [0, 0]
click at [688, 699] on button "Update" at bounding box center [640, 704] width 136 height 30
select select "1w"
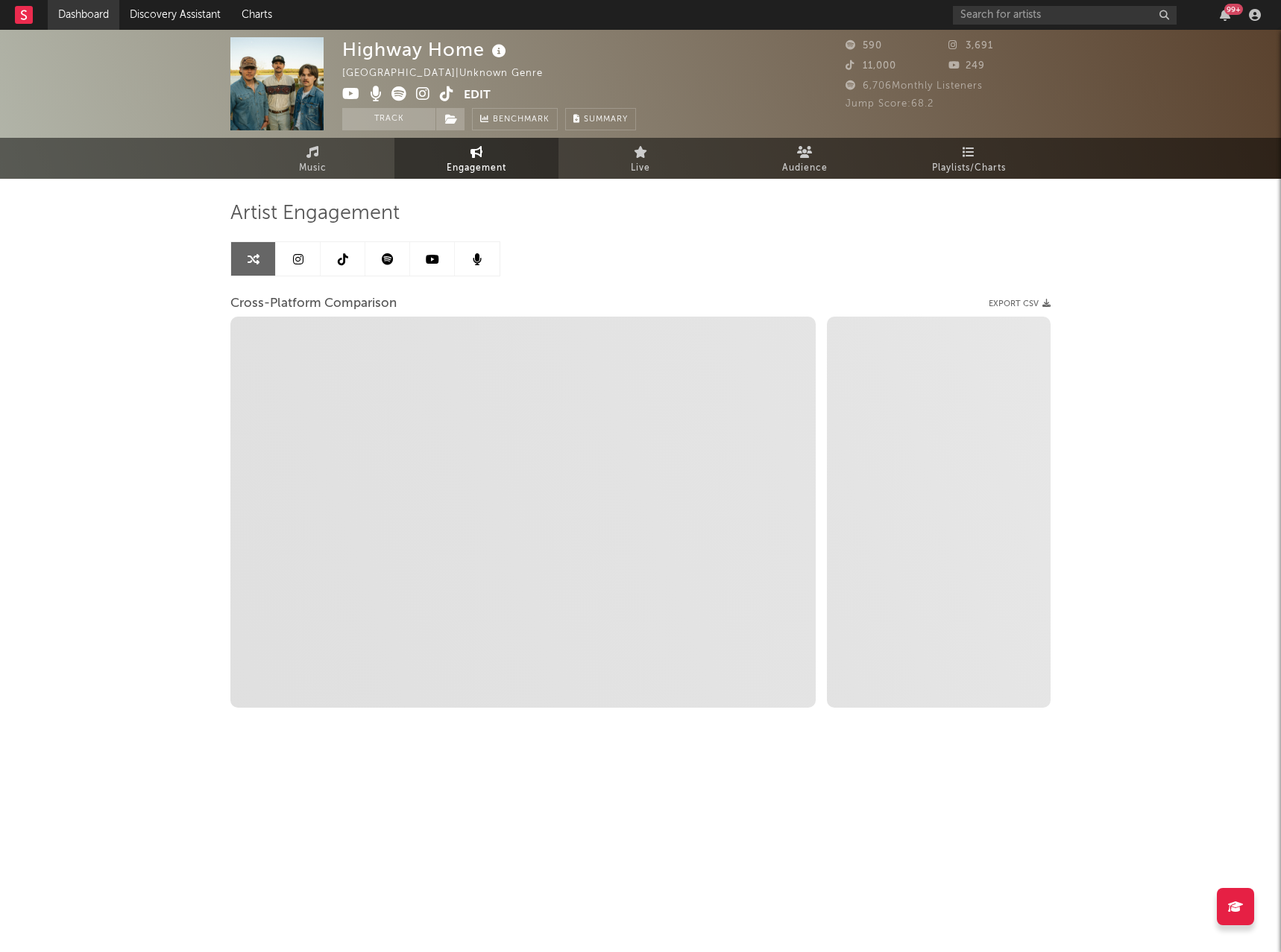
select select "1m"
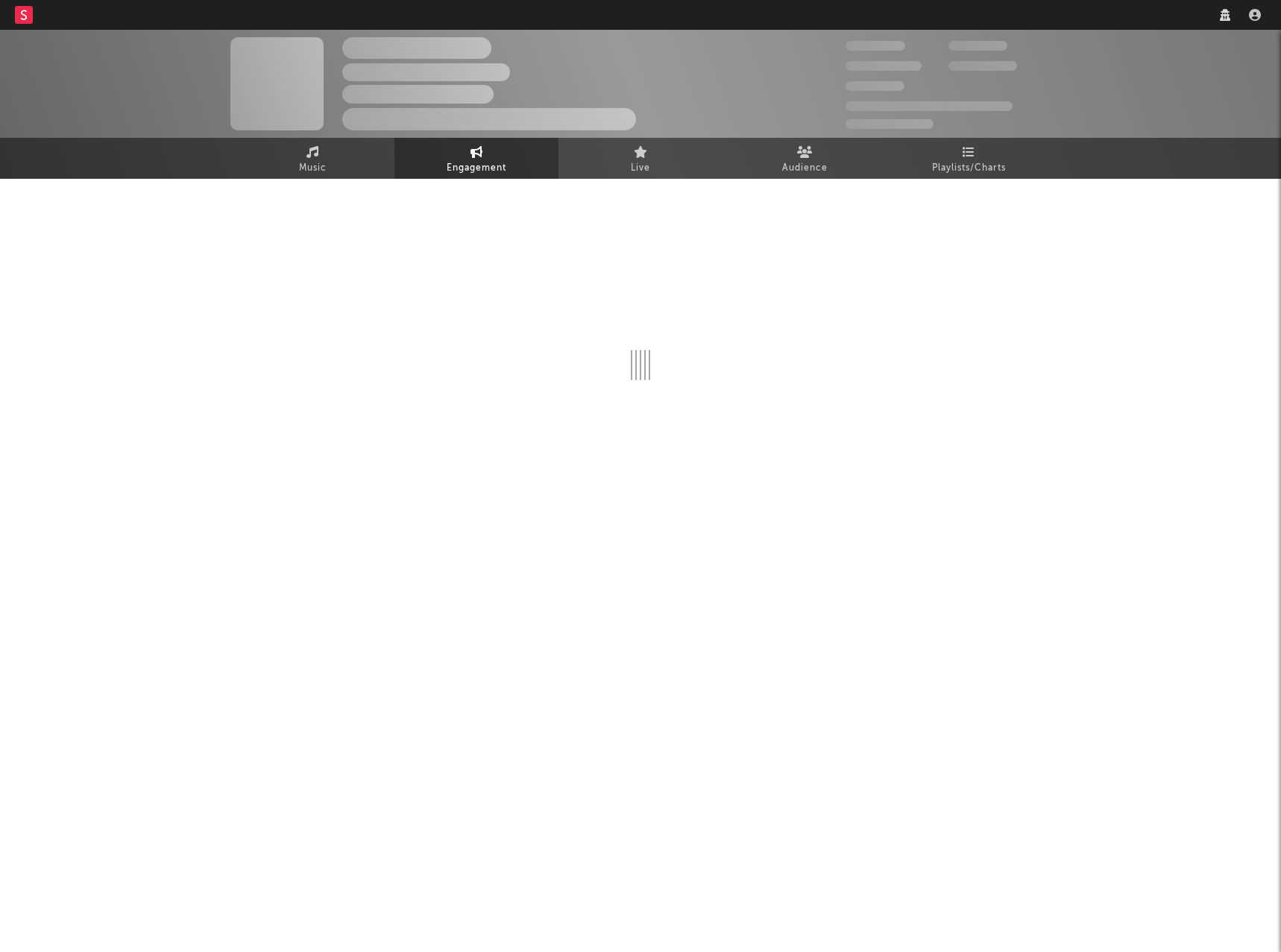
select select "1w"
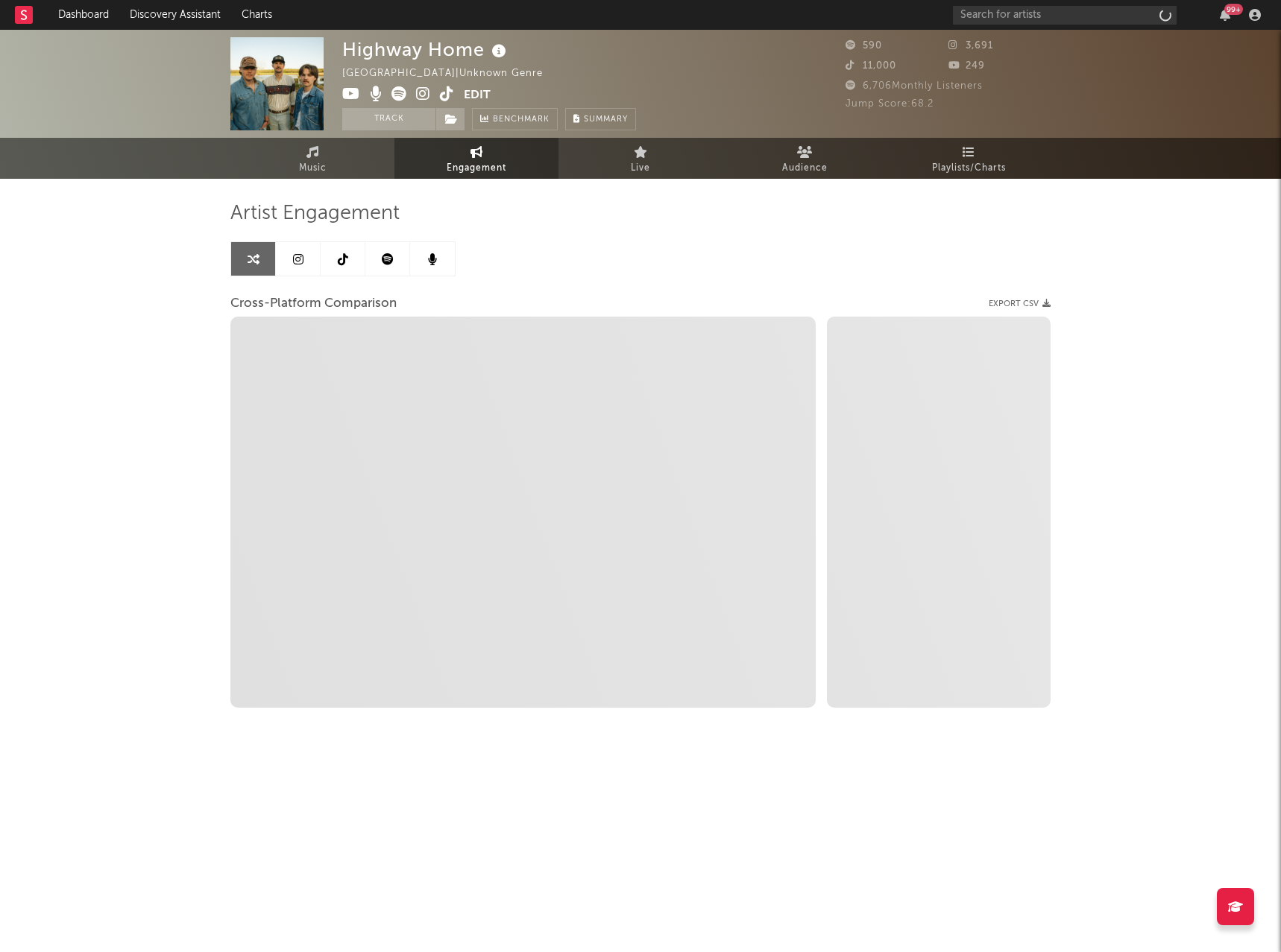
click at [379, 265] on link at bounding box center [388, 258] width 44 height 33
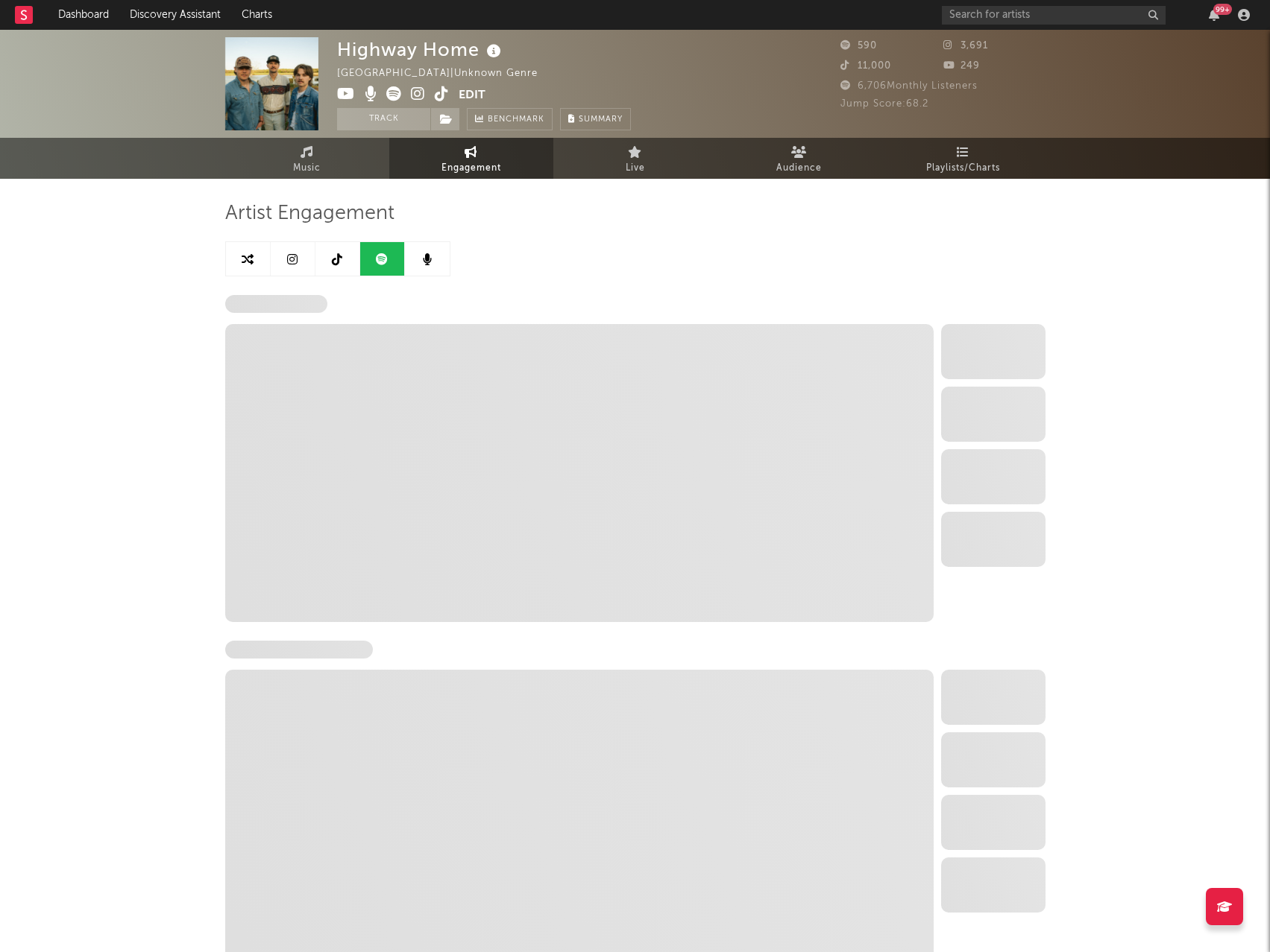
select select "1w"
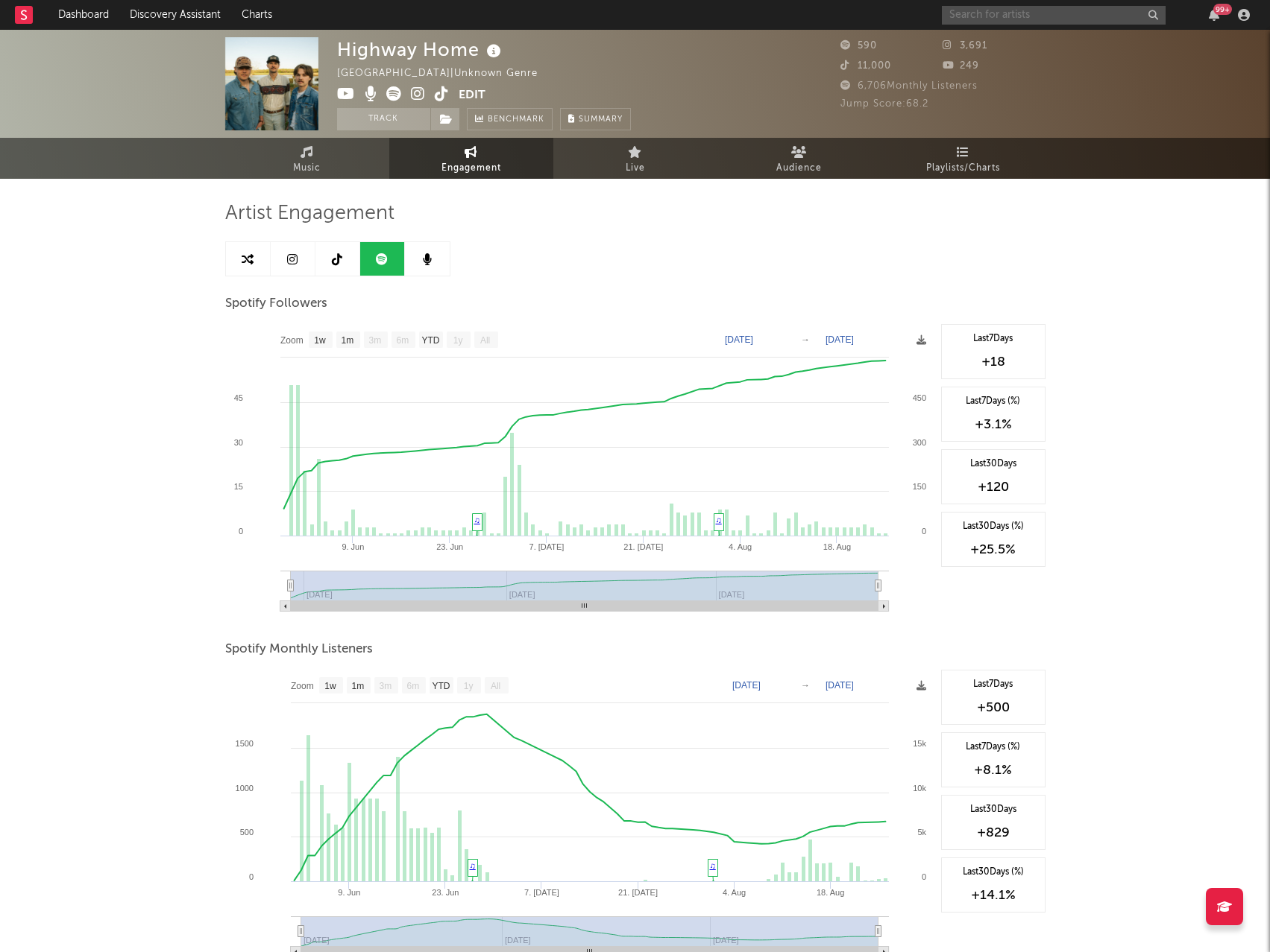
click at [1016, 14] on input "text" at bounding box center [1053, 15] width 223 height 19
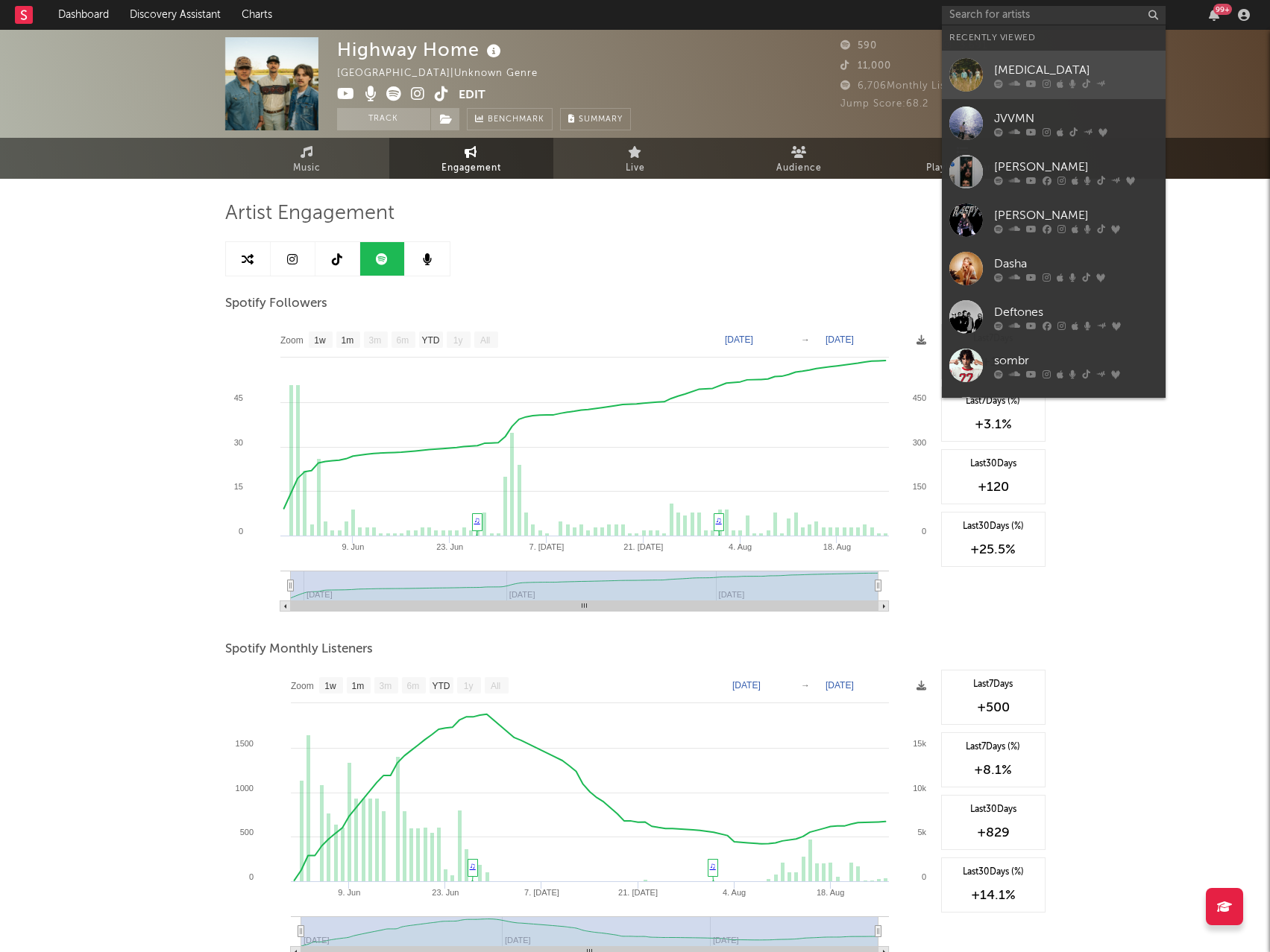
click at [1053, 74] on div "[MEDICAL_DATA]" at bounding box center [1076, 69] width 164 height 18
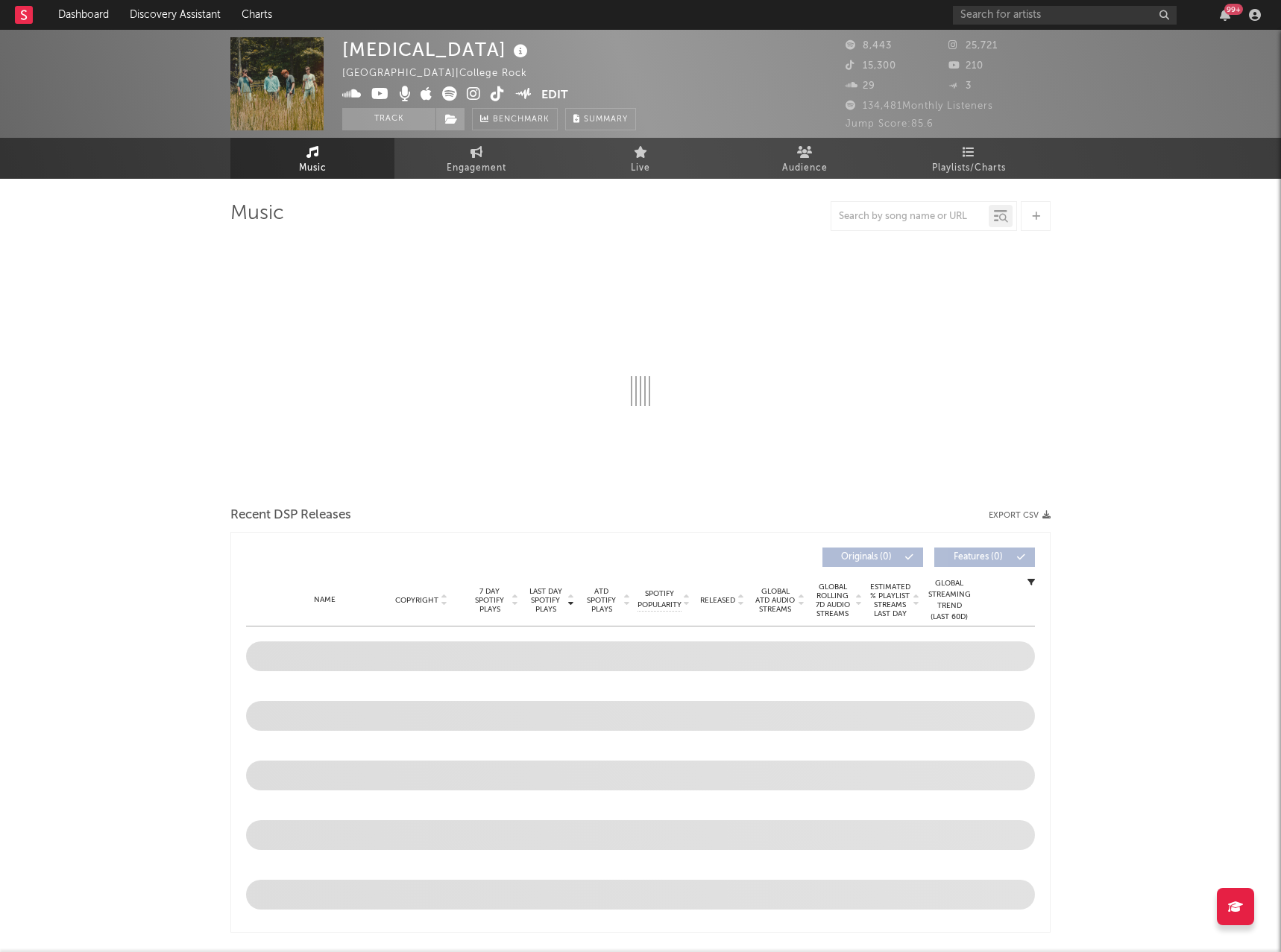
select select "6m"
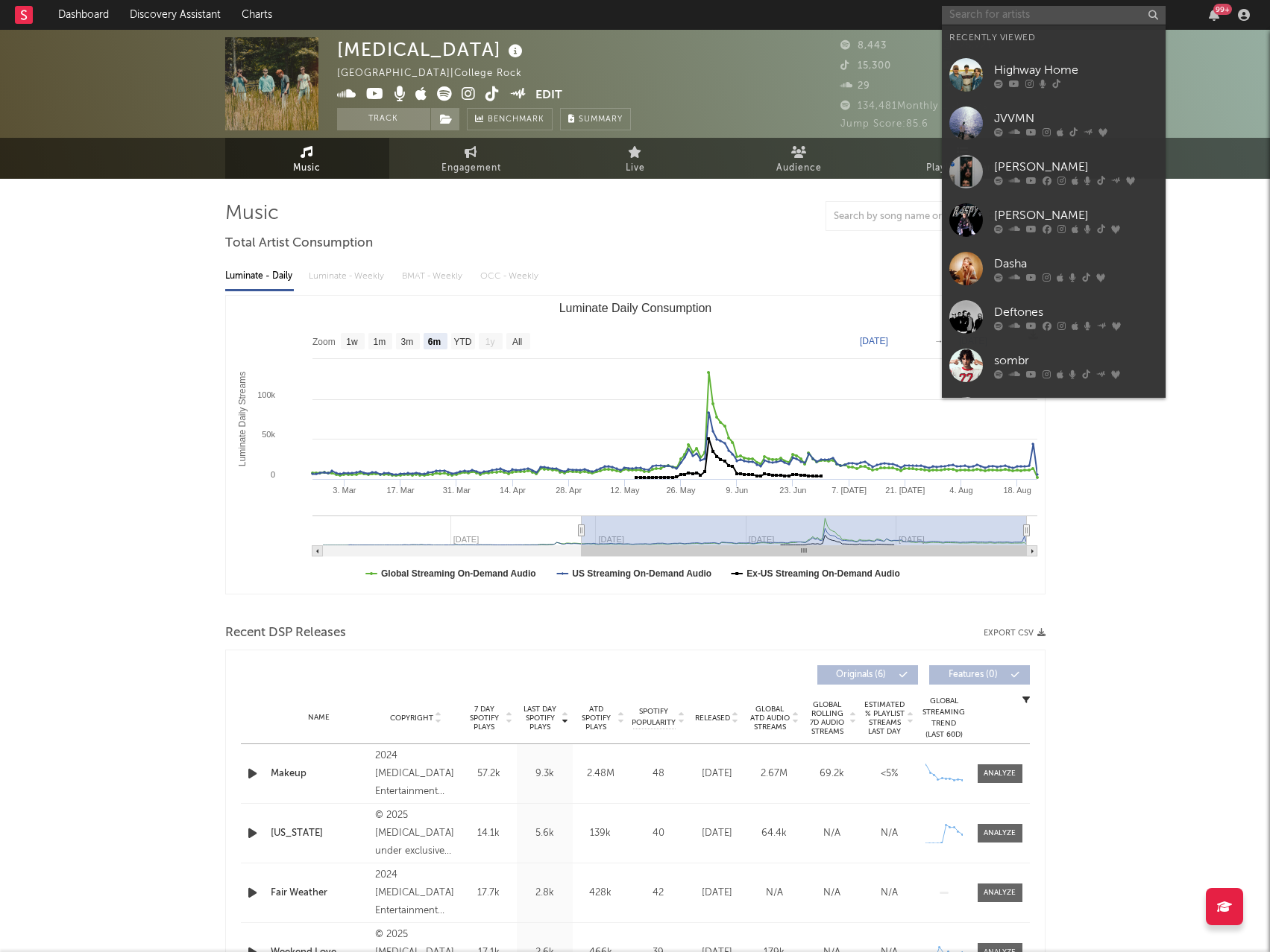
click at [1045, 21] on input "text" at bounding box center [1053, 15] width 223 height 19
click at [1065, 273] on div at bounding box center [1076, 277] width 164 height 9
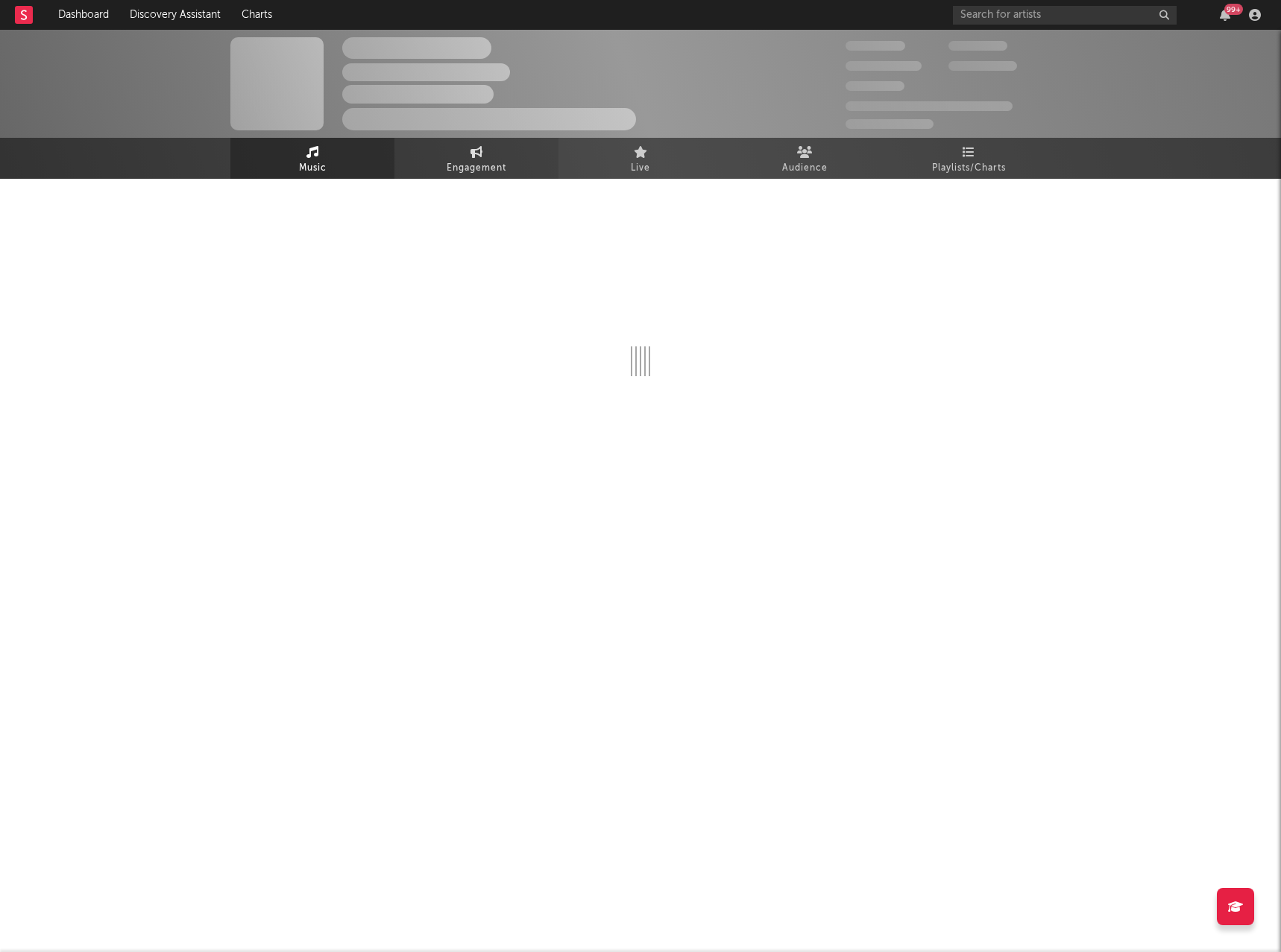
click at [466, 170] on span "Engagement" at bounding box center [477, 168] width 60 height 18
select select "1w"
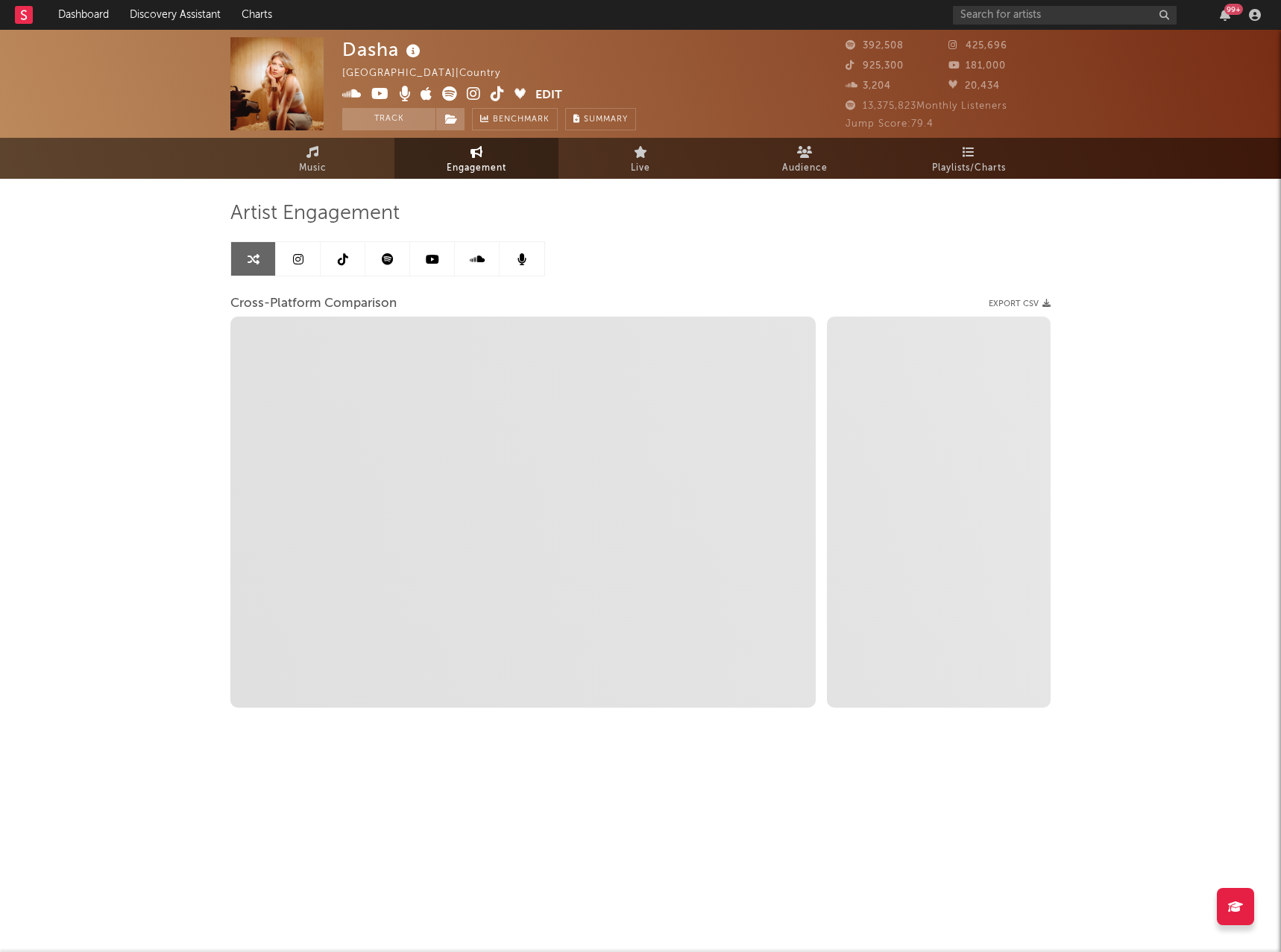
click at [302, 266] on link at bounding box center [298, 258] width 44 height 33
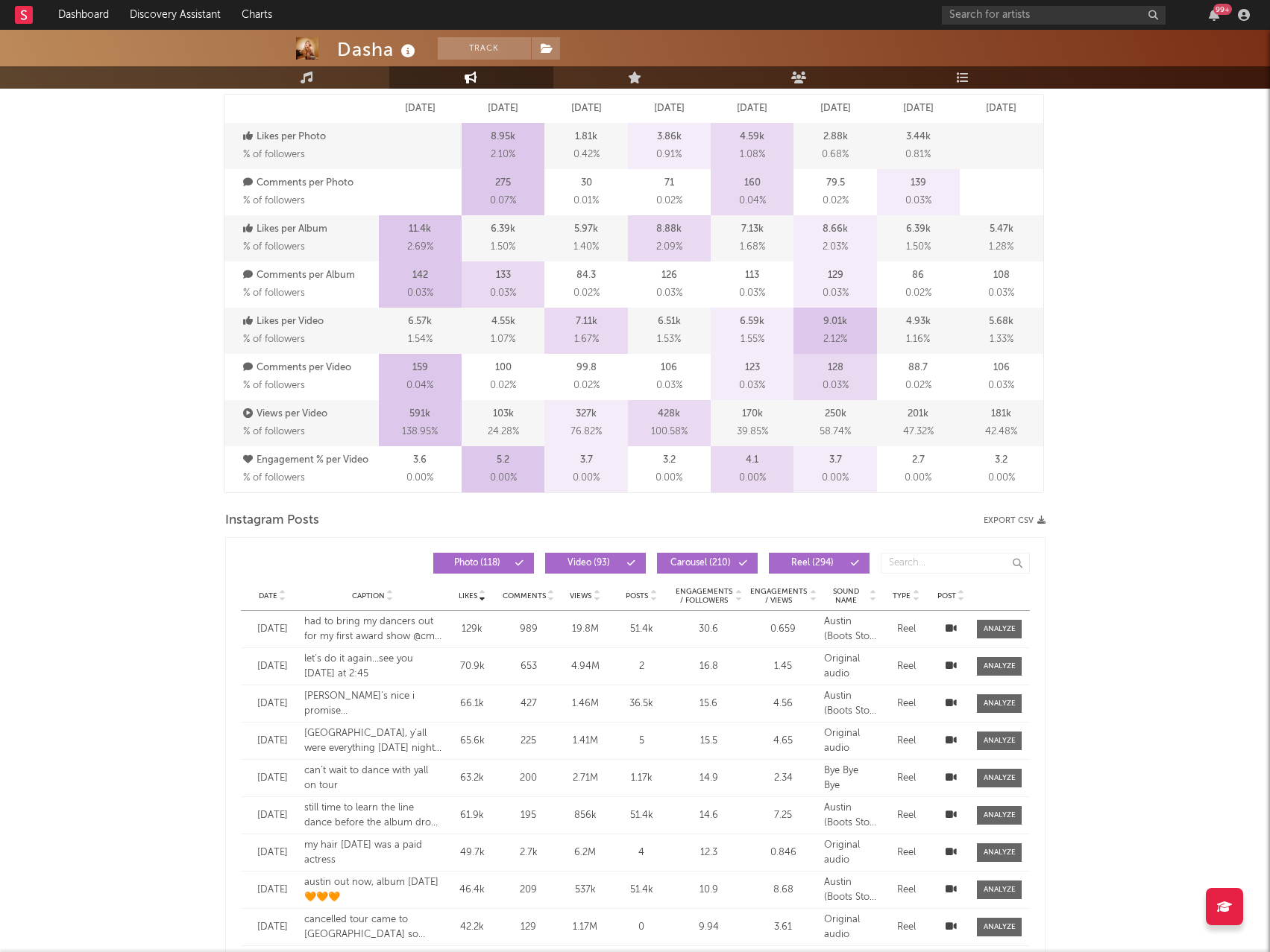
scroll to position [745, 0]
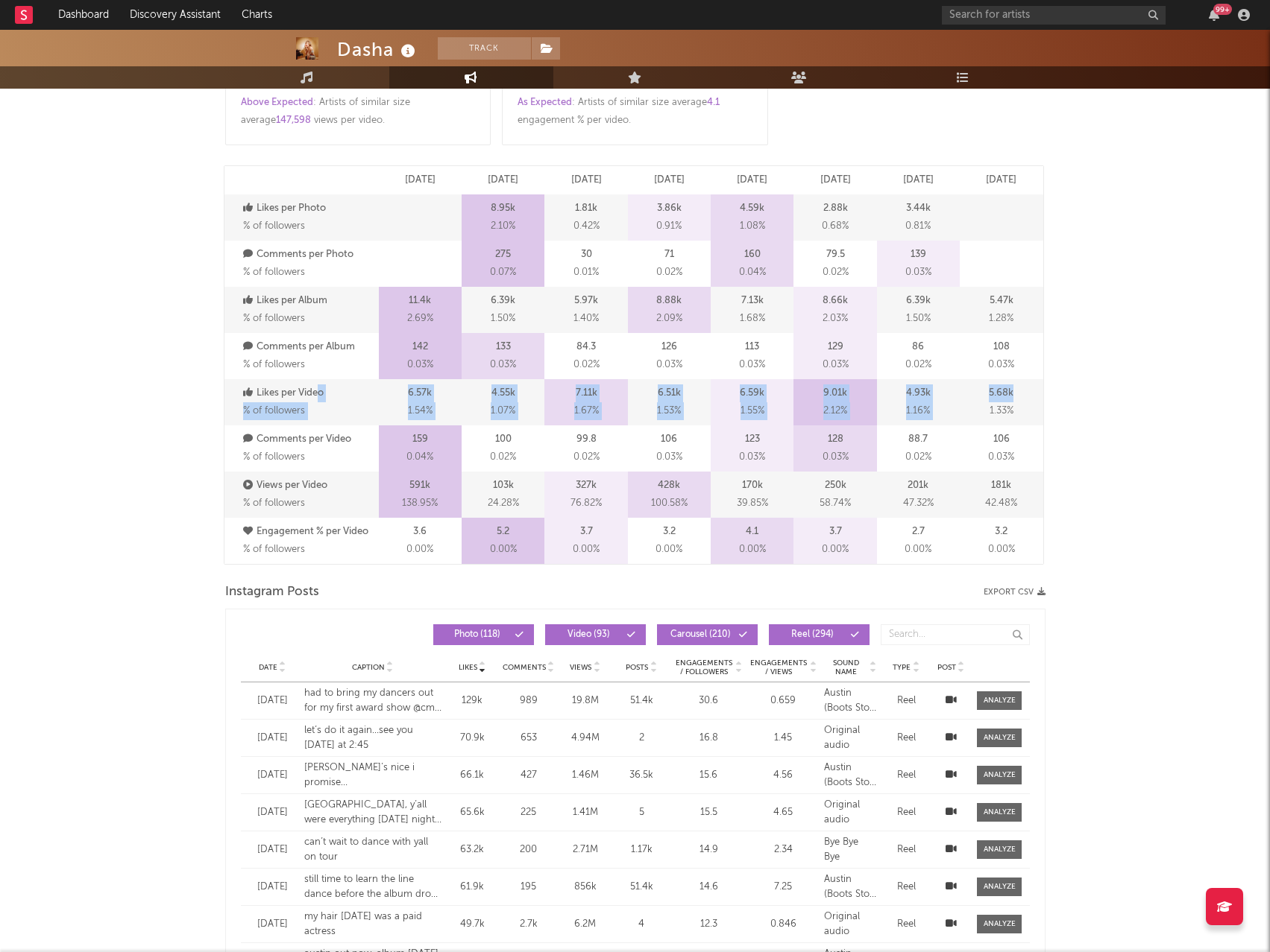
drag, startPoint x: 319, startPoint y: 385, endPoint x: 1021, endPoint y: 393, distance: 702.0
click at [1021, 393] on div "Likes per Video % of followers 6.57k 1.54 % 4.55k 1.07 % 7.11k 1.67 % 6.51k 1.5…" at bounding box center [633, 402] width 819 height 46
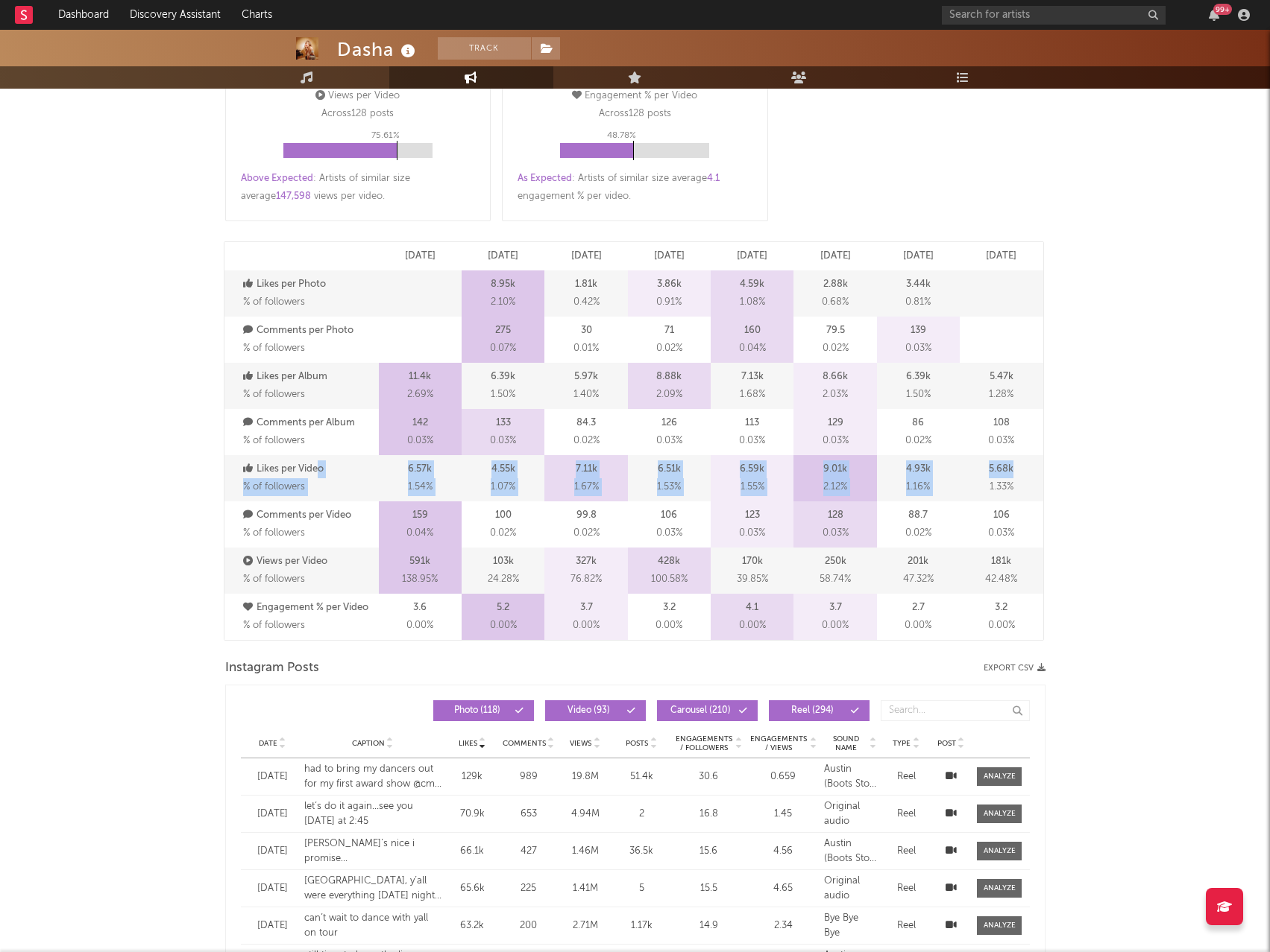
scroll to position [671, 0]
click at [1038, 469] on div "5.68k 1.33 %" at bounding box center [1000, 477] width 83 height 46
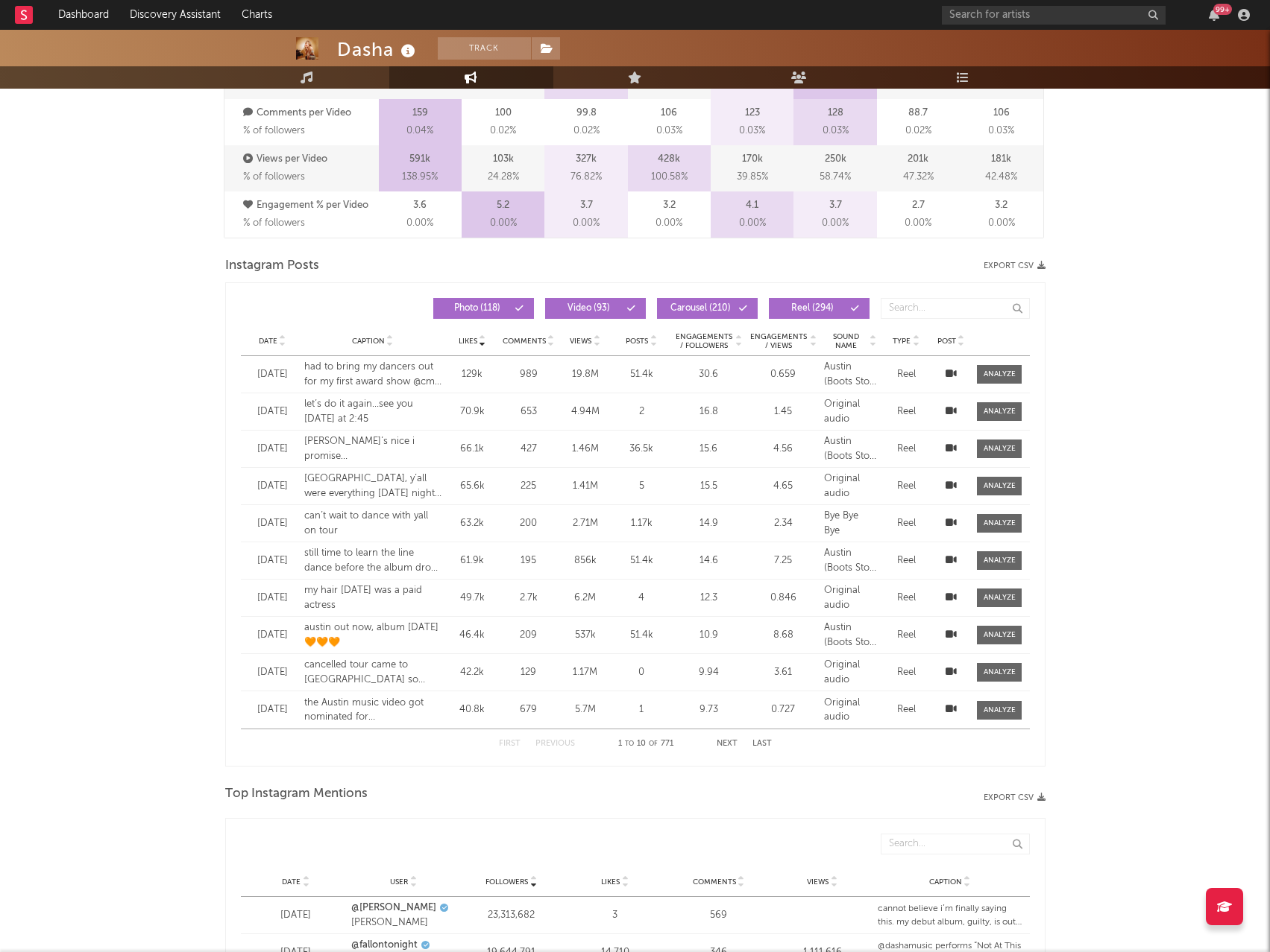
scroll to position [1118, 0]
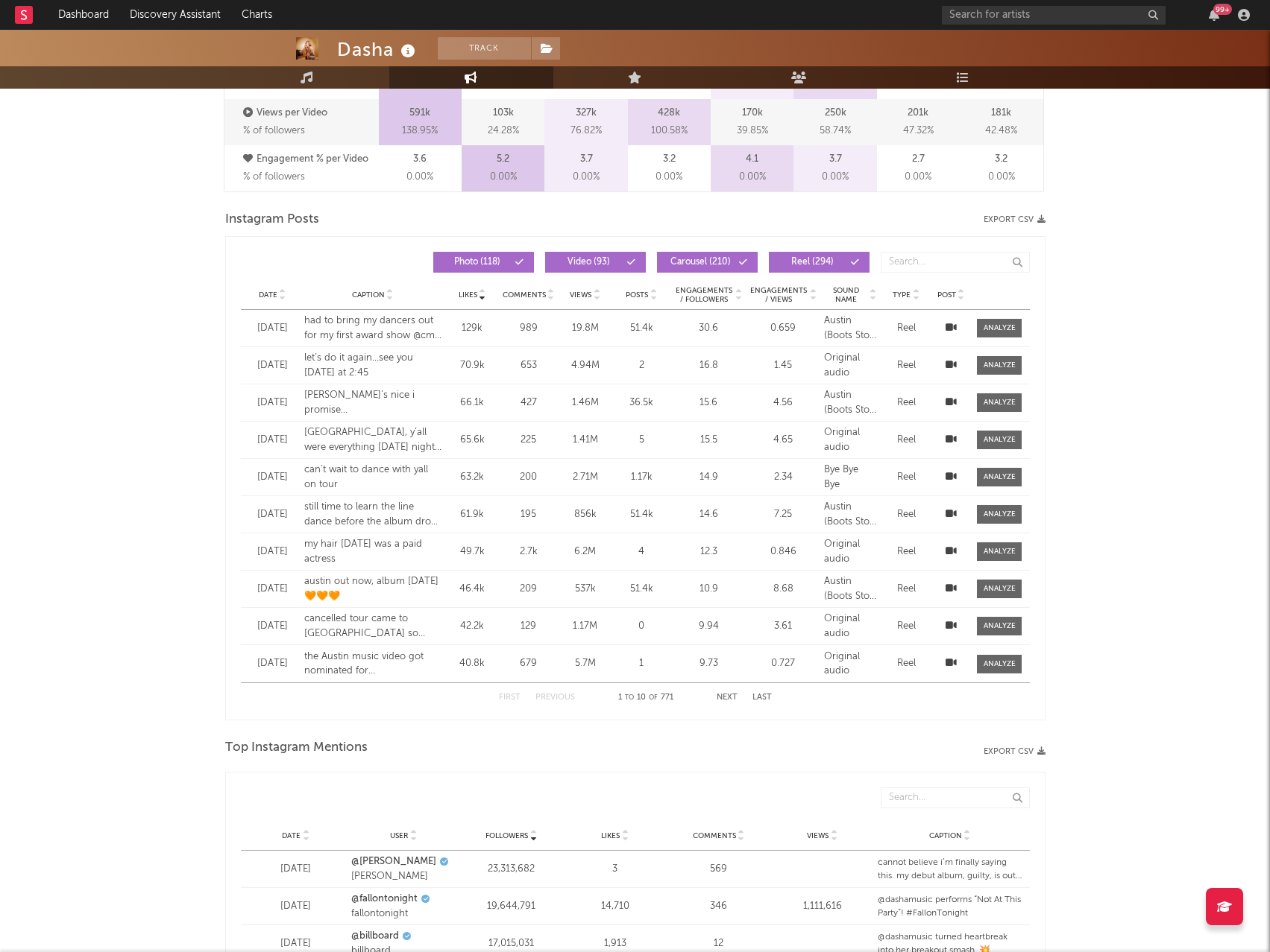
click at [284, 292] on icon at bounding box center [282, 292] width 8 height 6
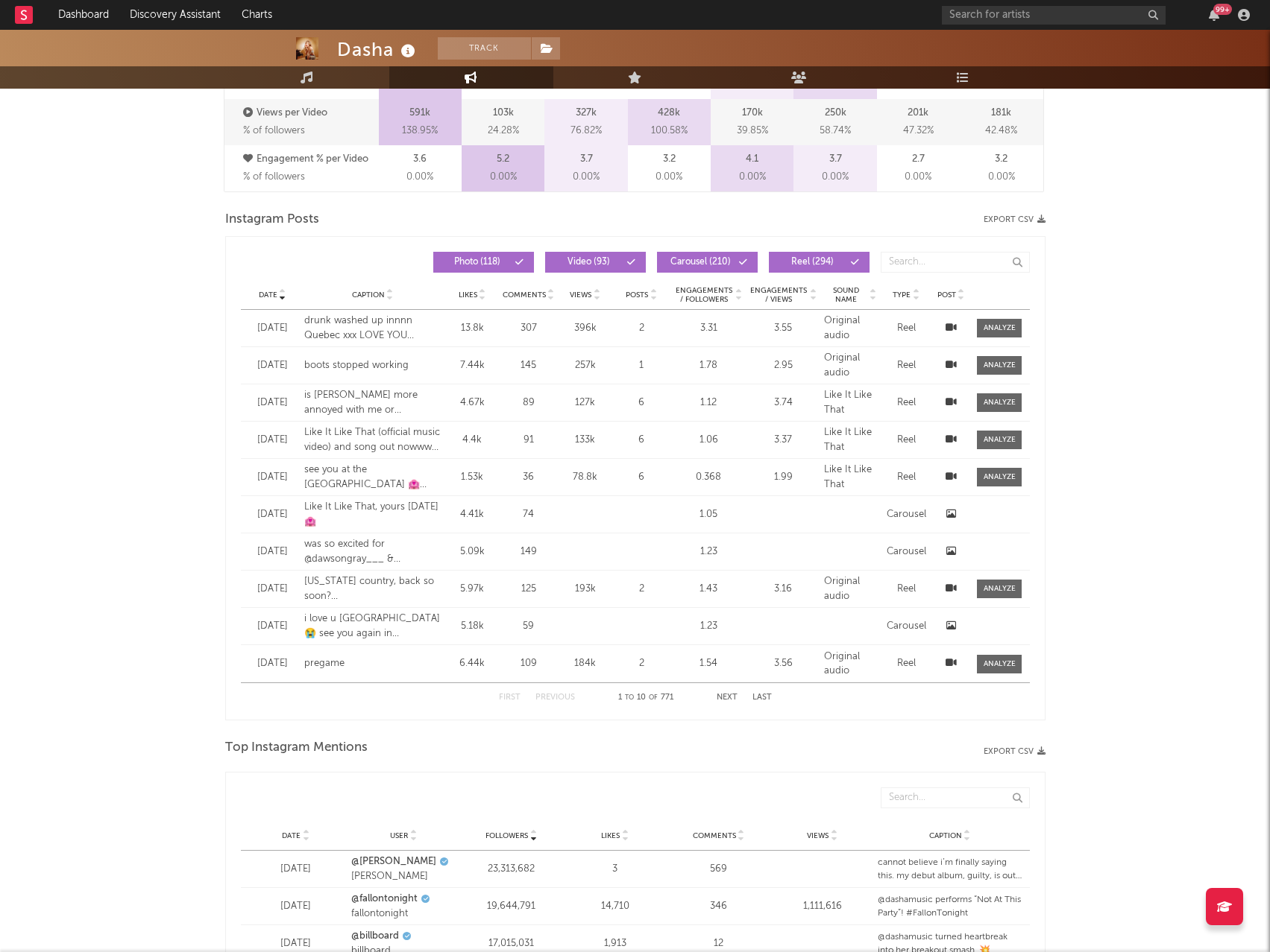
click at [1101, 502] on div "Dasha Track United States | Country Edit Track Benchmark Summary 392,508 425,69…" at bounding box center [635, 311] width 1270 height 2800
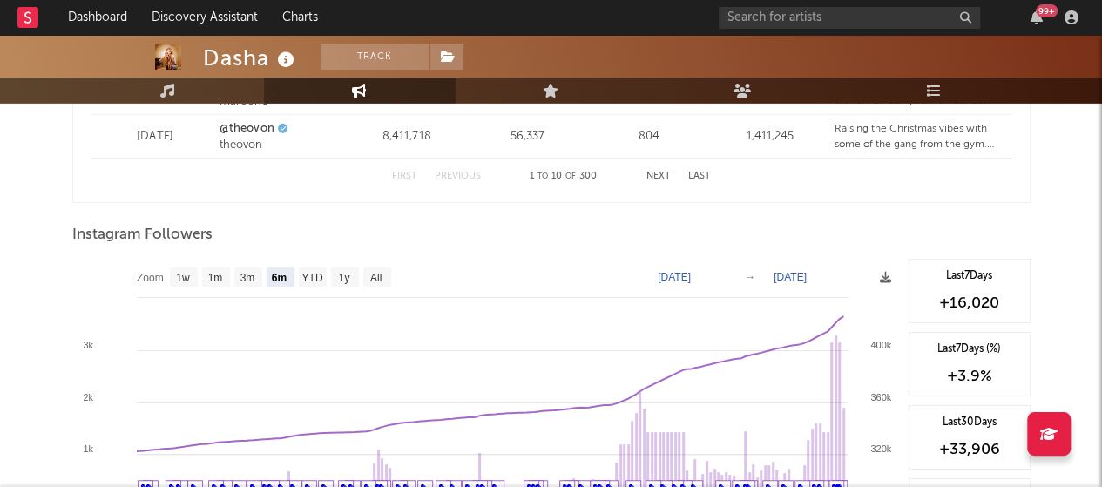
scroll to position [2662, 0]
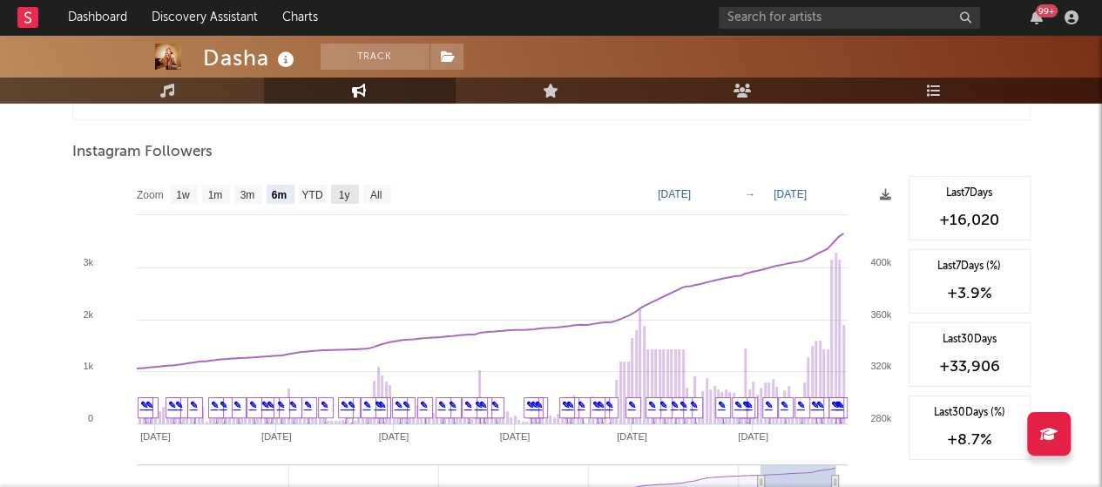
click at [349, 189] on text "1y" at bounding box center [343, 195] width 11 height 12
select select "1y"
type input "2024-08-24"
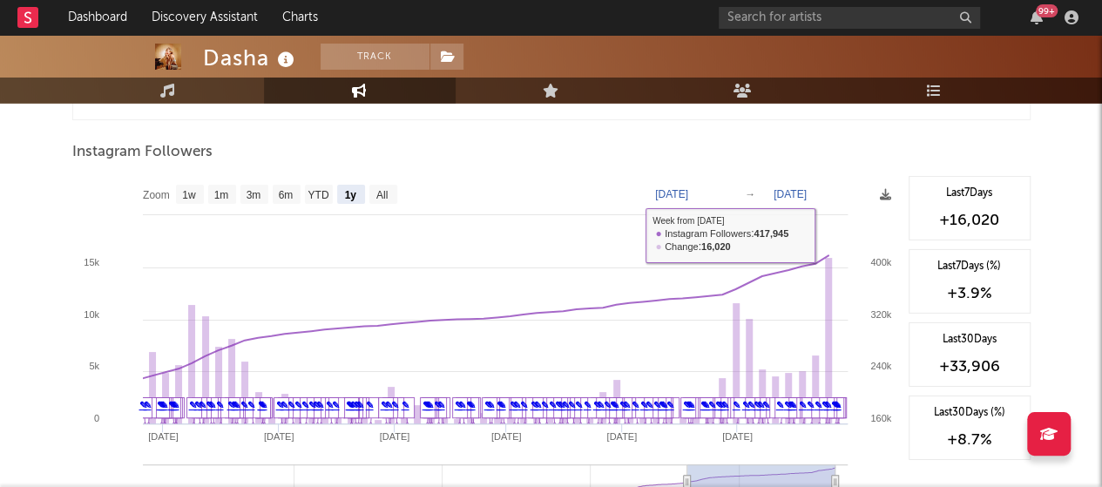
click at [876, 194] on rect at bounding box center [486, 350] width 828 height 348
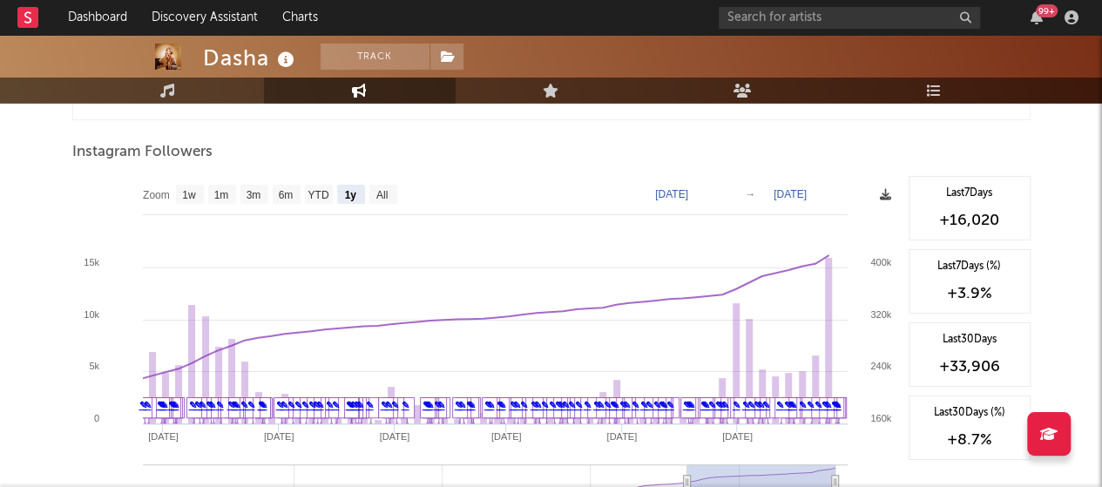
click at [881, 193] on icon at bounding box center [885, 194] width 11 height 11
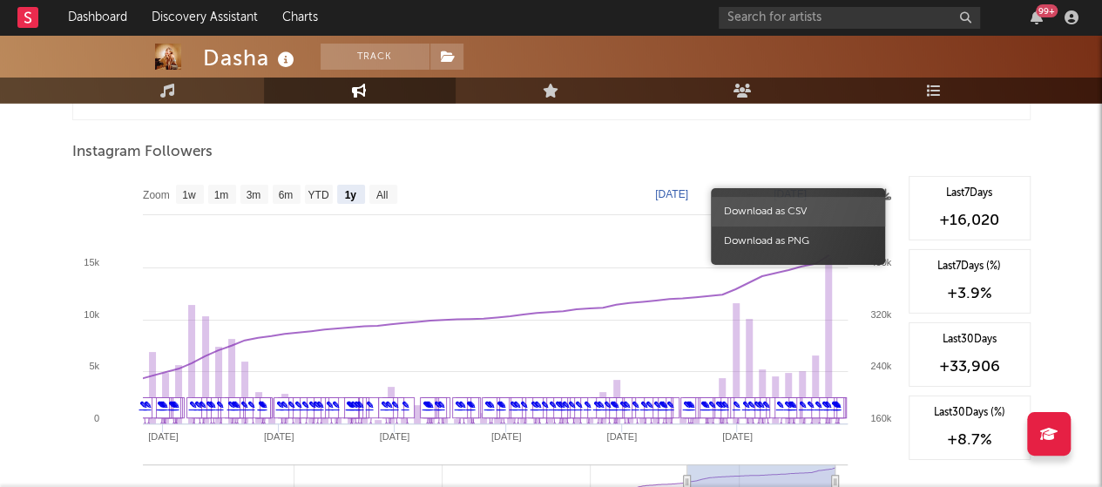
click at [819, 214] on span "Download as CSV" at bounding box center [798, 212] width 174 height 30
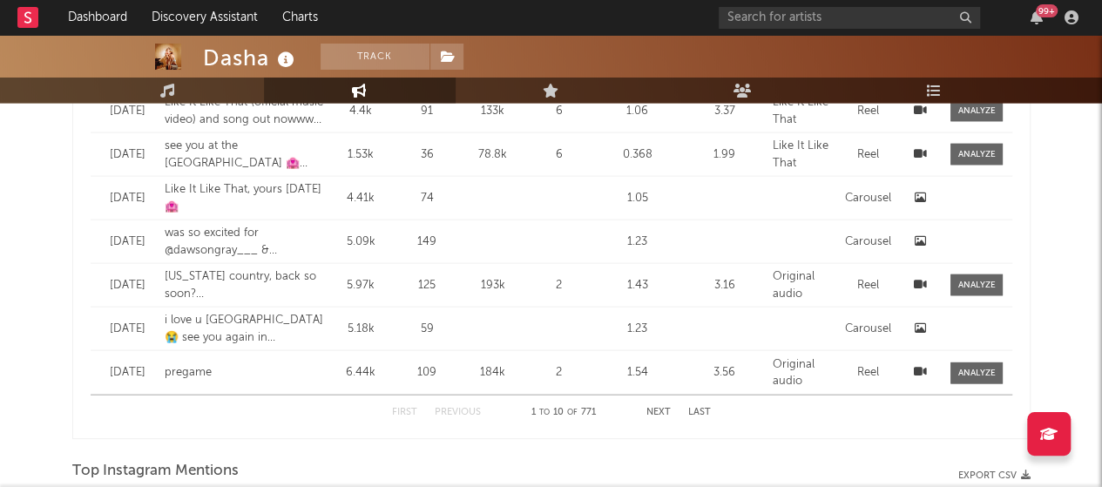
scroll to position [1713, 0]
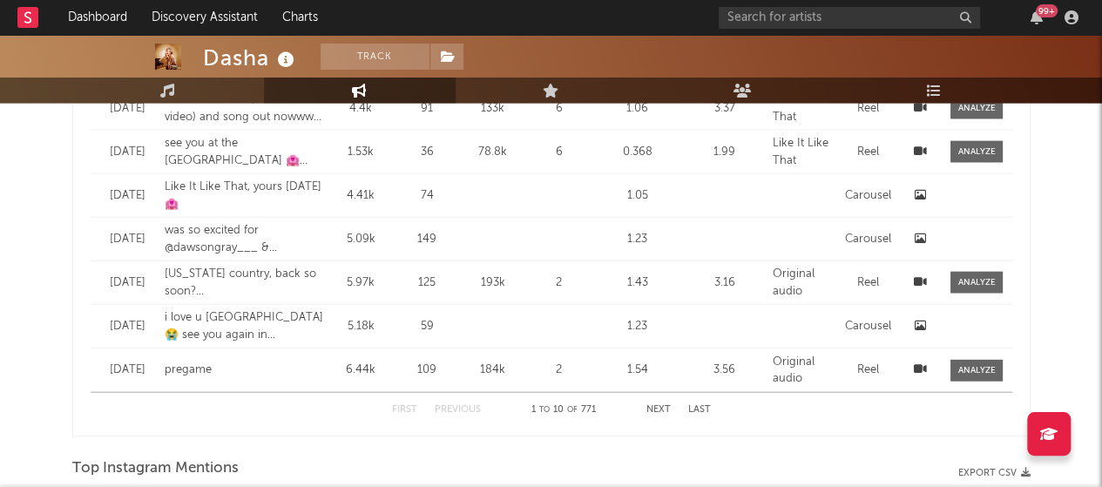
click at [652, 409] on button "Next" at bounding box center [658, 410] width 24 height 10
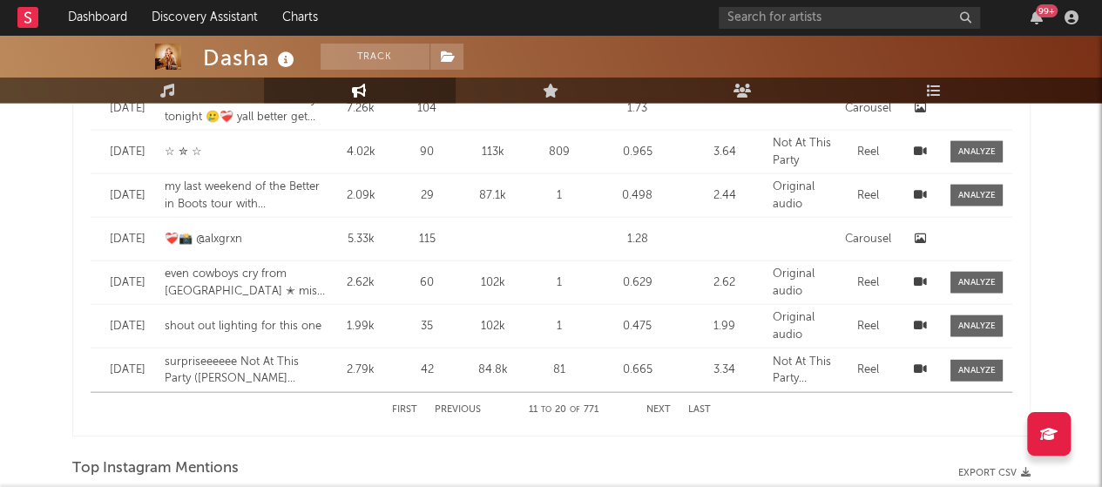
click at [652, 409] on button "Next" at bounding box center [658, 410] width 24 height 10
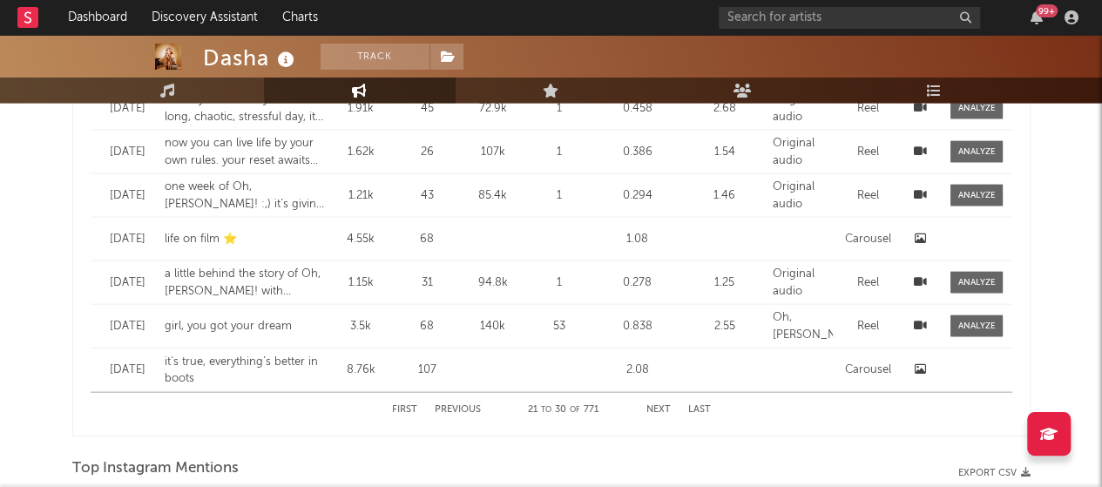
click at [652, 409] on button "Next" at bounding box center [658, 410] width 24 height 10
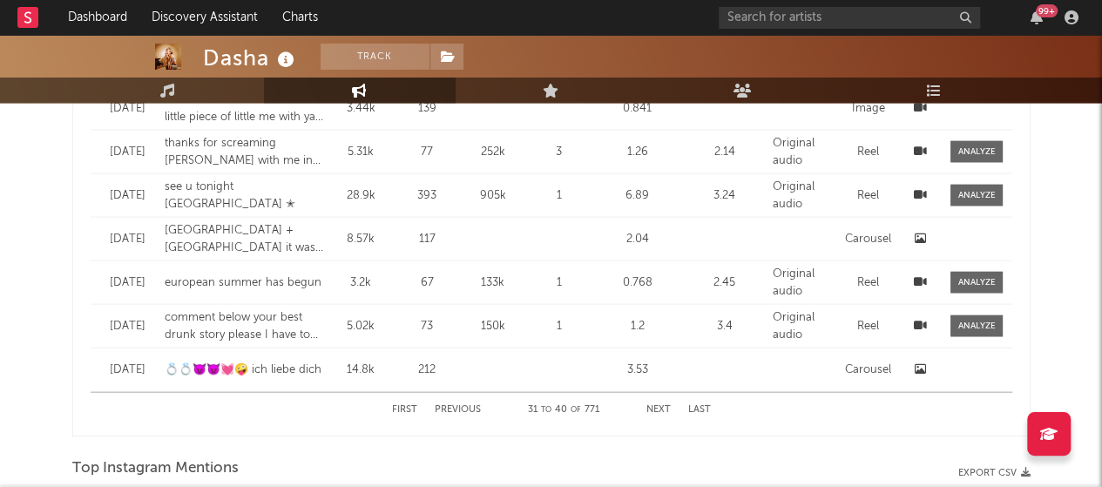
click at [652, 409] on button "Next" at bounding box center [658, 410] width 24 height 10
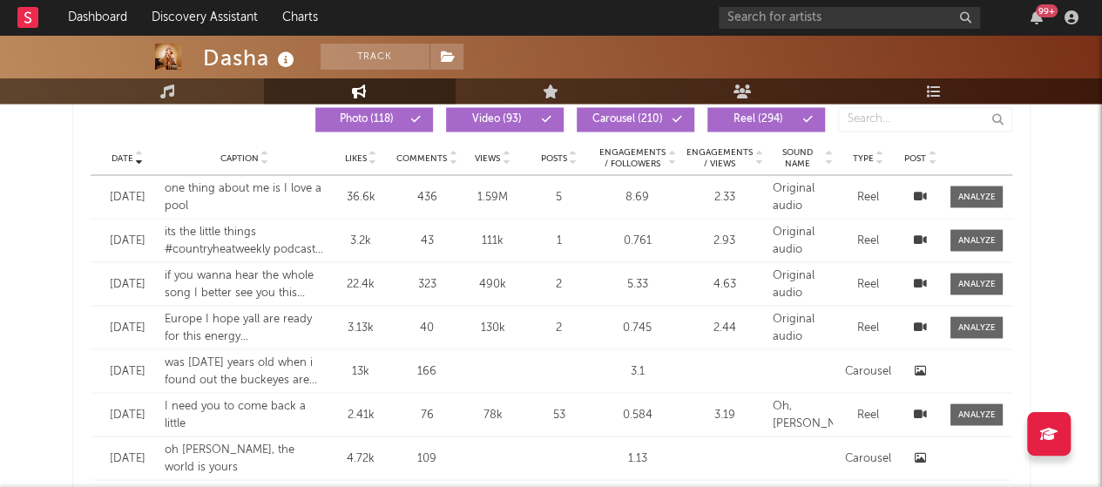
scroll to position [1493, 0]
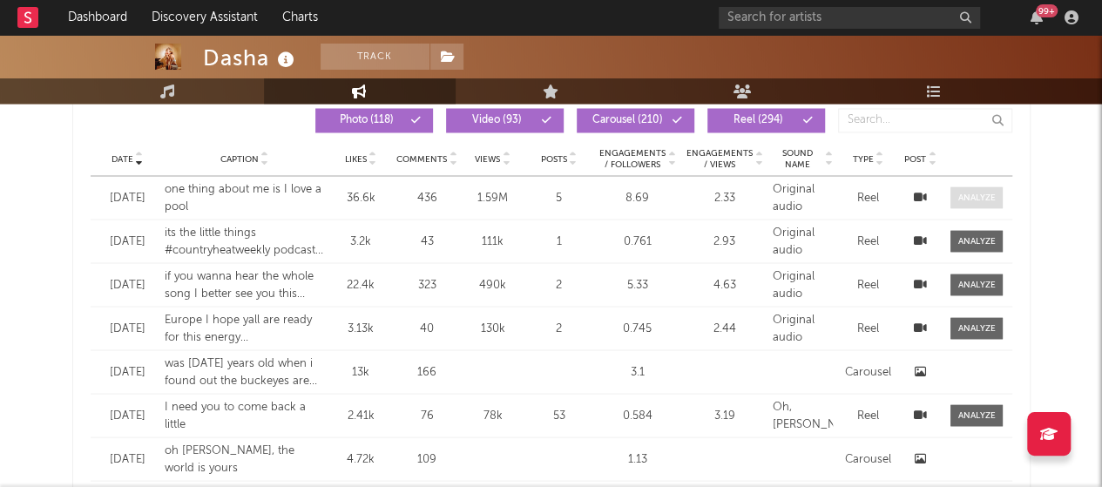
click at [974, 203] on span at bounding box center [976, 197] width 52 height 22
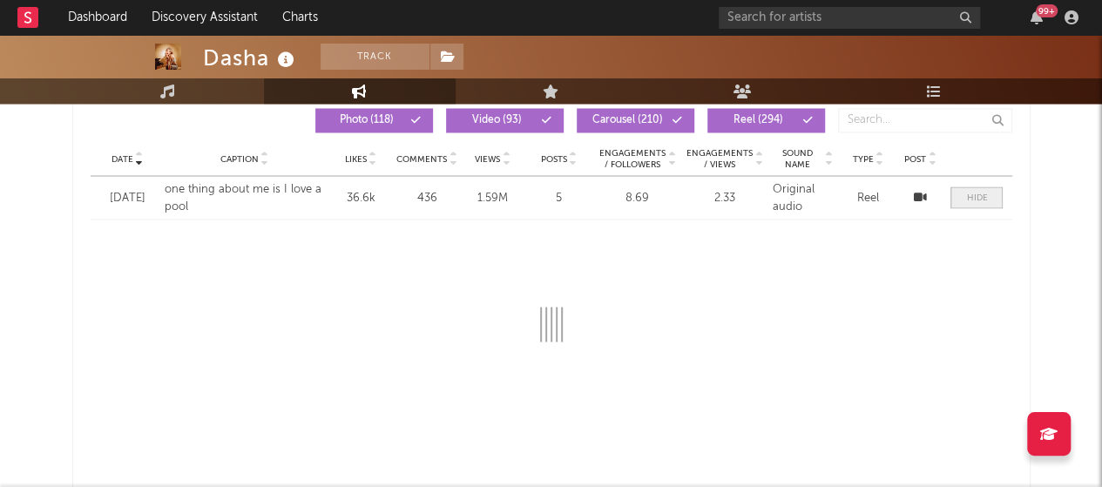
select select "1m"
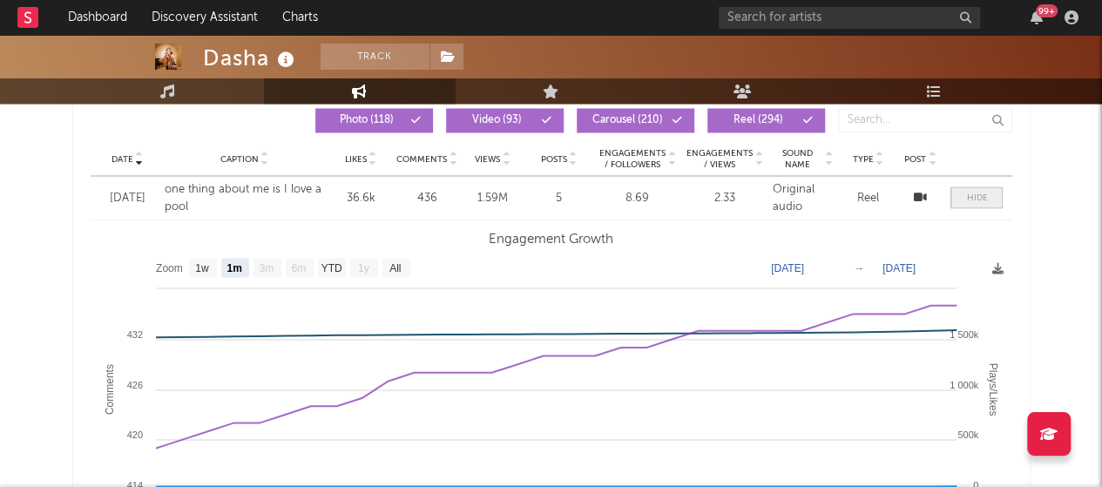
click at [974, 203] on span at bounding box center [976, 197] width 52 height 22
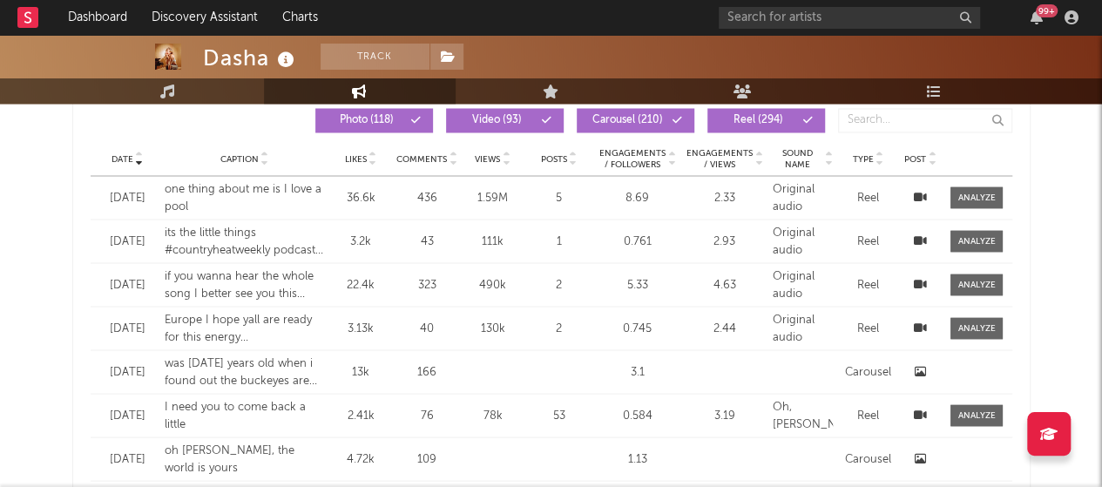
click at [227, 189] on div "one thing about me is I love a pool" at bounding box center [245, 197] width 161 height 34
click at [304, 182] on div "one thing about me is I love a pool" at bounding box center [245, 197] width 161 height 34
click at [249, 182] on div "one thing about me is I love a pool" at bounding box center [245, 197] width 161 height 34
click at [921, 194] on icon at bounding box center [920, 196] width 13 height 11
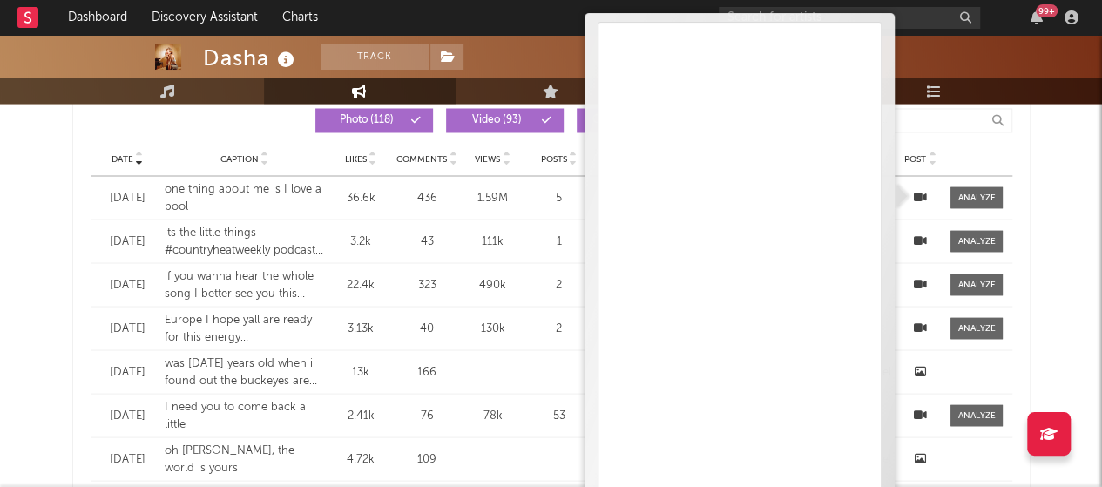
click at [10, 273] on div "Dasha Track United States | Country Edit Track Benchmark Summary 392,508 425,69…" at bounding box center [551, 178] width 1102 height 3273
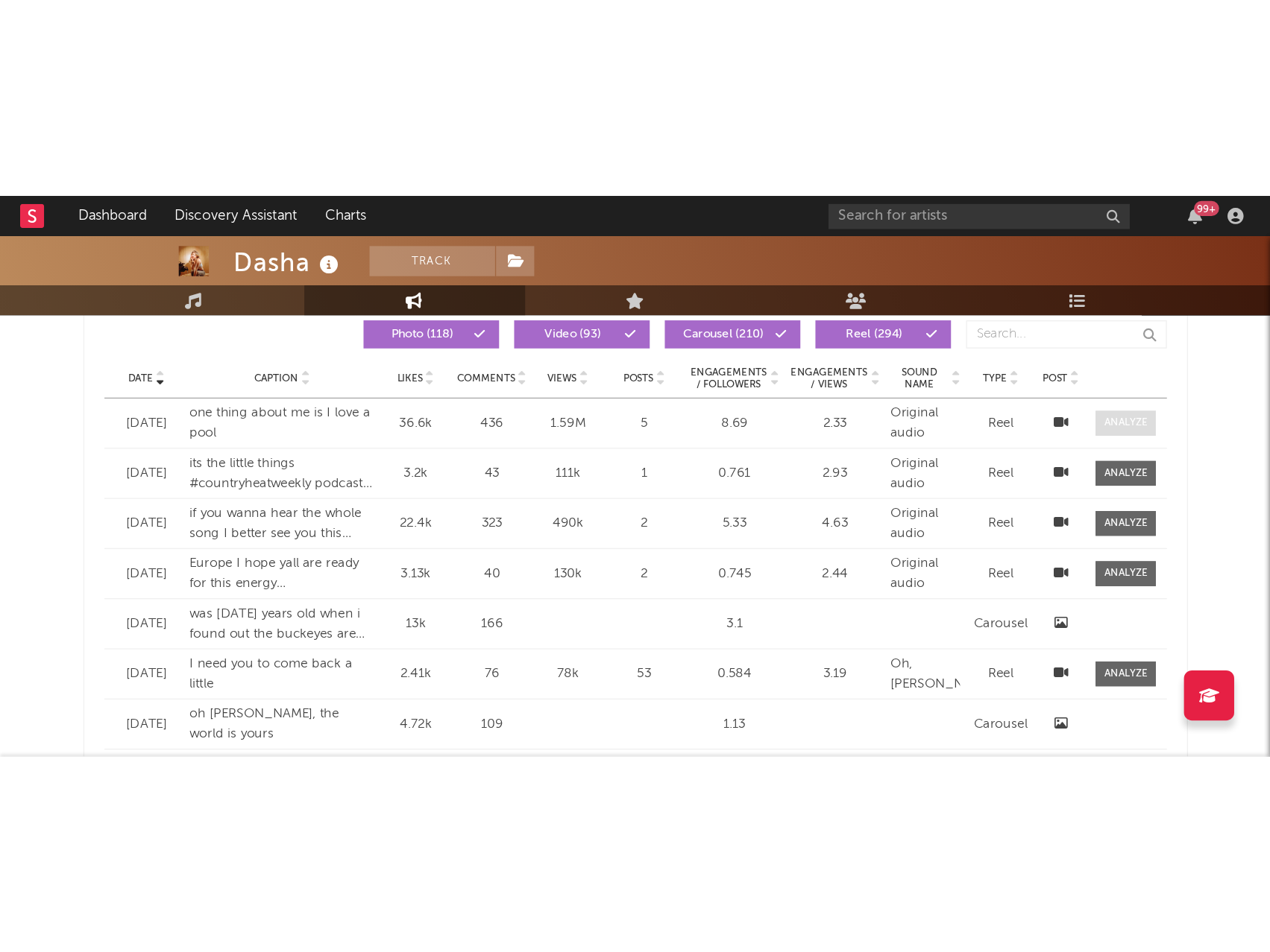
scroll to position [1161, 0]
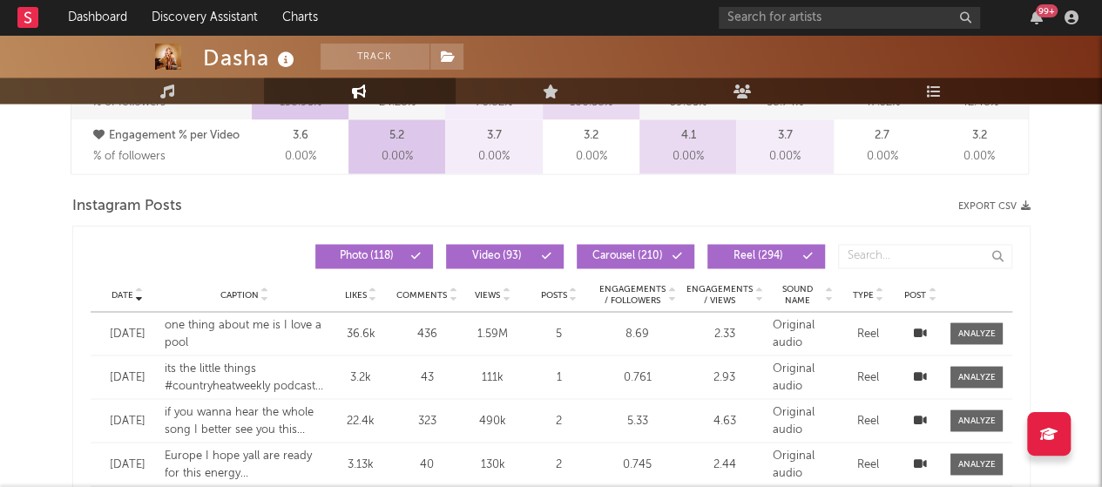
click at [1000, 203] on button "Export CSV" at bounding box center [994, 206] width 72 height 10
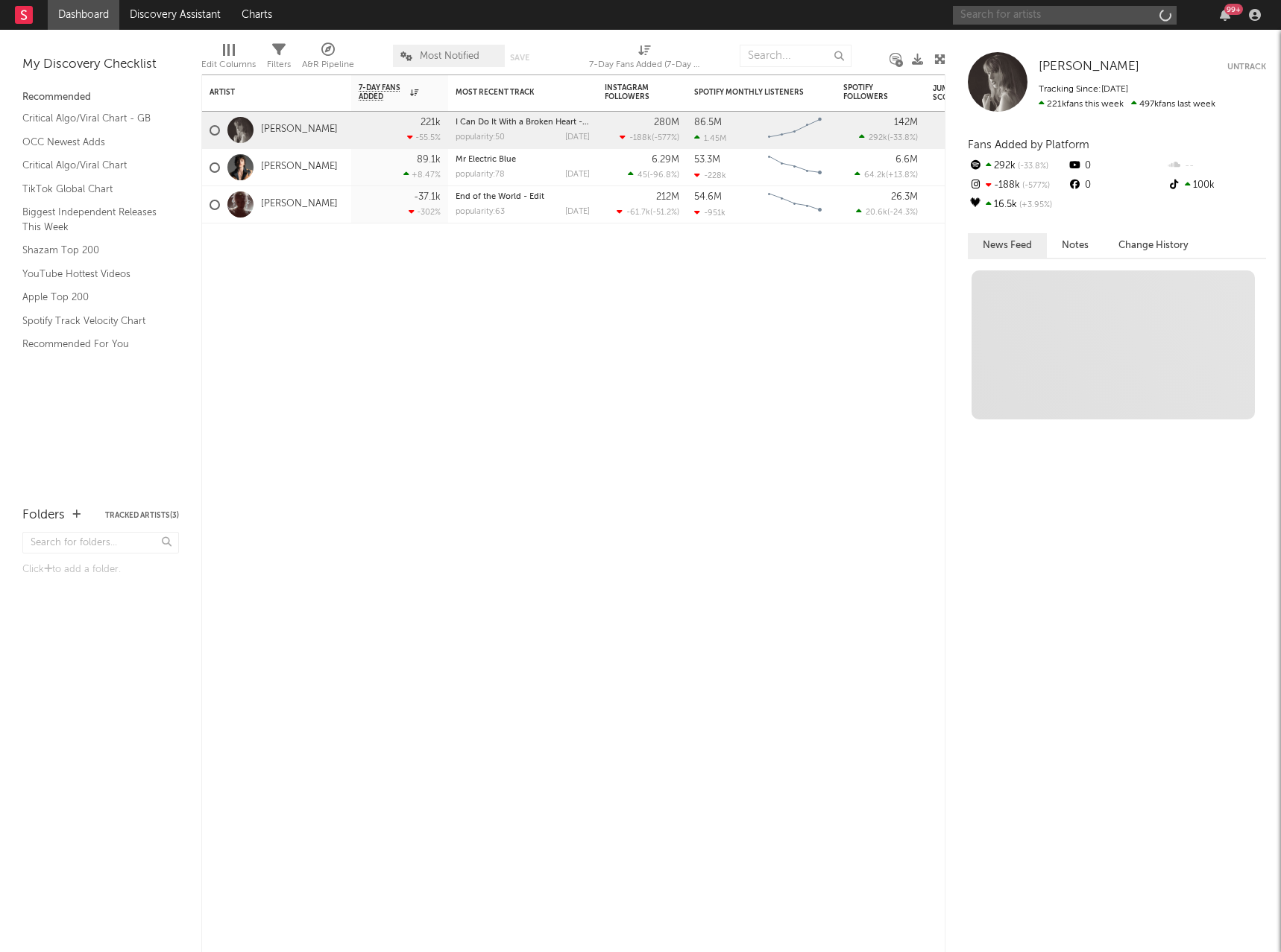
click at [1079, 19] on input "text" at bounding box center [1064, 15] width 223 height 19
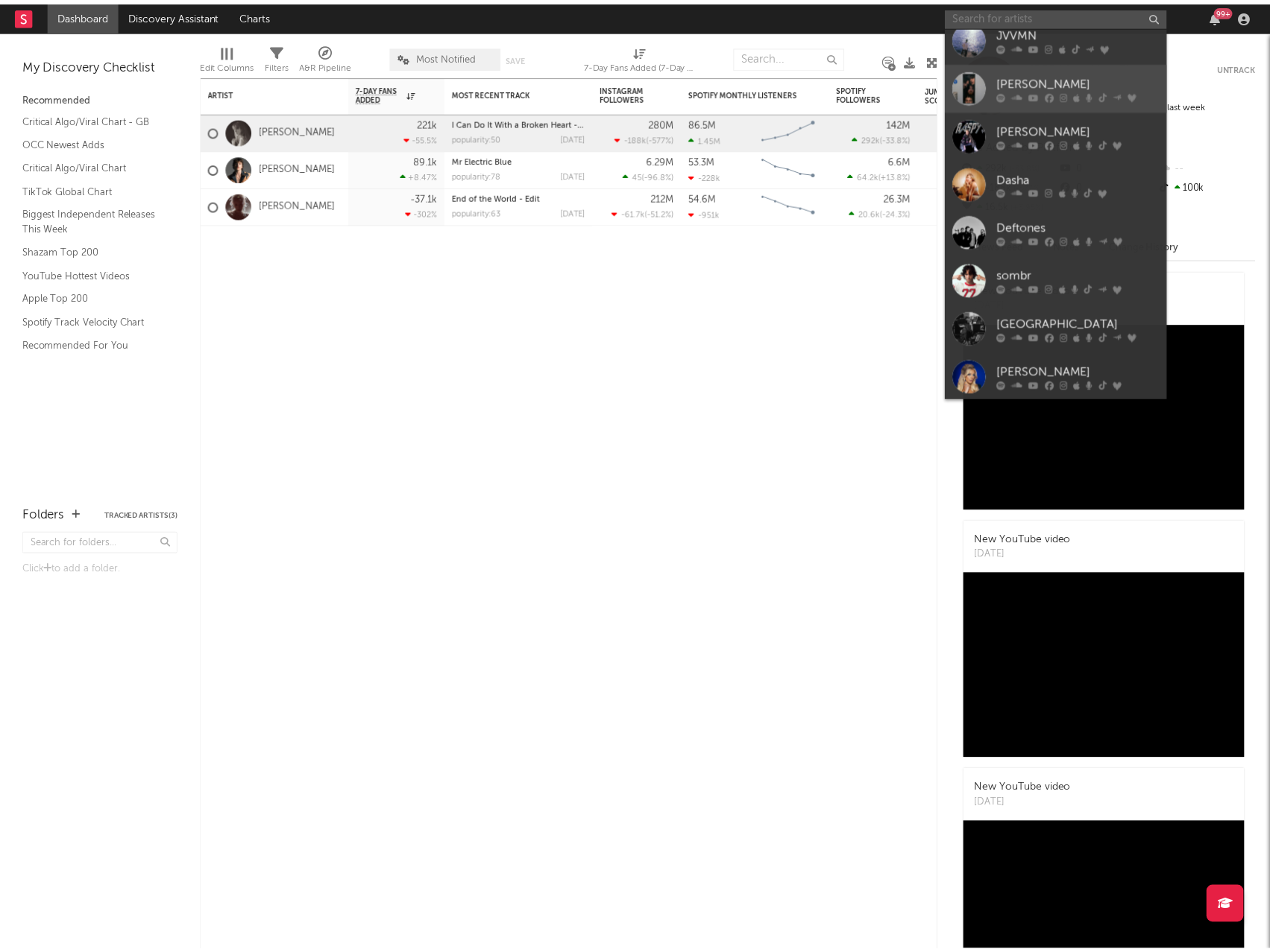
scroll to position [137, 0]
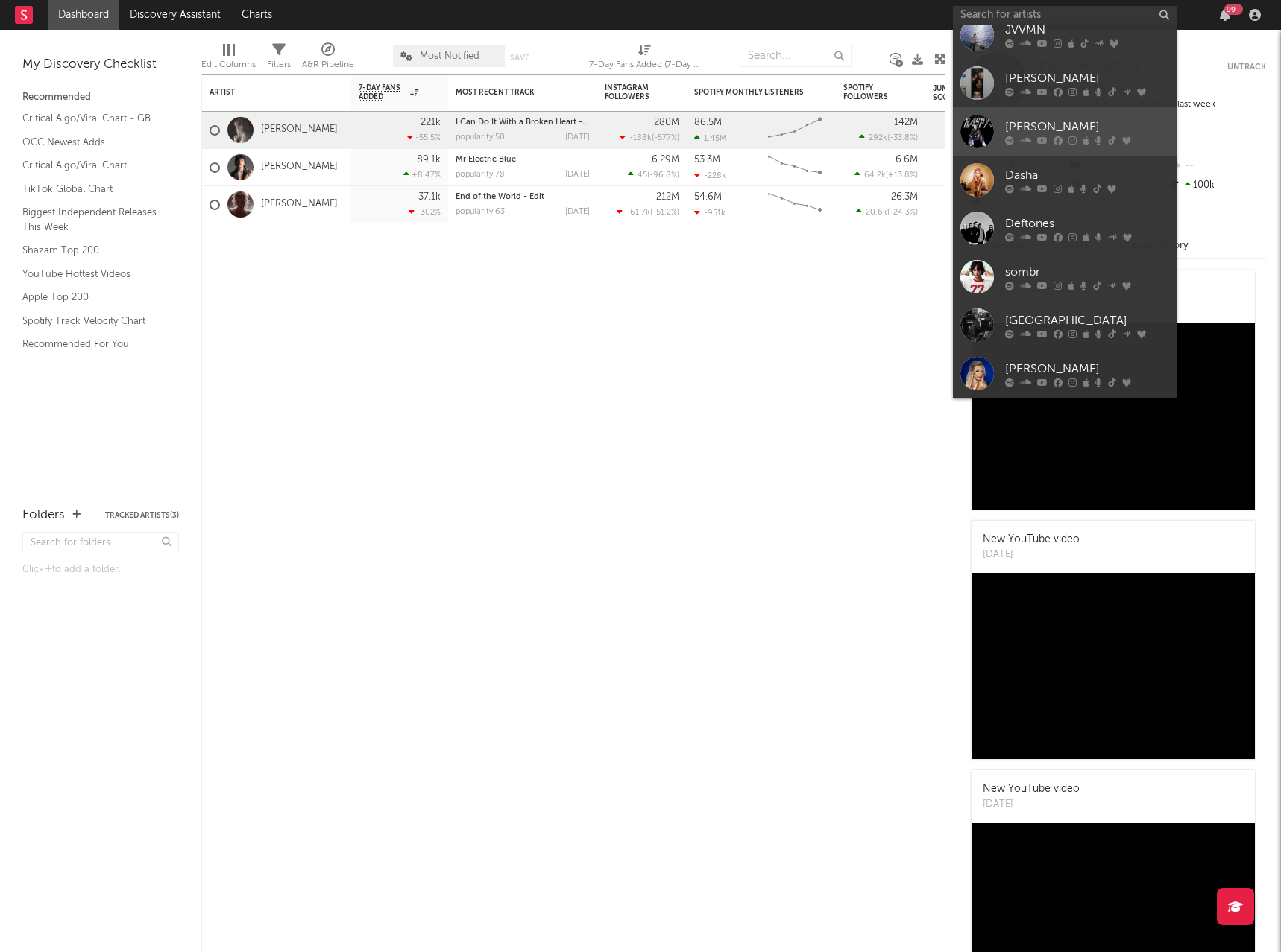
click at [1086, 128] on div "[PERSON_NAME]" at bounding box center [1087, 127] width 164 height 18
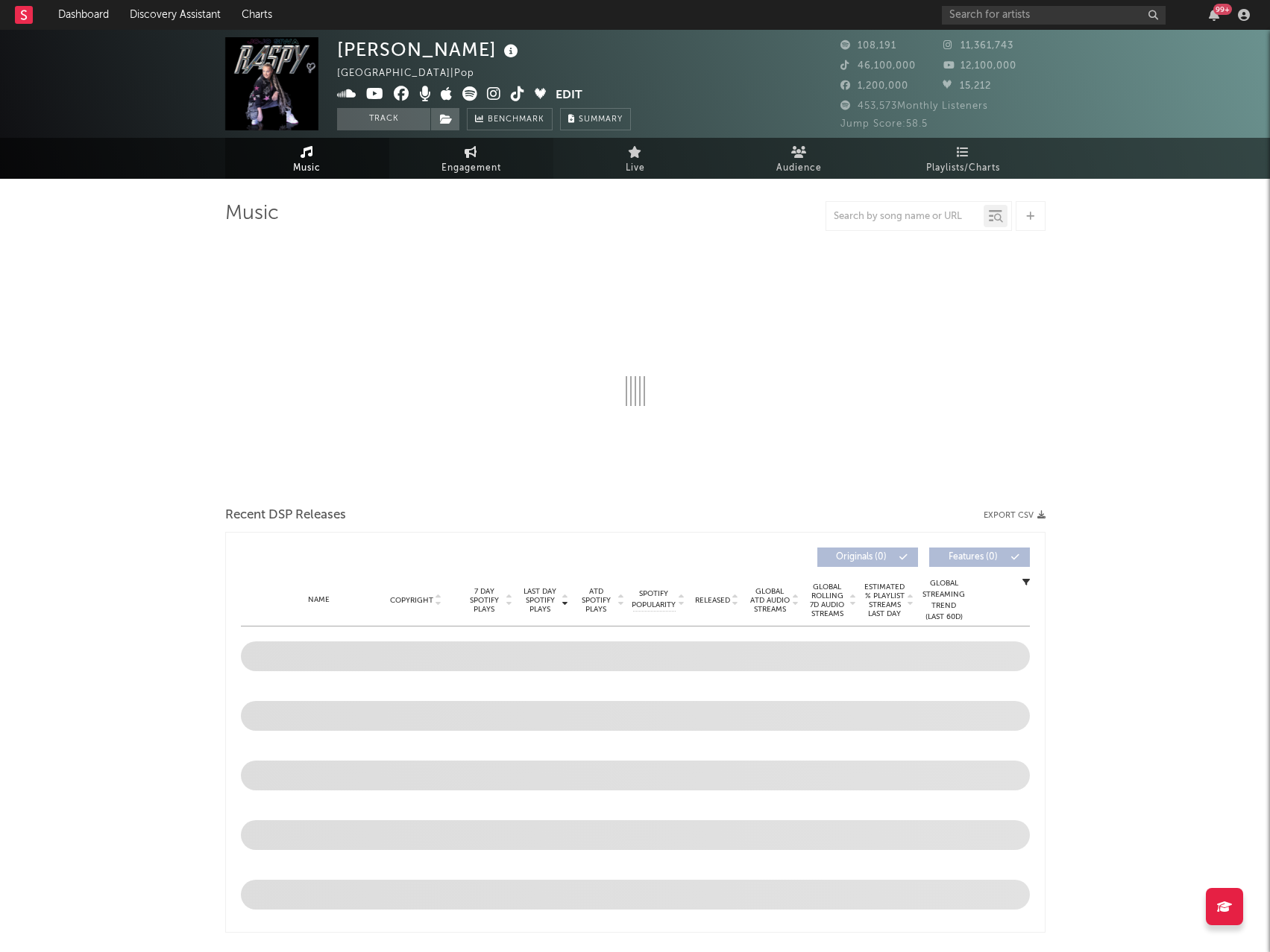
click at [489, 171] on span "Engagement" at bounding box center [472, 168] width 60 height 18
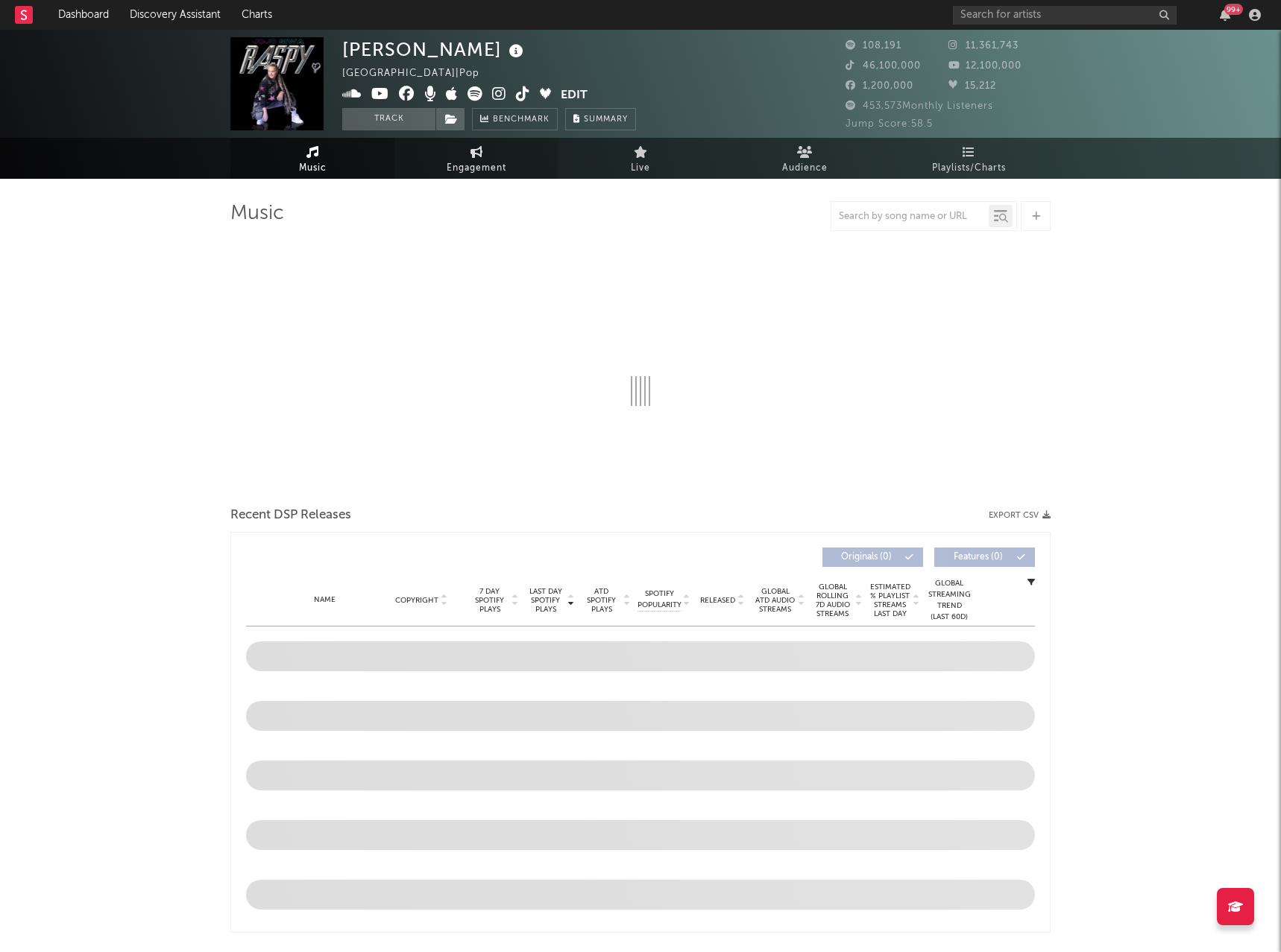
select select "1w"
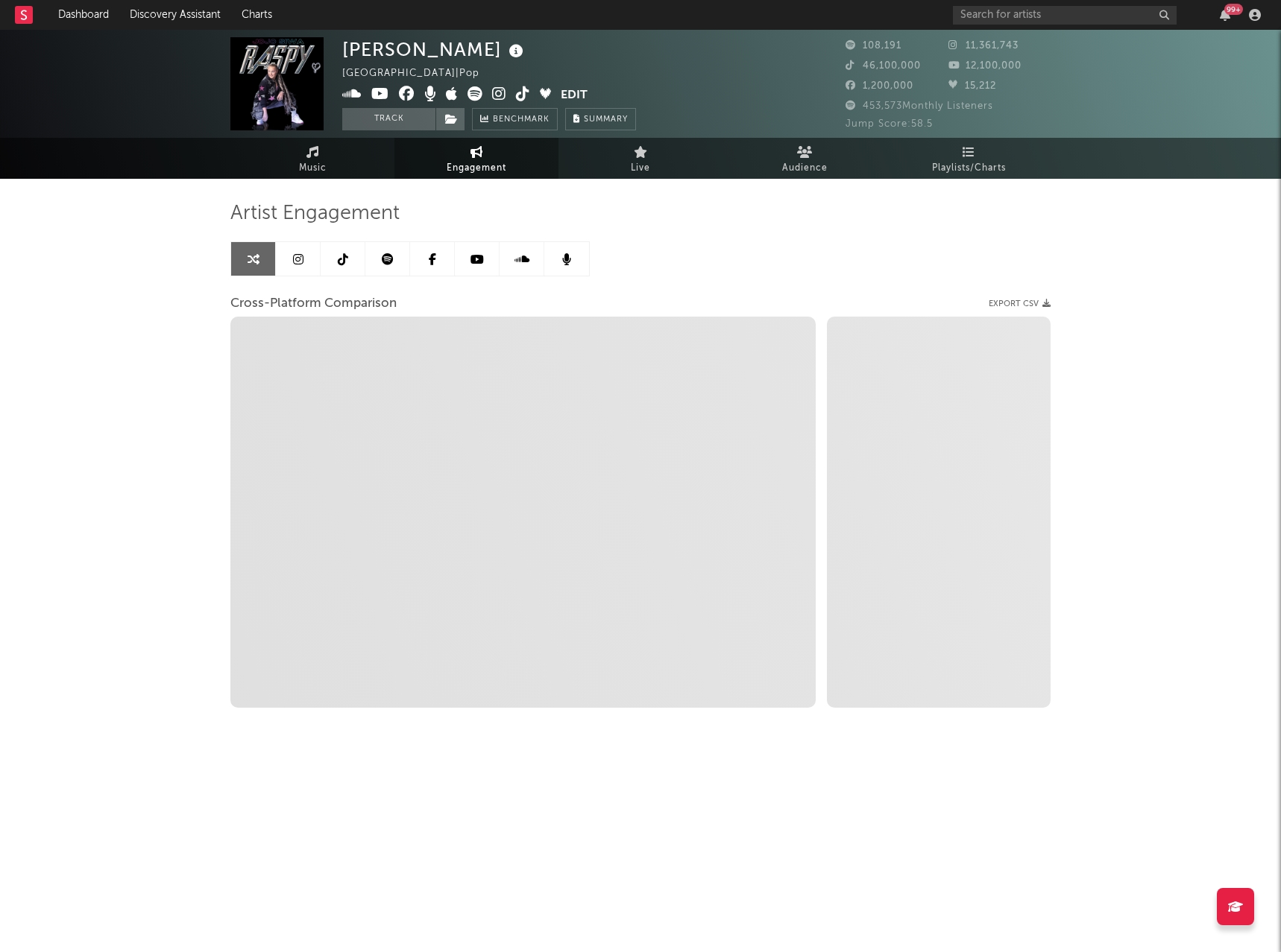
click at [299, 253] on icon at bounding box center [298, 259] width 10 height 12
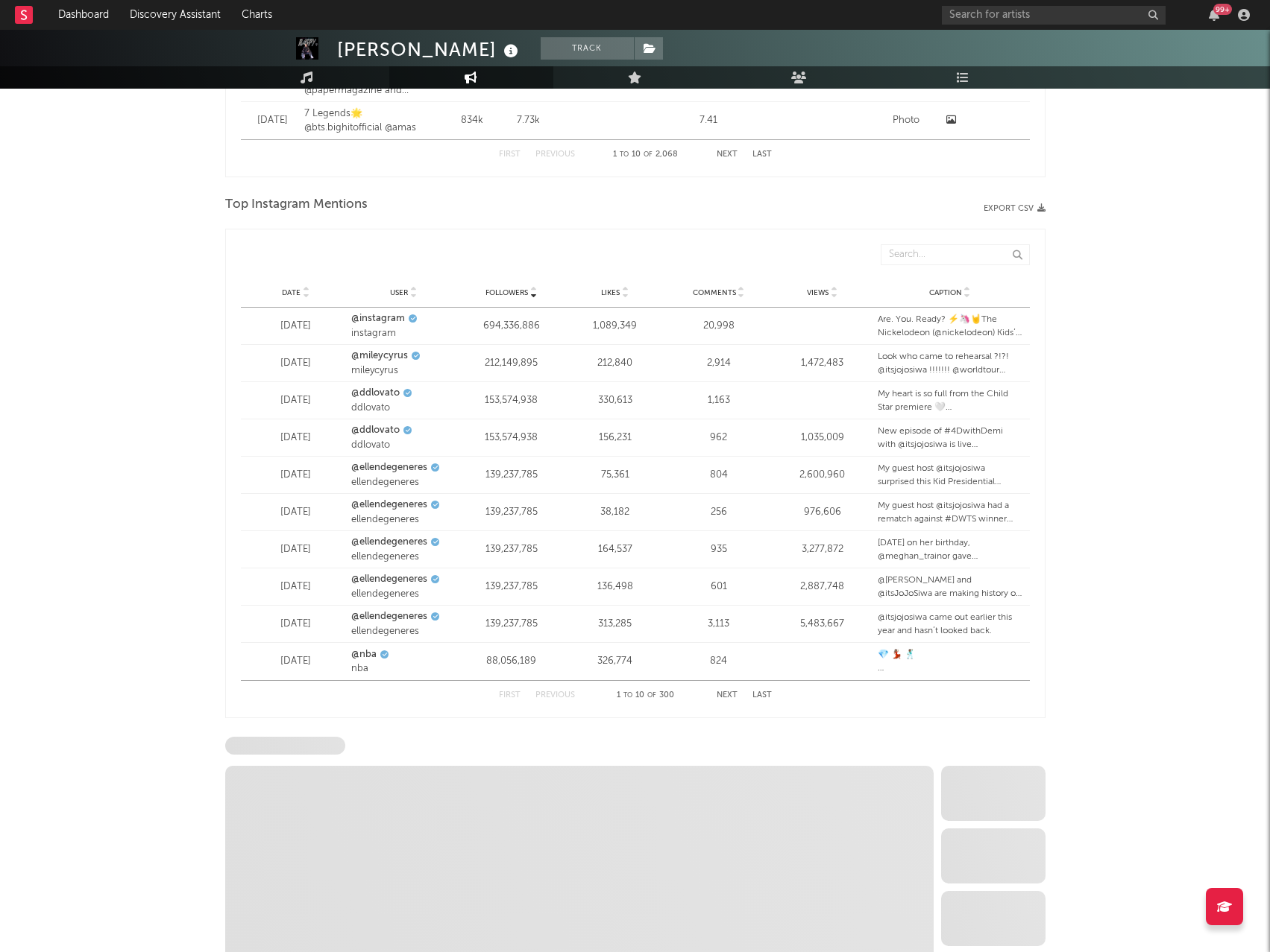
scroll to position [1877, 0]
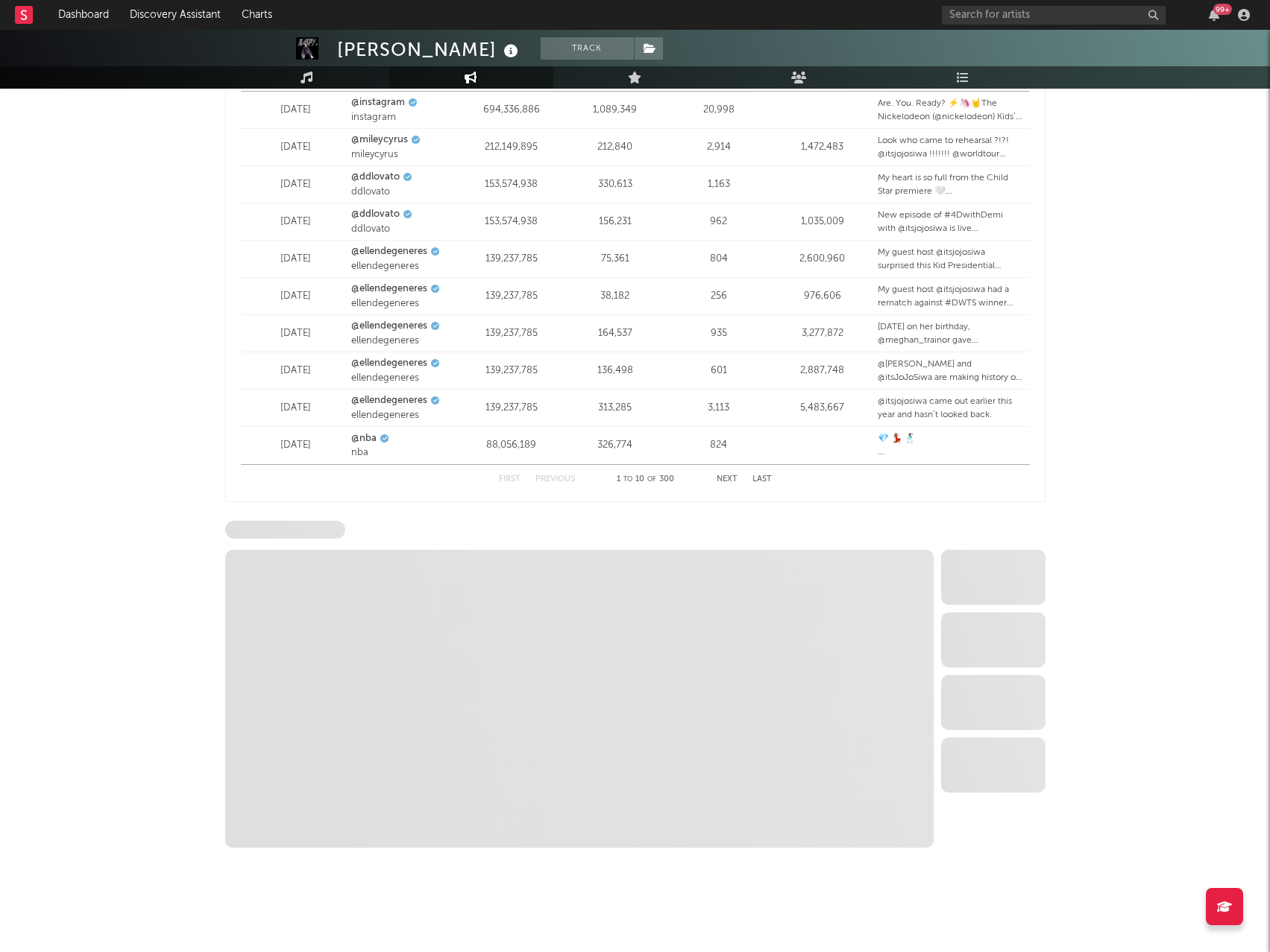
select select "6m"
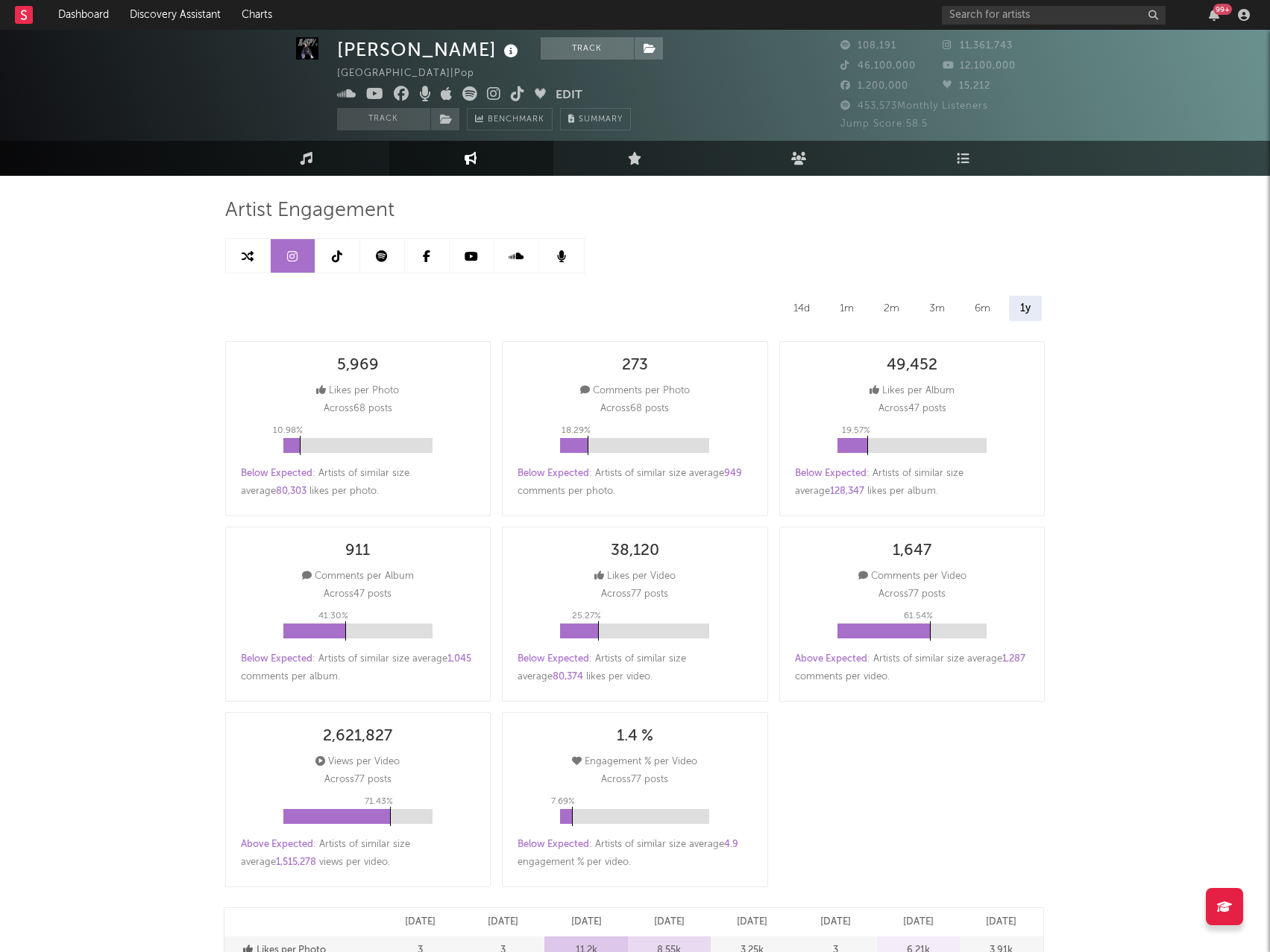
scroll to position [0, 0]
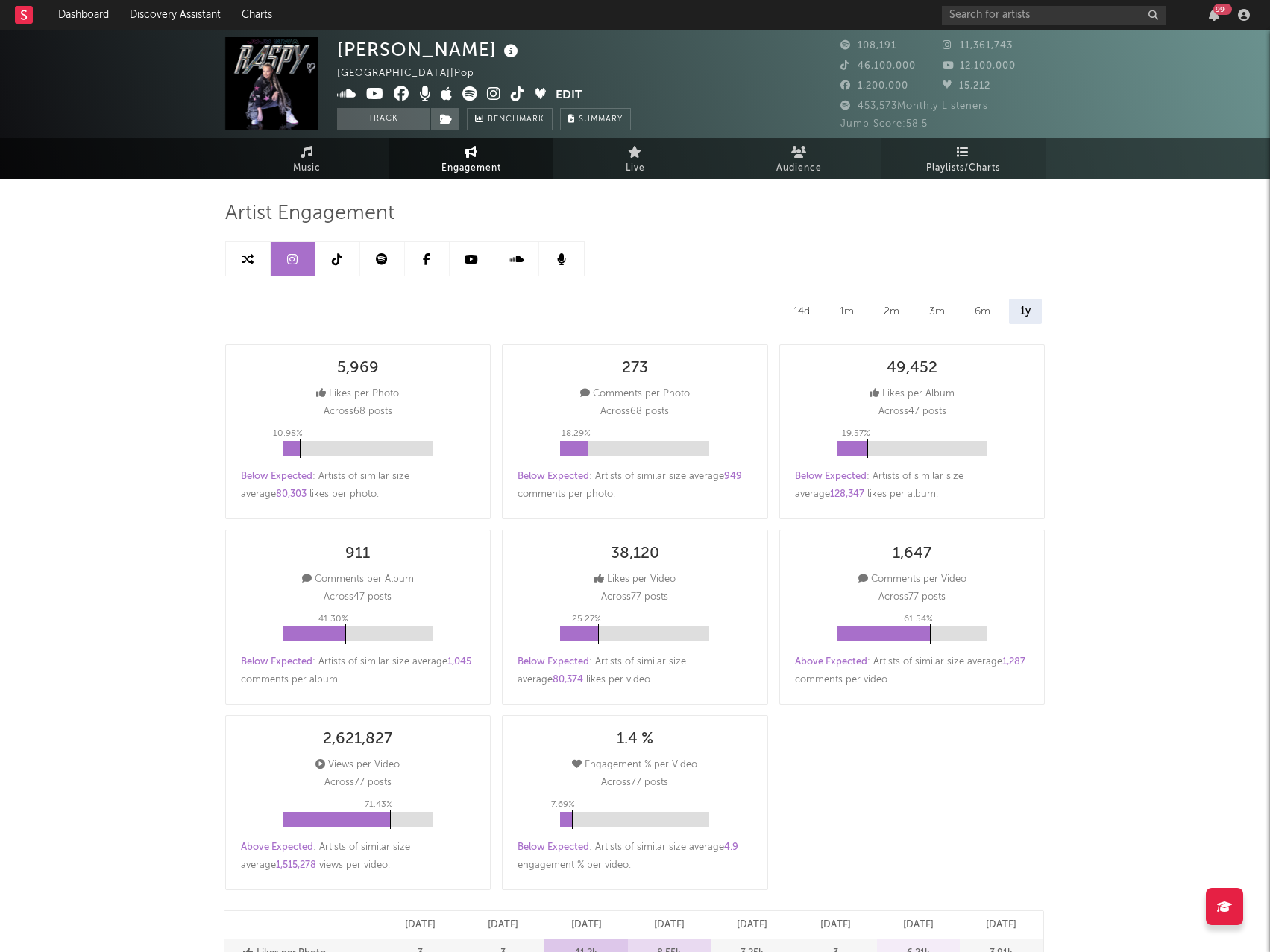
click at [940, 159] on span "Playlists/Charts" at bounding box center [963, 168] width 74 height 18
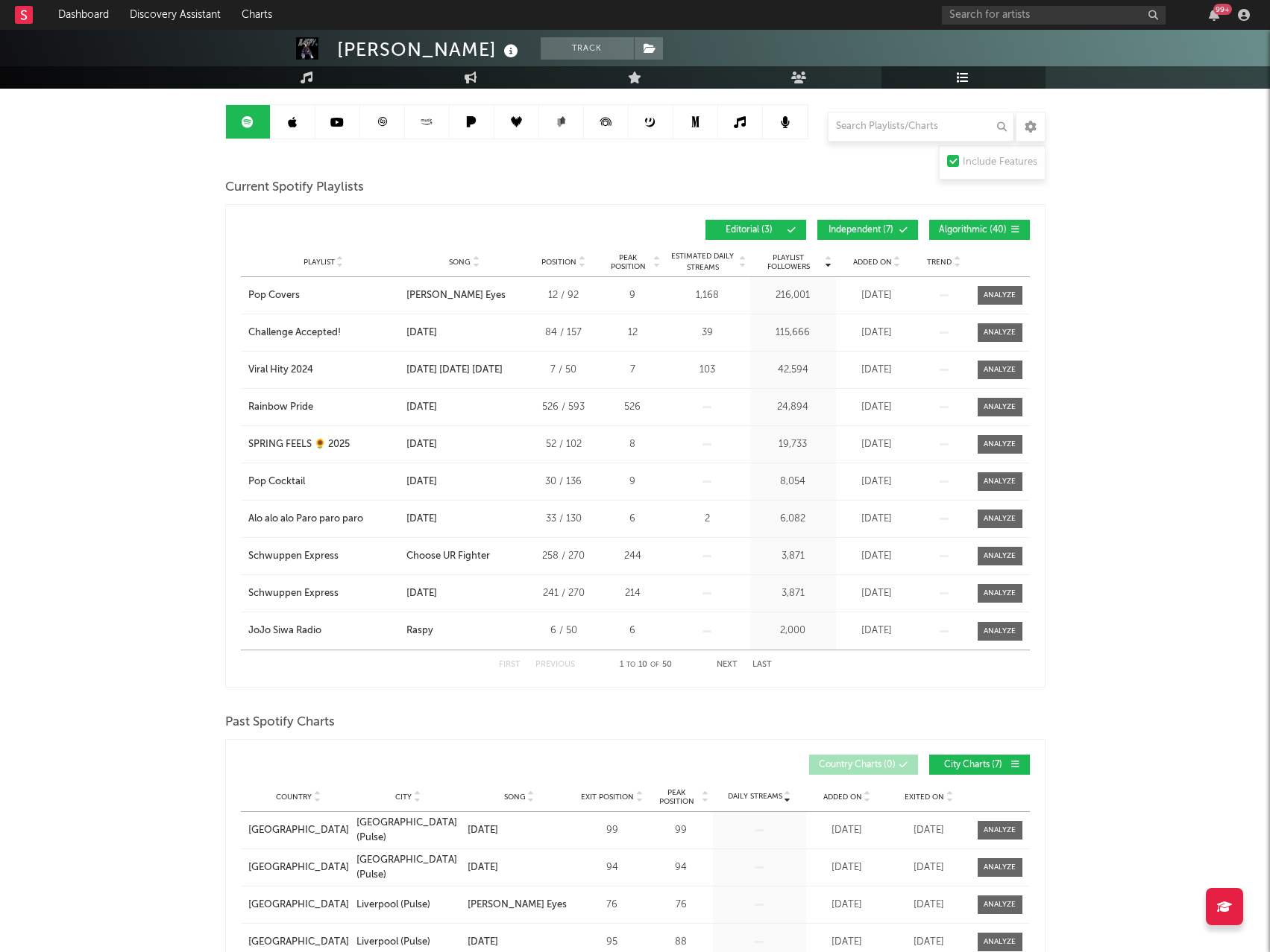
scroll to position [149, 0]
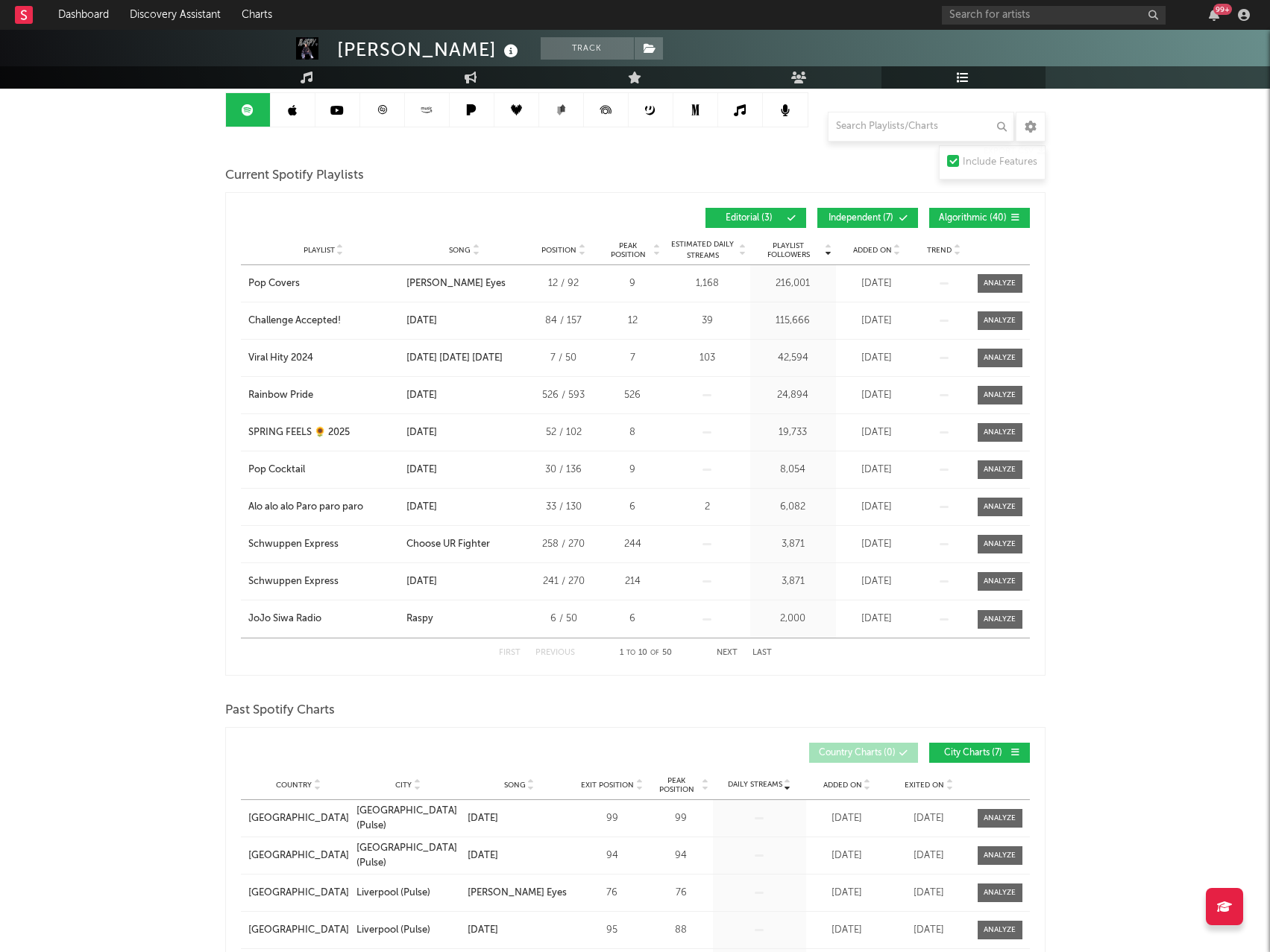
click at [298, 116] on link at bounding box center [293, 109] width 45 height 33
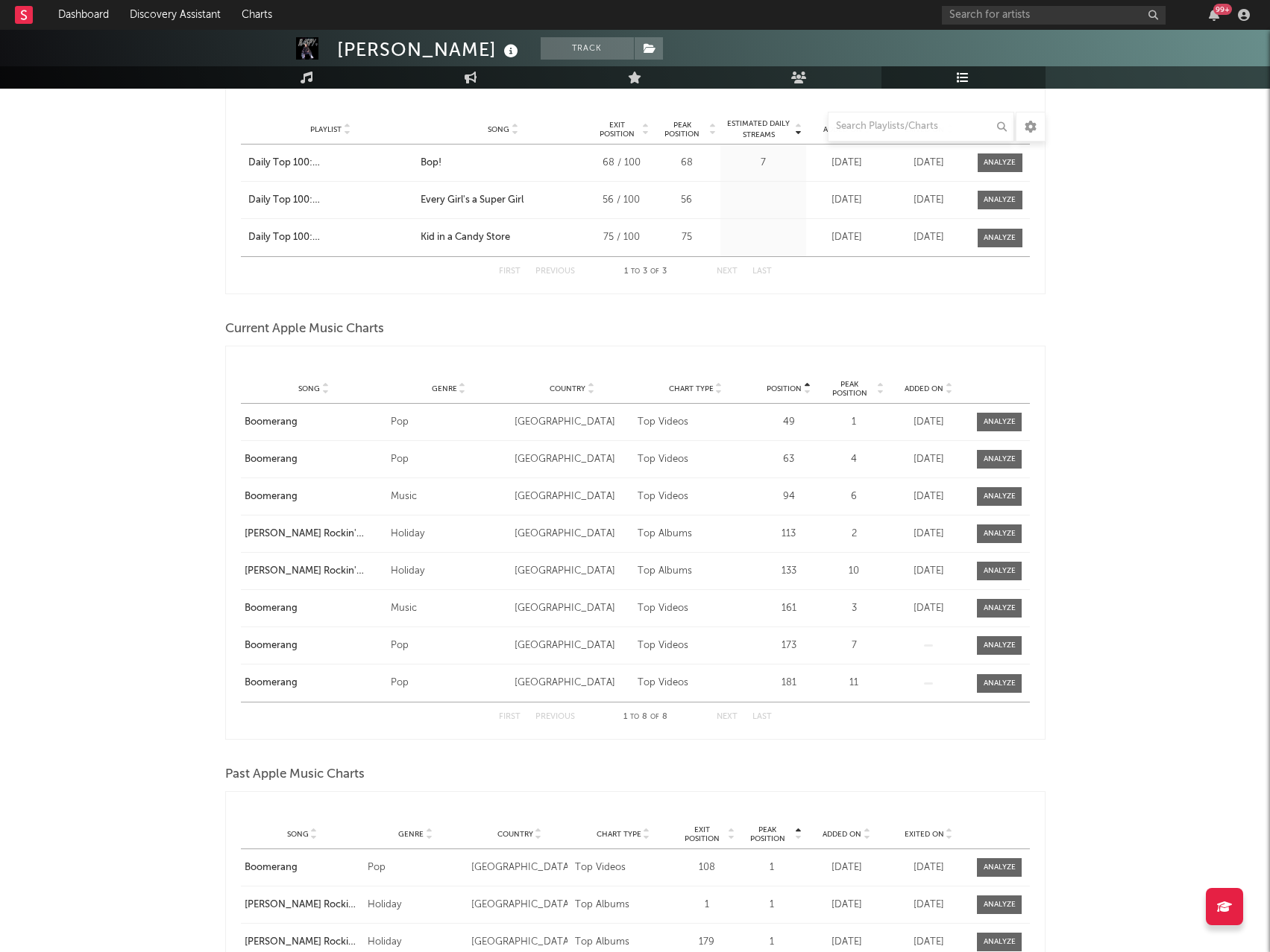
scroll to position [1118, 0]
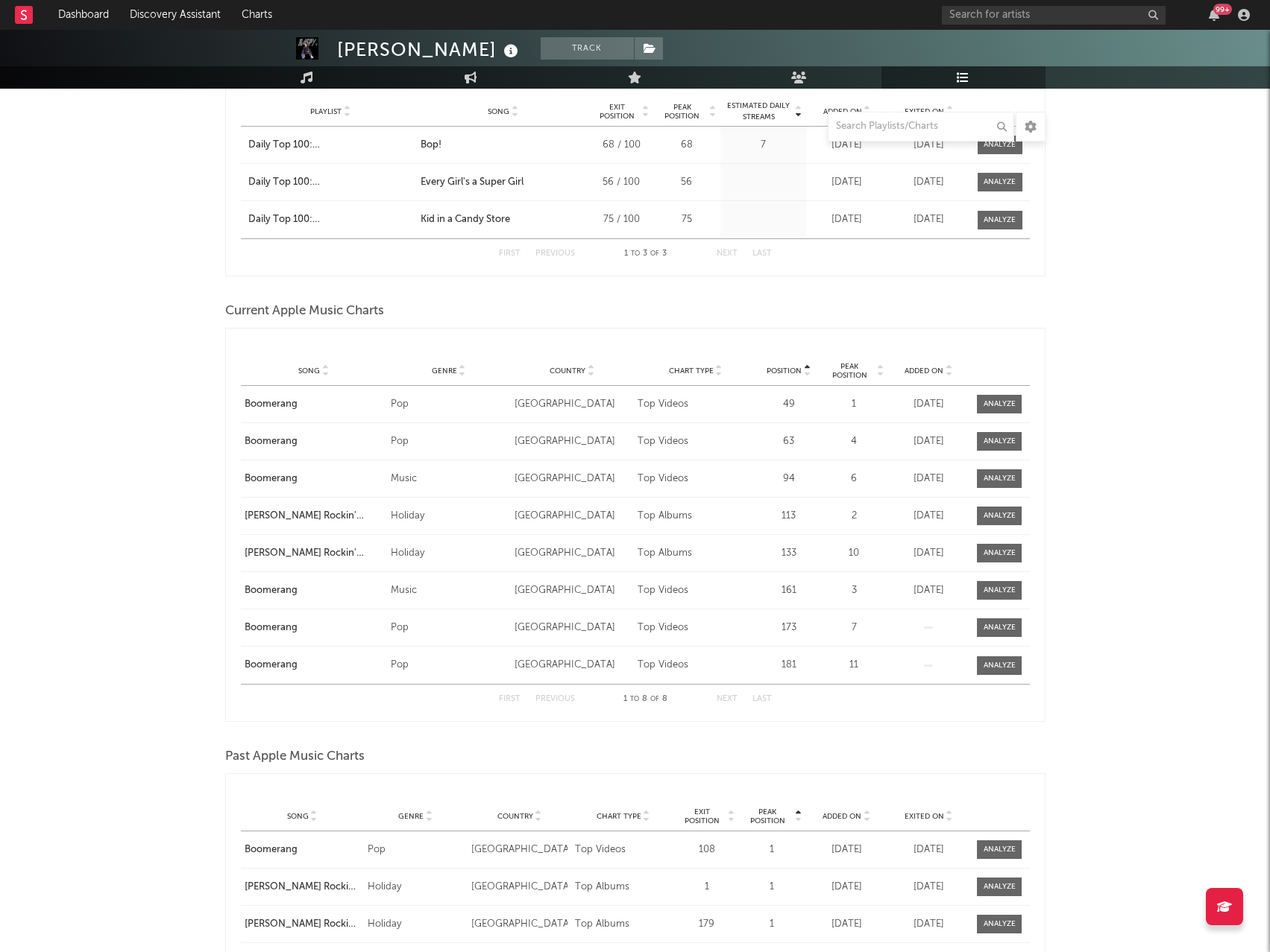
click at [952, 375] on icon at bounding box center [948, 374] width 8 height 6
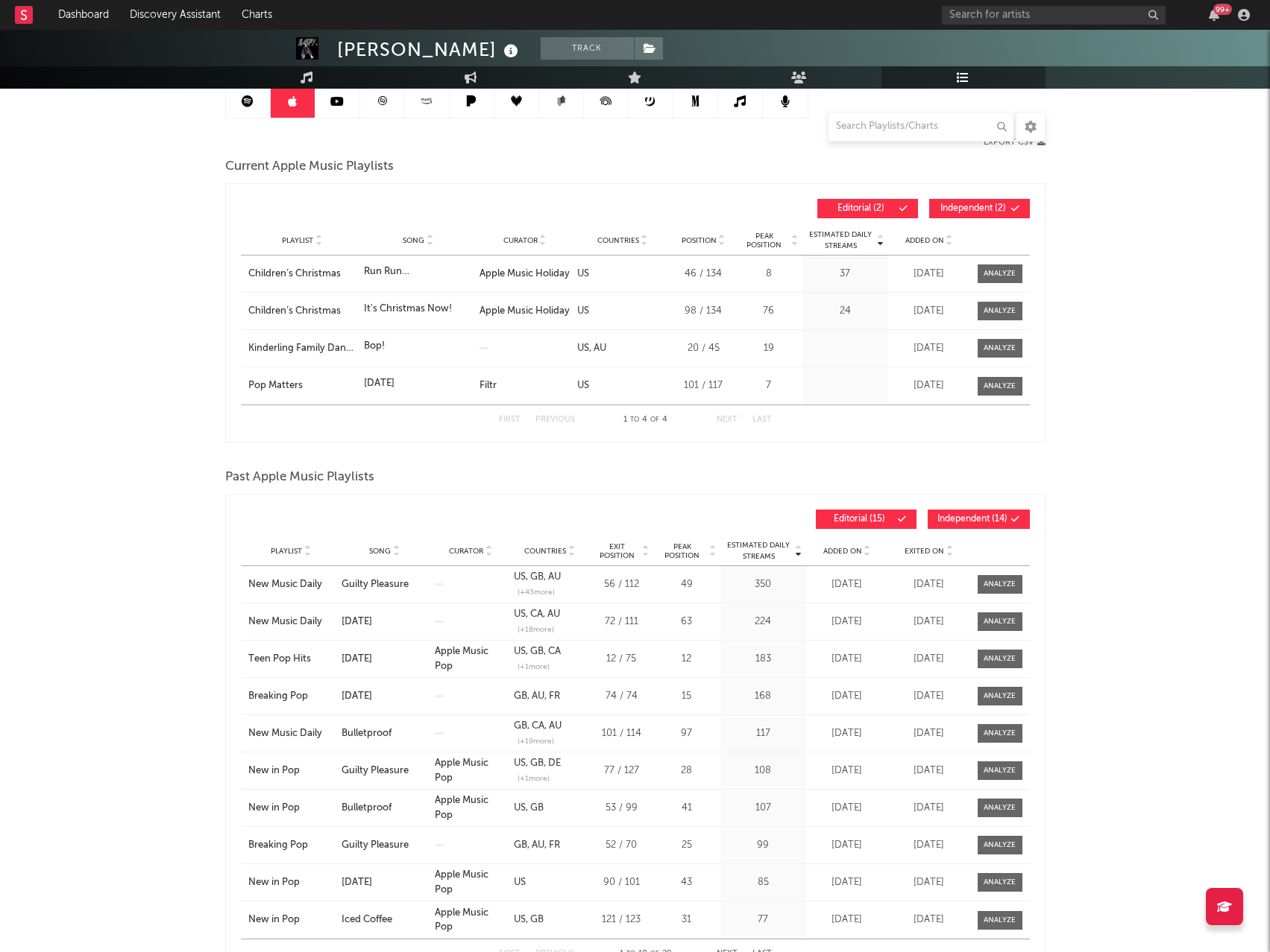
scroll to position [74, 0]
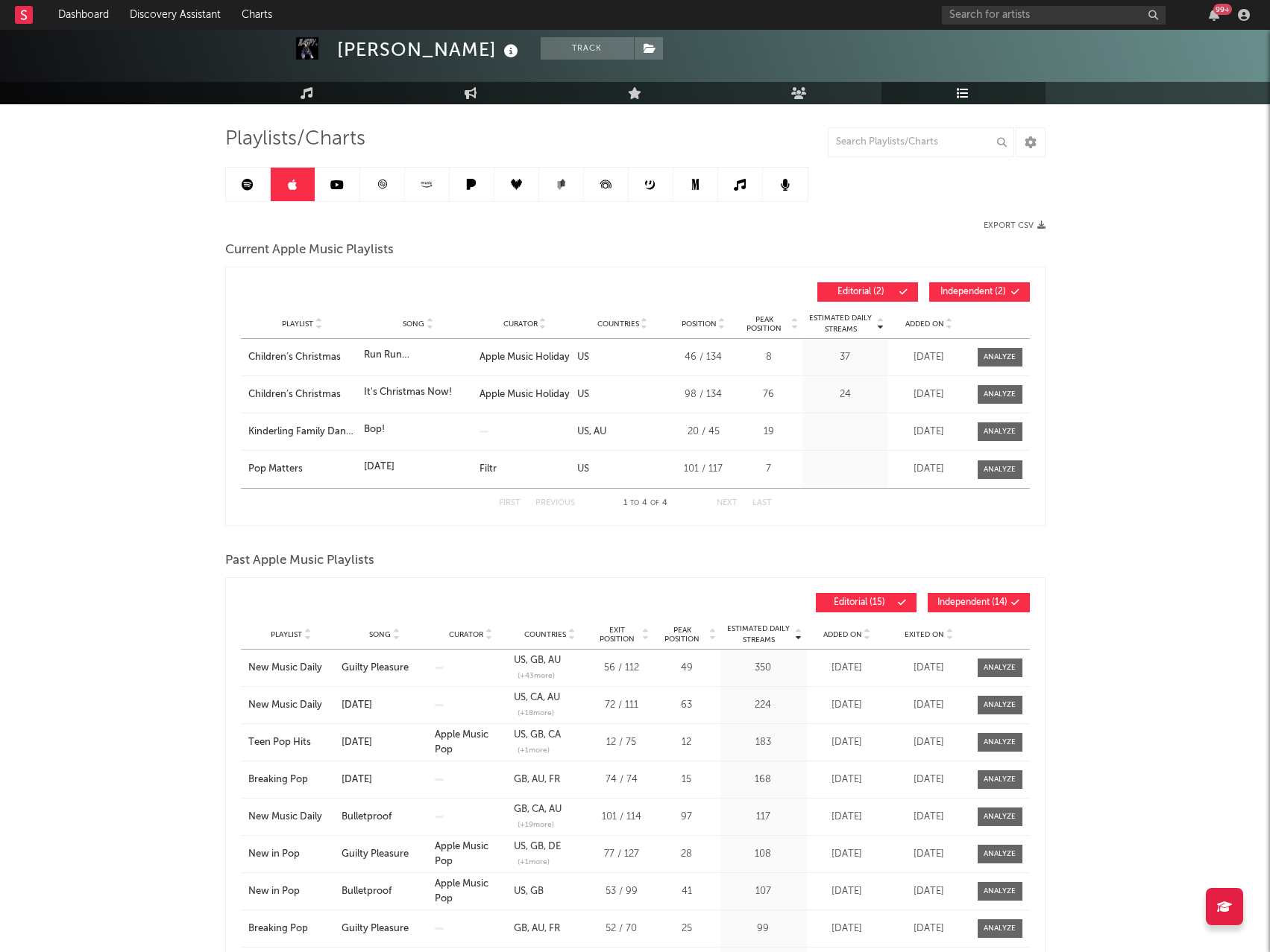
click at [338, 187] on icon at bounding box center [337, 185] width 14 height 12
